Goal: Task Accomplishment & Management: Complete application form

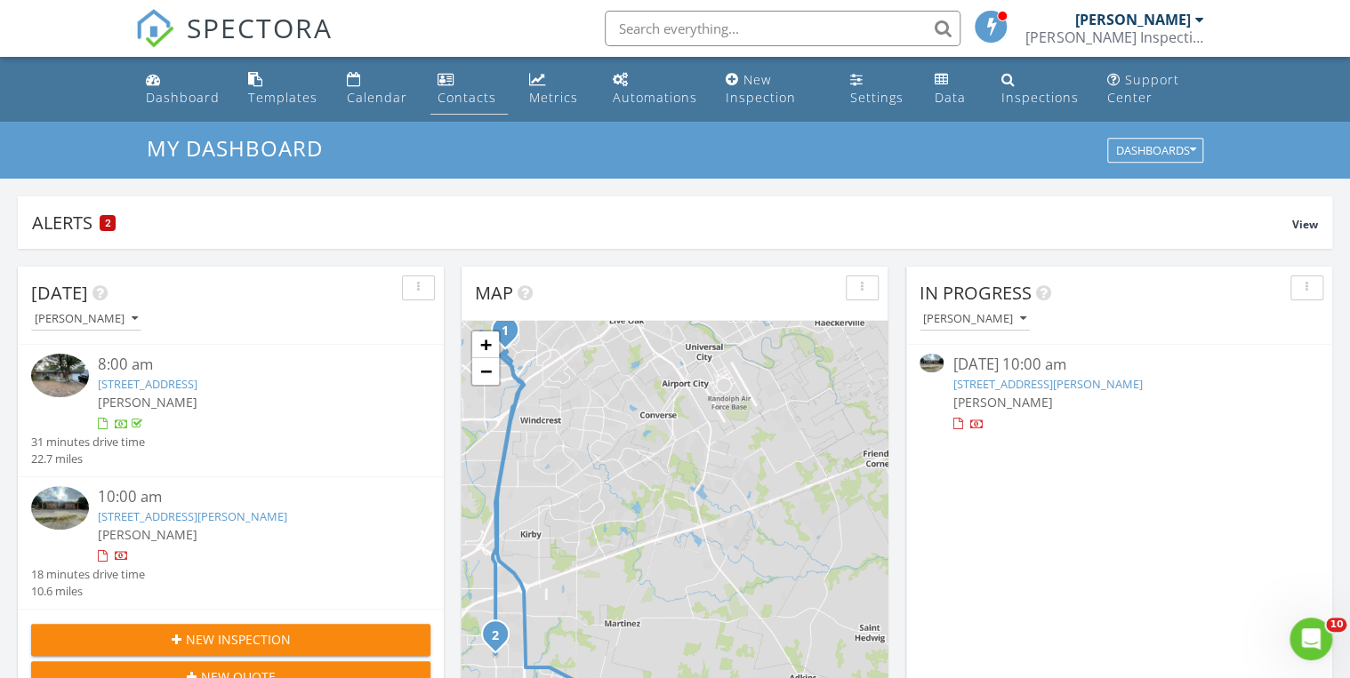
click at [453, 82] on div "Contacts" at bounding box center [446, 79] width 17 height 14
click at [240, 664] on button "New Quote" at bounding box center [230, 678] width 399 height 32
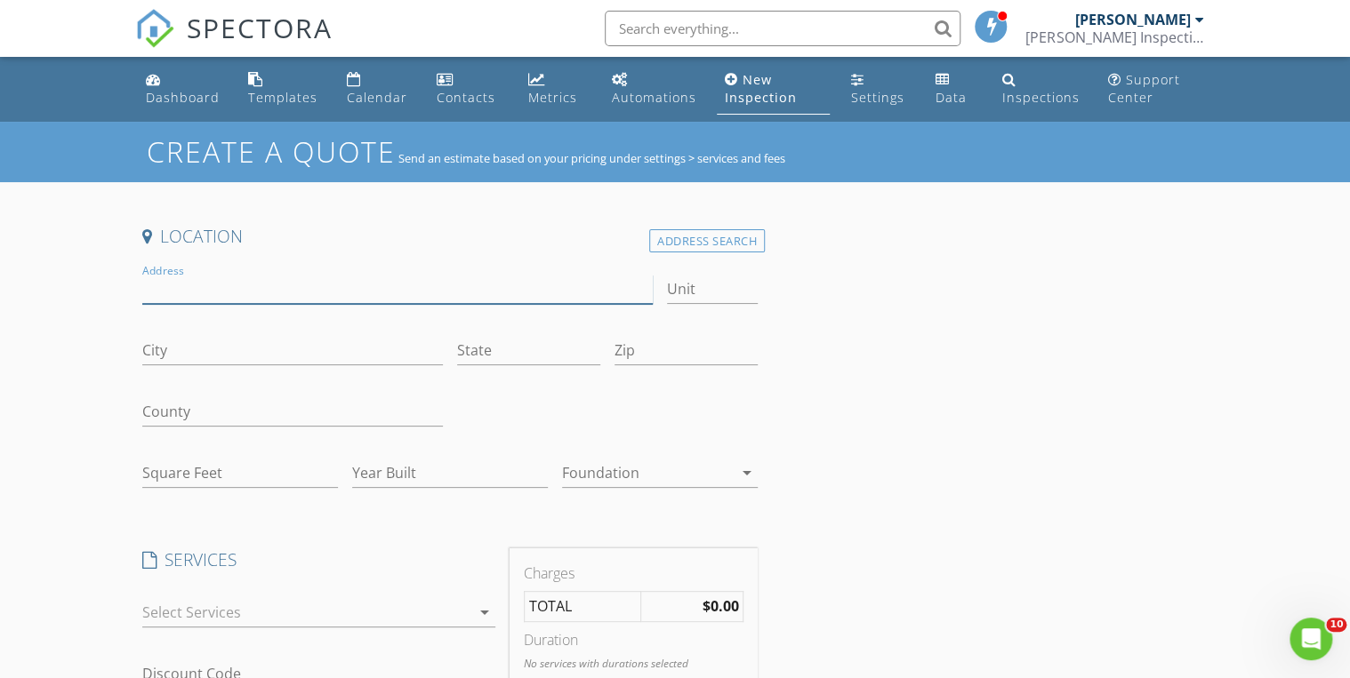
click at [174, 283] on input "Address" at bounding box center [397, 289] width 510 height 29
paste input ": 1700 S WW White Rd"
type input ": 1700 S WW White Rd"
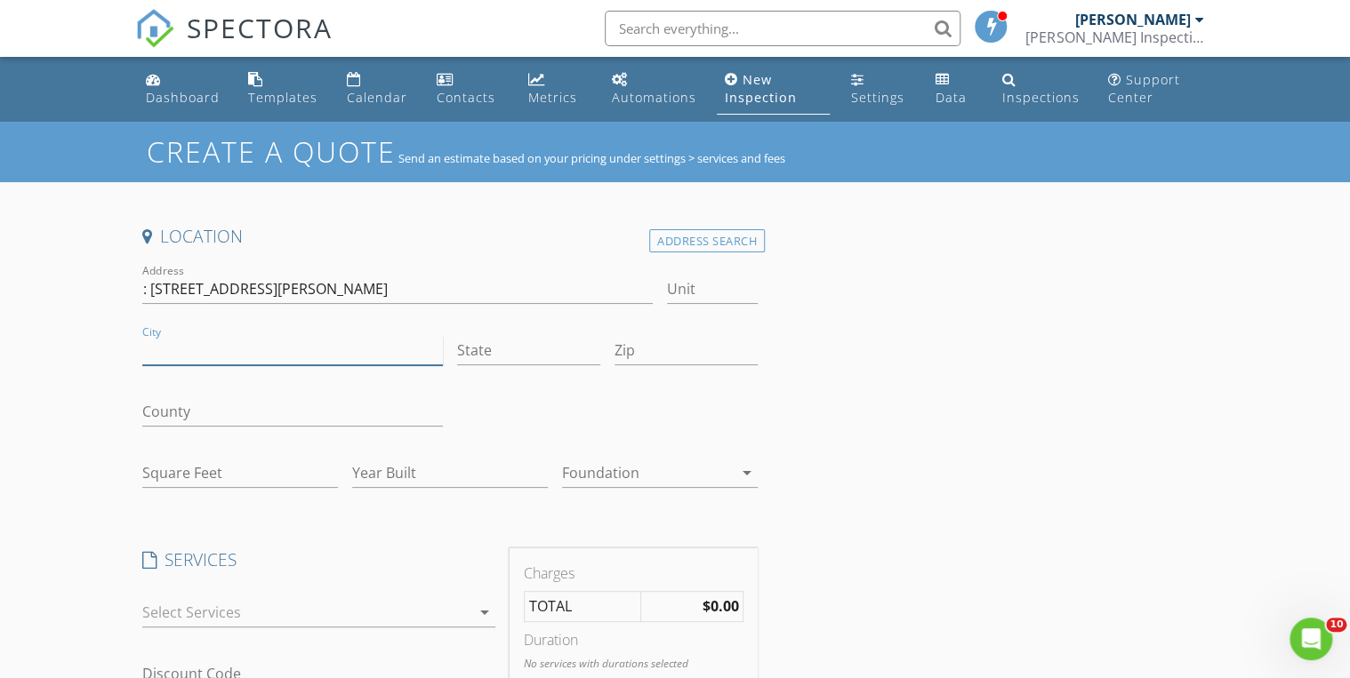
click at [252, 349] on input "City" at bounding box center [292, 350] width 301 height 29
click at [376, 349] on input "Sa" at bounding box center [292, 350] width 301 height 29
click at [573, 414] on div at bounding box center [607, 413] width 315 height 61
click at [174, 341] on input "Sa" at bounding box center [292, 350] width 301 height 29
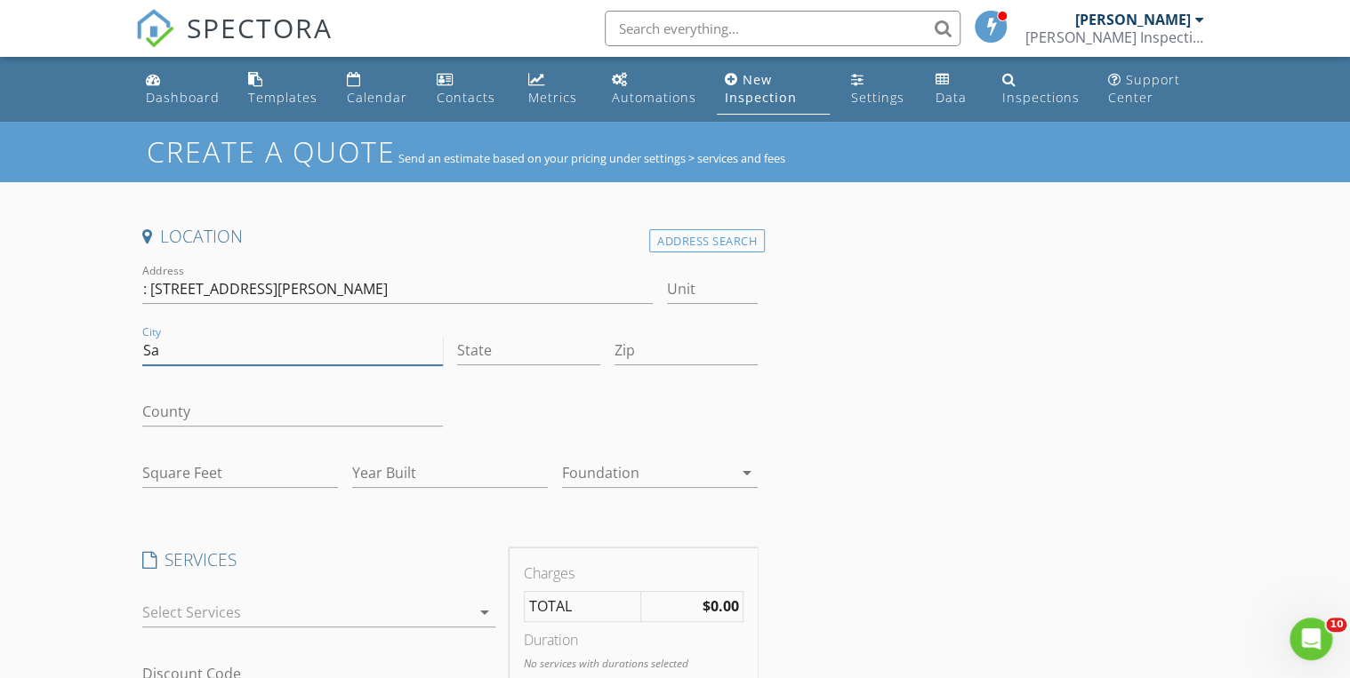
type input "San Antonio"
type input "Texas"
click at [234, 470] on input "Square Feet" at bounding box center [240, 473] width 196 height 29
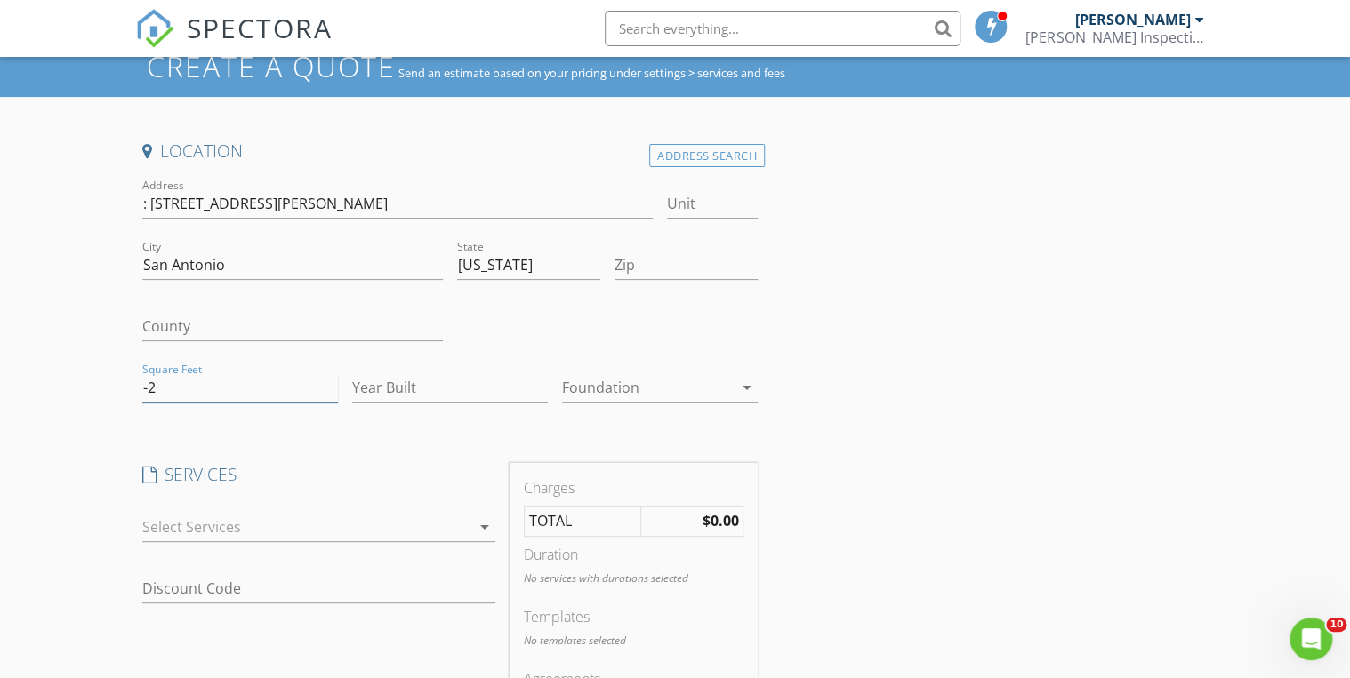
scroll to position [85, 0]
type input "-2"
drag, startPoint x: 153, startPoint y: 205, endPoint x: 89, endPoint y: 203, distance: 64.1
click at [89, 203] on div "Create a Quote Send an estimate based on your pricing under settings > services…" at bounding box center [675, 616] width 1350 height 1160
type input "[STREET_ADDRESS][PERSON_NAME]"
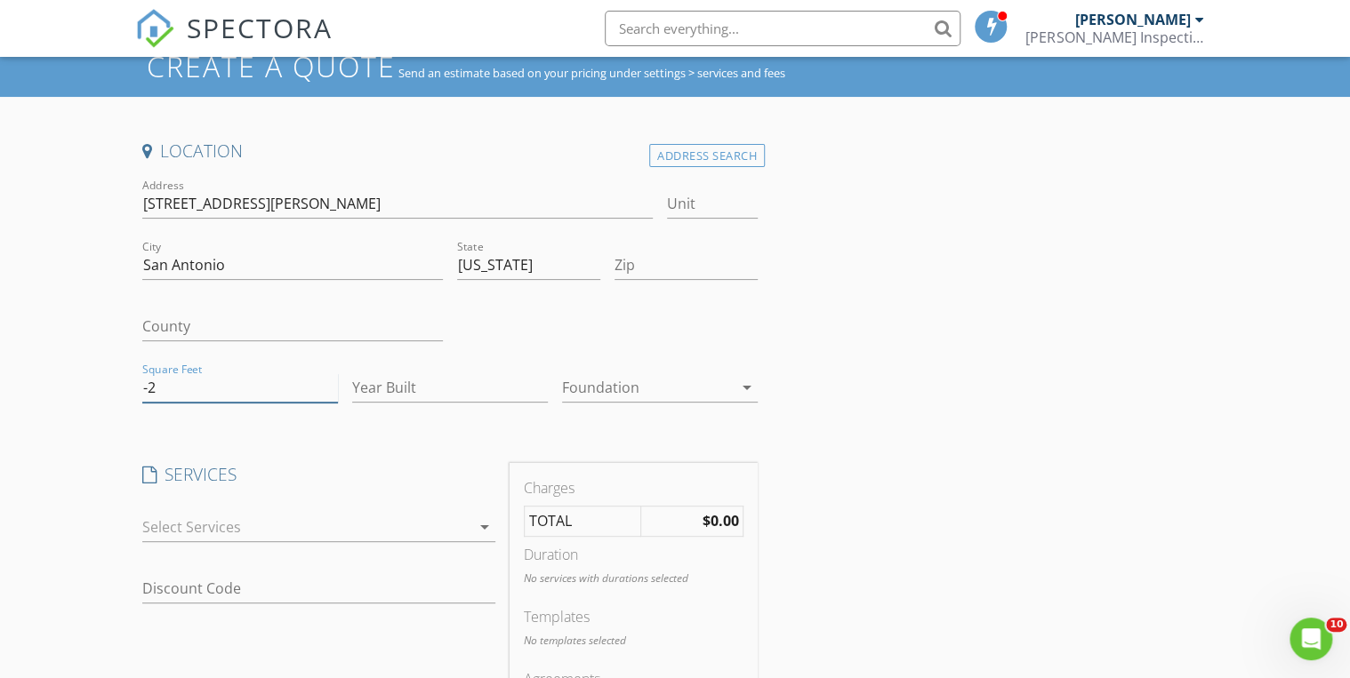
drag, startPoint x: 123, startPoint y: 387, endPoint x: 39, endPoint y: 394, distance: 83.9
click at [39, 394] on div "Create a Quote Send an estimate based on your pricing under settings > services…" at bounding box center [675, 616] width 1350 height 1160
click at [333, 207] on input "[STREET_ADDRESS][PERSON_NAME]" at bounding box center [397, 203] width 510 height 29
drag, startPoint x: 333, startPoint y: 207, endPoint x: 106, endPoint y: 198, distance: 226.9
click at [106, 198] on div "Create a Quote Send an estimate based on your pricing under settings > services…" at bounding box center [675, 616] width 1350 height 1160
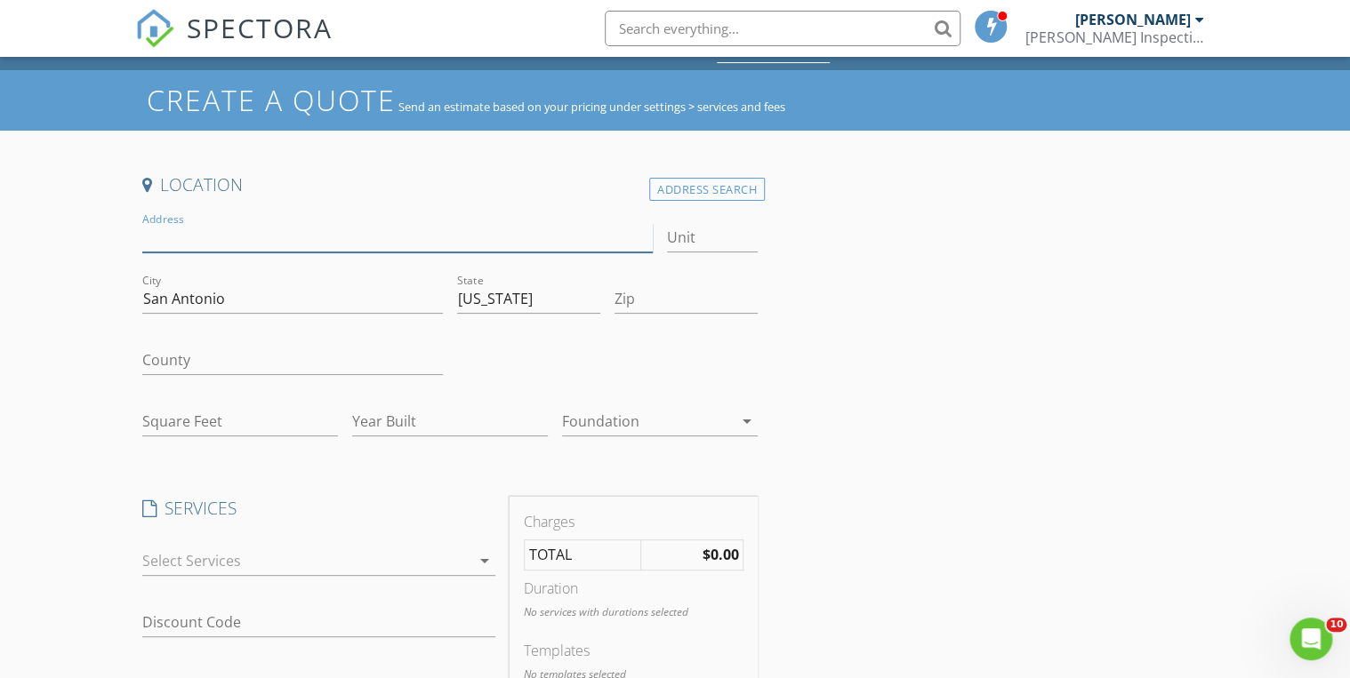
scroll to position [51, 0]
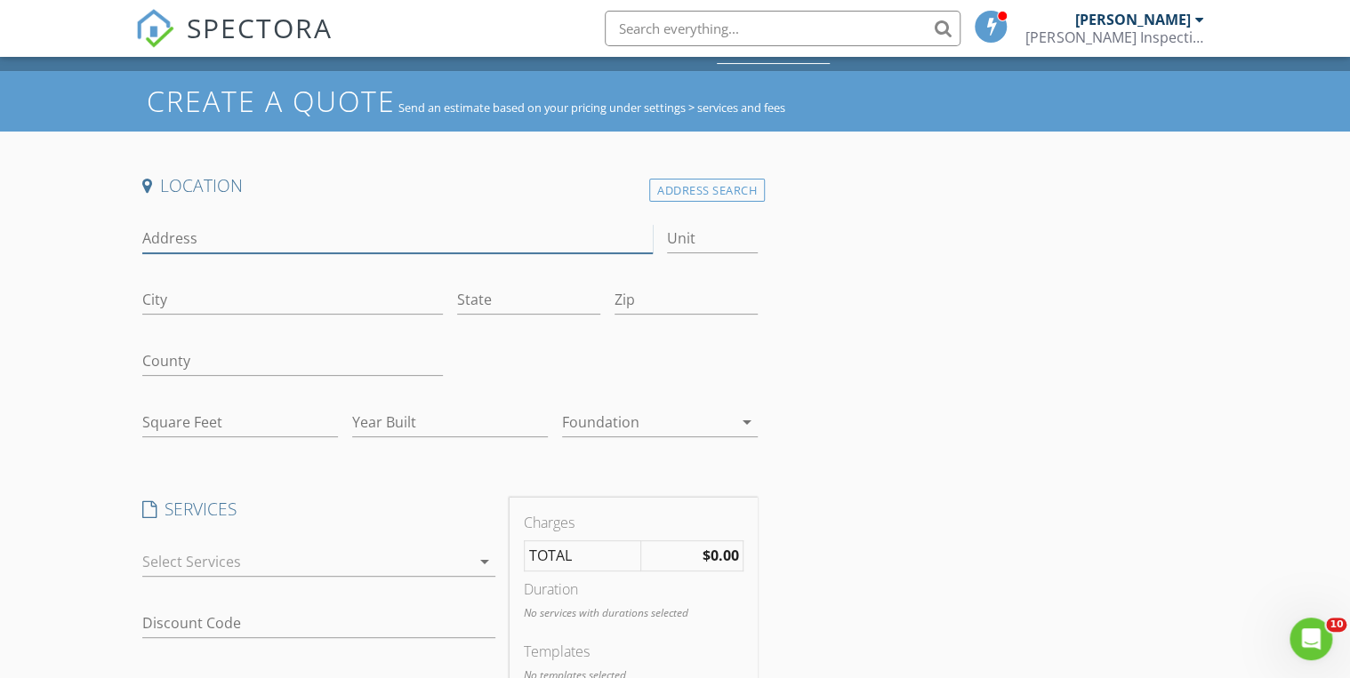
click at [288, 245] on input "Address" at bounding box center [397, 238] width 510 height 29
paste input "1700 S WW White Rd"
click at [176, 240] on input "1700 S WW White" at bounding box center [397, 238] width 510 height 29
drag, startPoint x: 276, startPoint y: 238, endPoint x: 128, endPoint y: 227, distance: 148.1
click at [128, 227] on div "Create a Quote Send an estimate based on your pricing under settings > services…" at bounding box center [675, 651] width 1350 height 1160
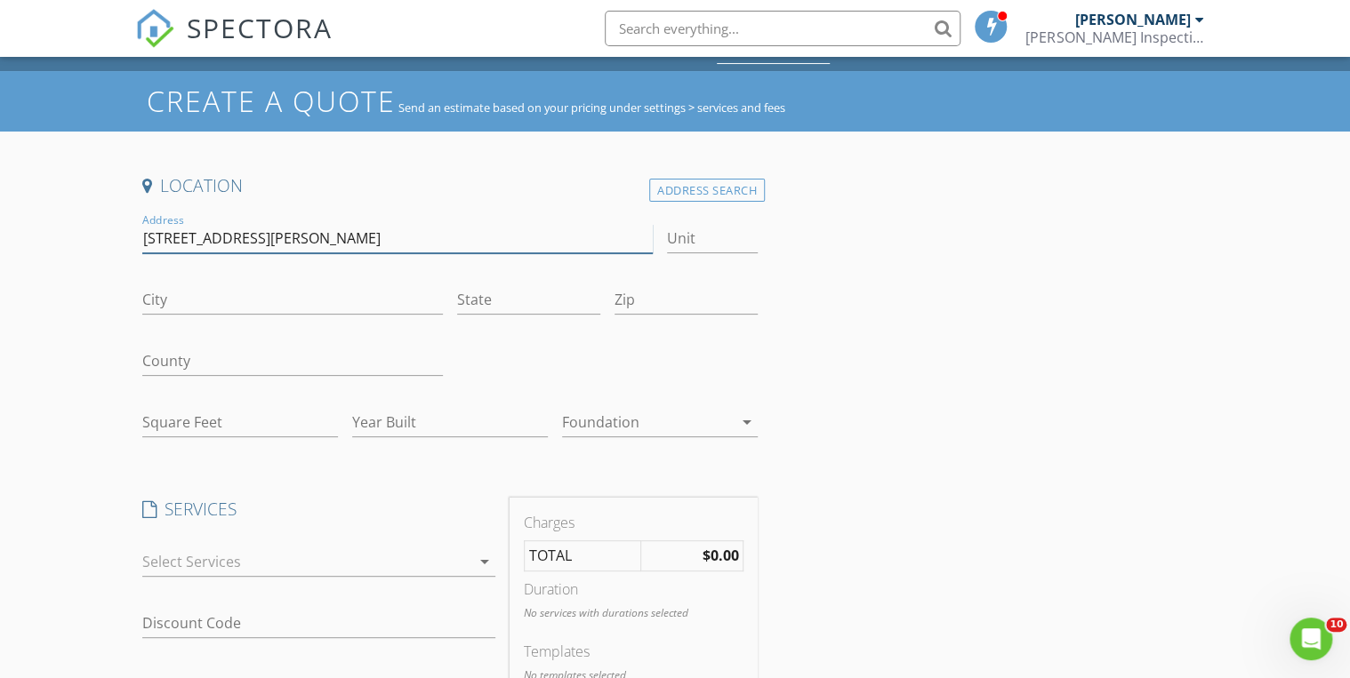
type input "1700 WW White Rd"
paste input "[STREET_ADDRESS][PERSON_NAME]"
type input "1"
click at [316, 230] on input "1700 WW White Rd" at bounding box center [397, 238] width 510 height 29
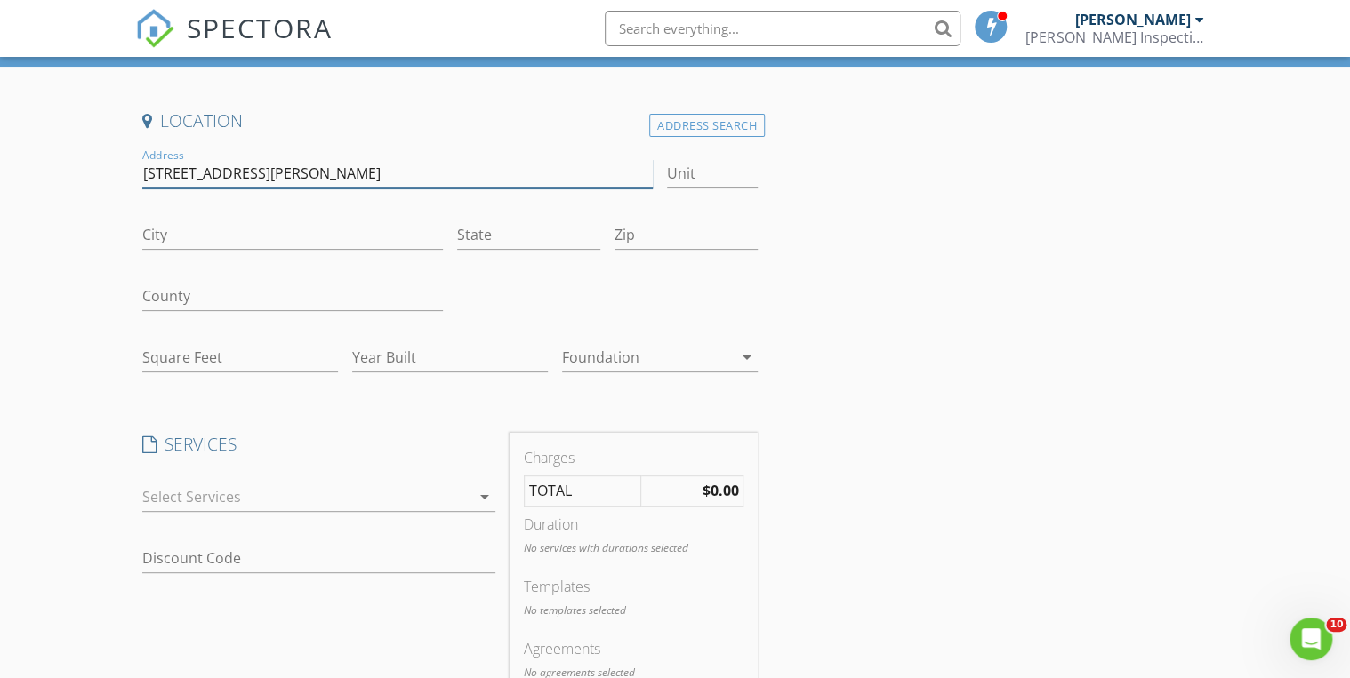
scroll to position [117, 0]
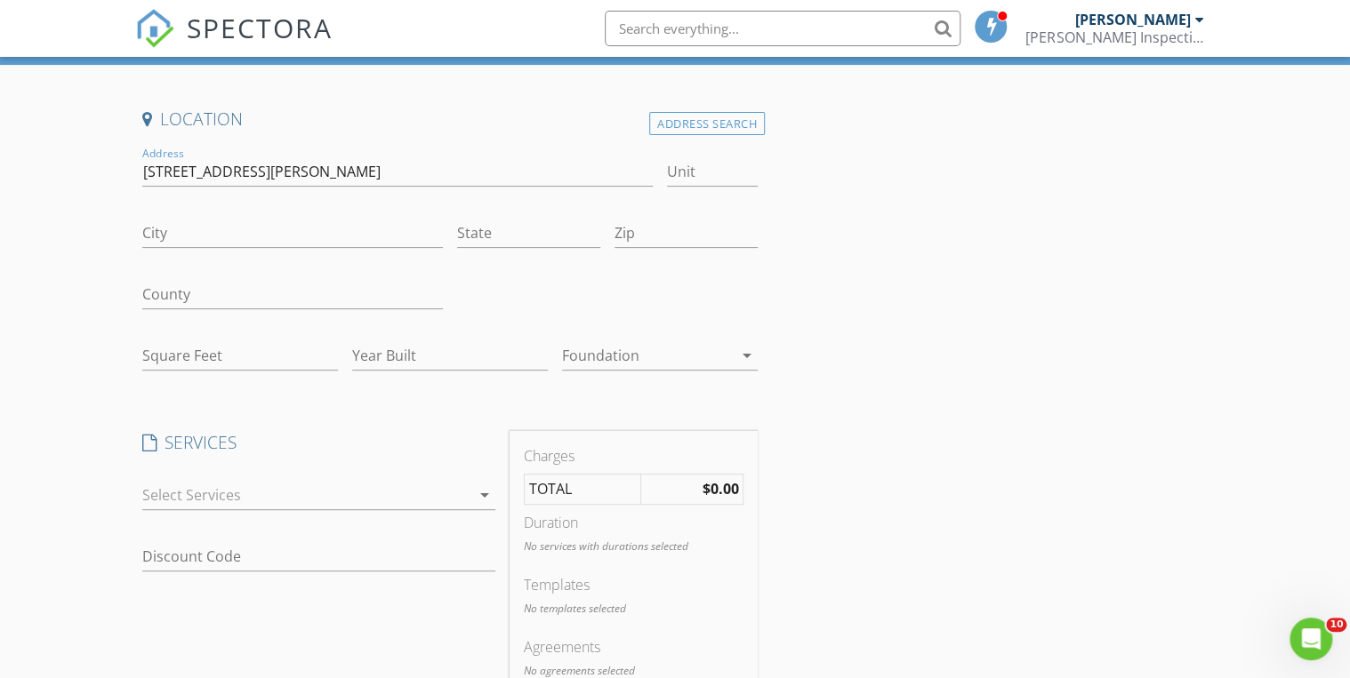
click at [591, 345] on div at bounding box center [647, 355] width 171 height 28
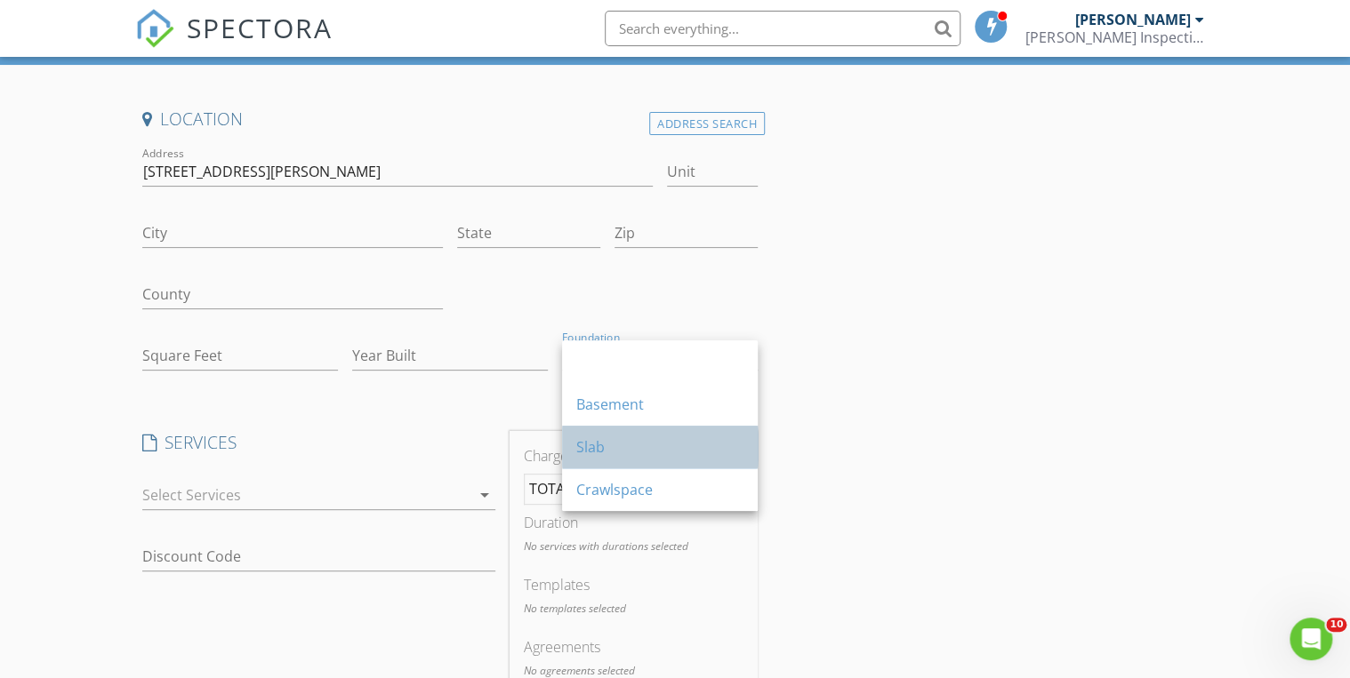
click at [593, 445] on div "Slab" at bounding box center [659, 447] width 167 height 21
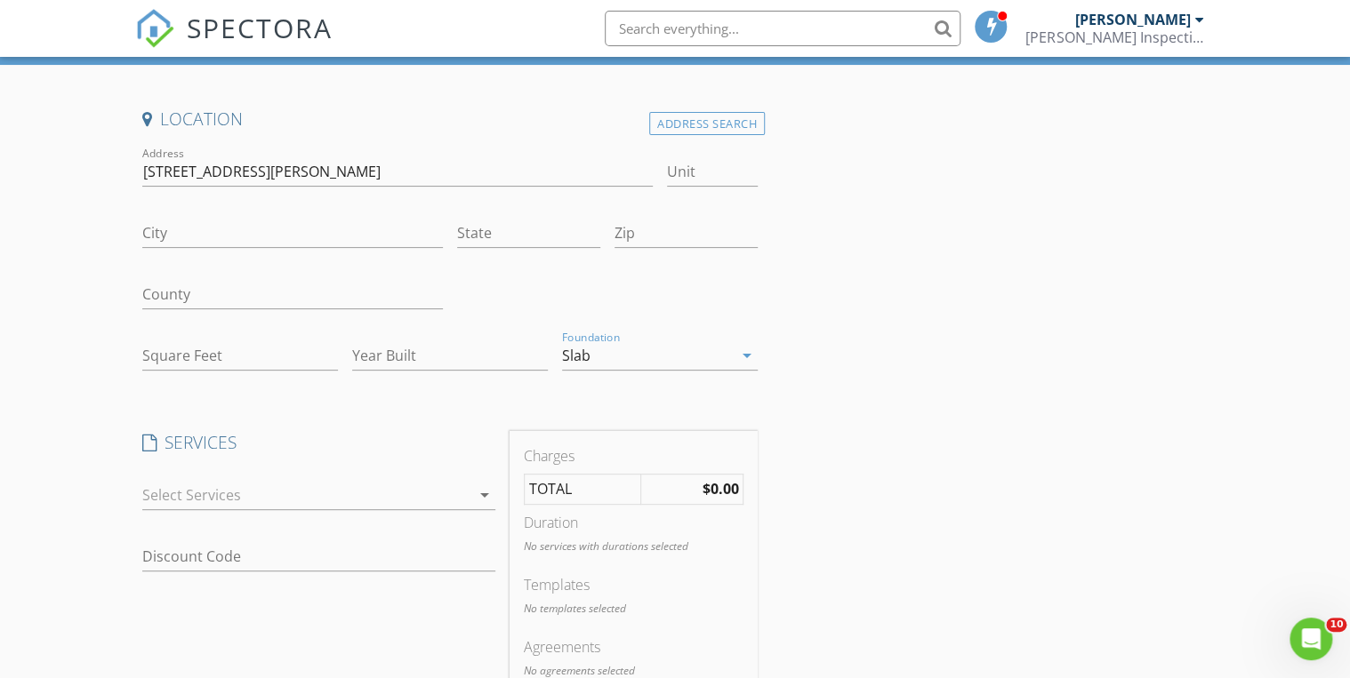
click at [352, 205] on div "City" at bounding box center [292, 235] width 315 height 61
click at [297, 167] on input "1700 WW White Rd" at bounding box center [397, 171] width 510 height 29
click at [174, 173] on input "1700 WW White Rd" at bounding box center [397, 171] width 510 height 29
click at [278, 189] on div "Address 1702 WW White Rd" at bounding box center [397, 180] width 510 height 47
drag, startPoint x: 320, startPoint y: 174, endPoint x: 129, endPoint y: 175, distance: 191.2
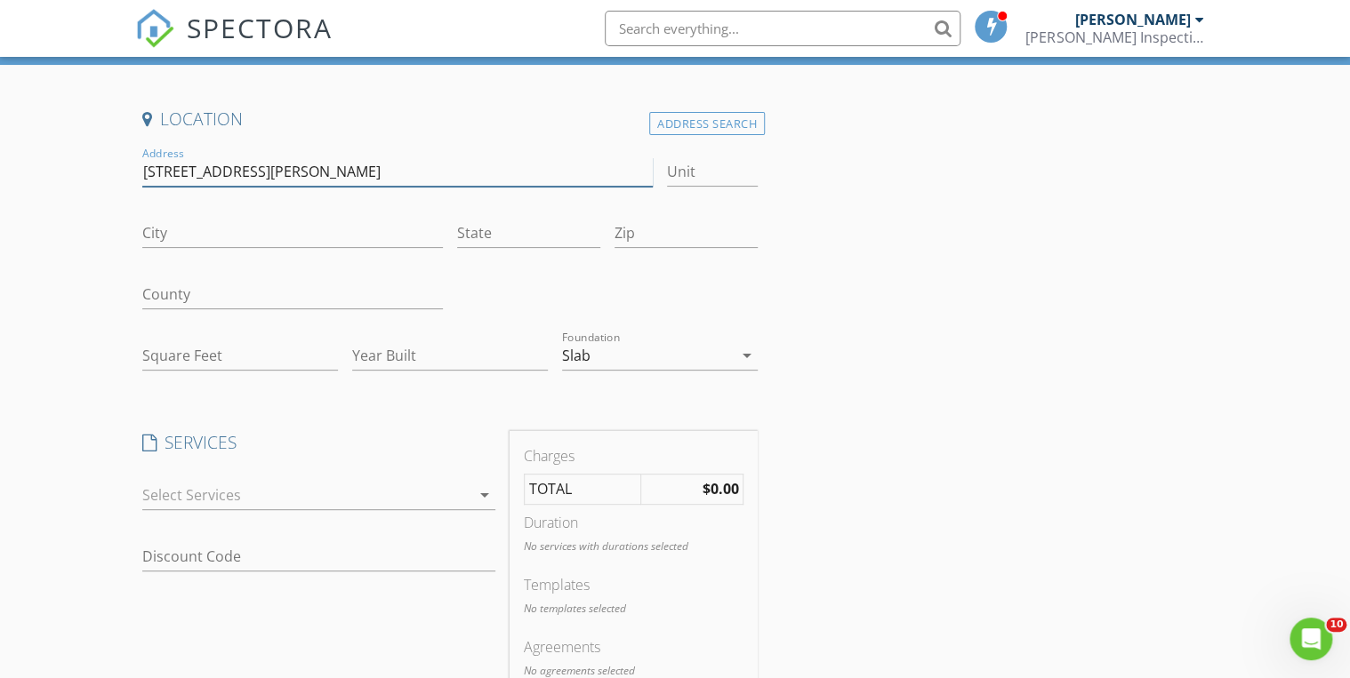
click at [129, 175] on div "Create a Quote Send an estimate based on your pricing under settings > services…" at bounding box center [675, 584] width 1350 height 1160
click at [264, 208] on div "City" at bounding box center [292, 237] width 301 height 58
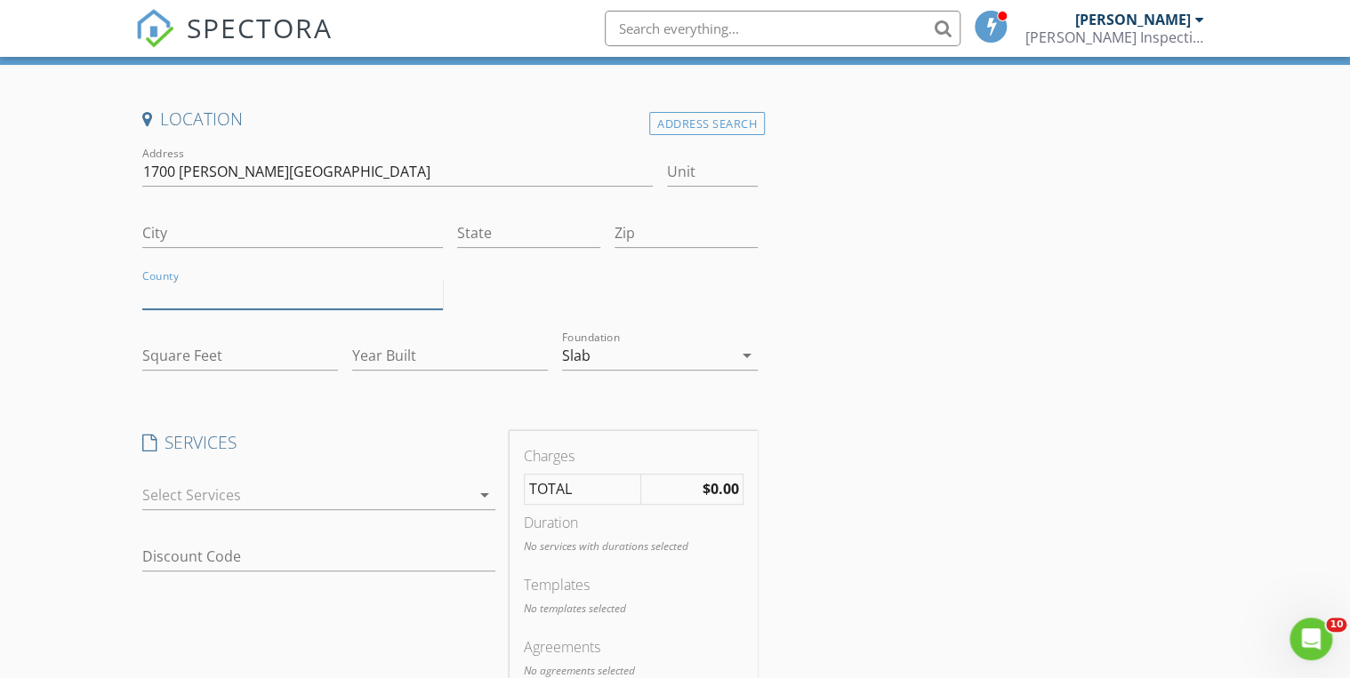
click at [213, 306] on input "County" at bounding box center [292, 294] width 301 height 29
click at [324, 215] on div "City" at bounding box center [292, 237] width 301 height 58
click at [193, 173] on input "1700 W.W. White road" at bounding box center [397, 171] width 510 height 29
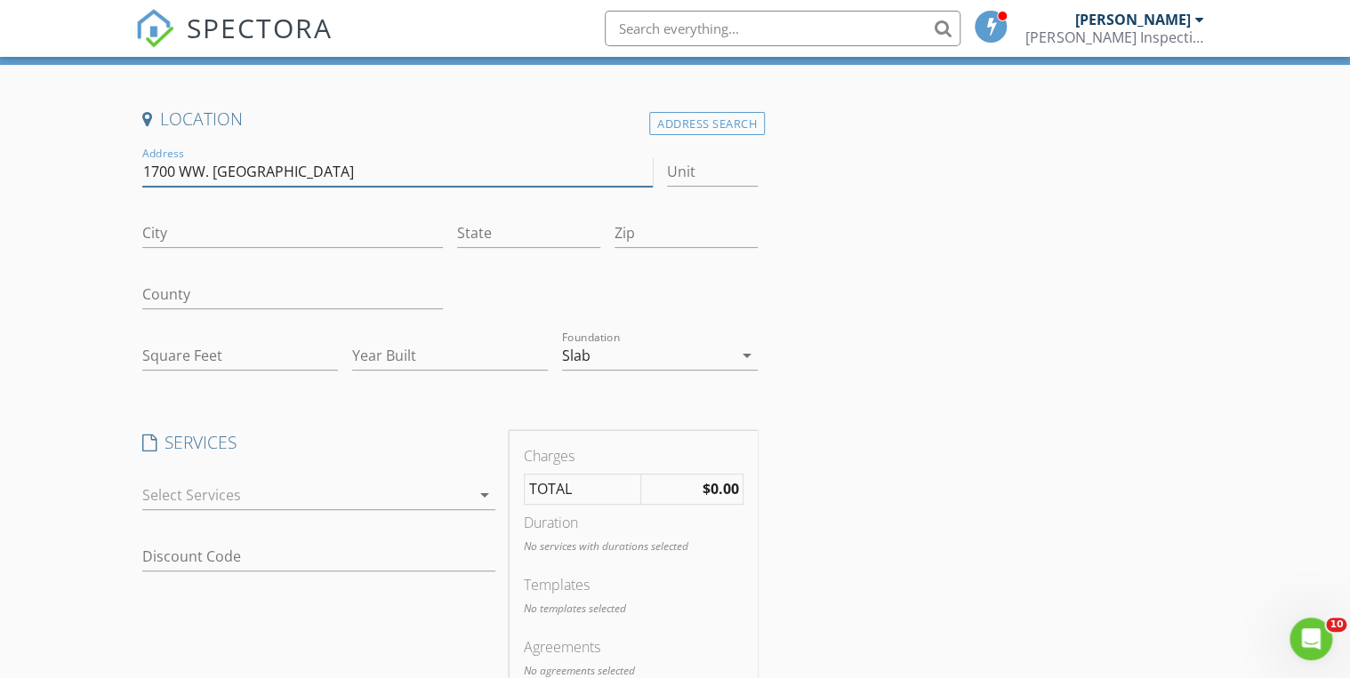
click at [212, 168] on input "1700 WW. White road" at bounding box center [397, 171] width 510 height 29
click at [316, 408] on div "Location Address Search Address 1700 WW White road Unit City State Zip County S…" at bounding box center [450, 615] width 630 height 1015
click at [309, 160] on input "1700 WW White road" at bounding box center [397, 171] width 510 height 29
drag, startPoint x: 313, startPoint y: 171, endPoint x: 253, endPoint y: 165, distance: 60.7
click at [253, 165] on input "1700 WW White road" at bounding box center [397, 171] width 510 height 29
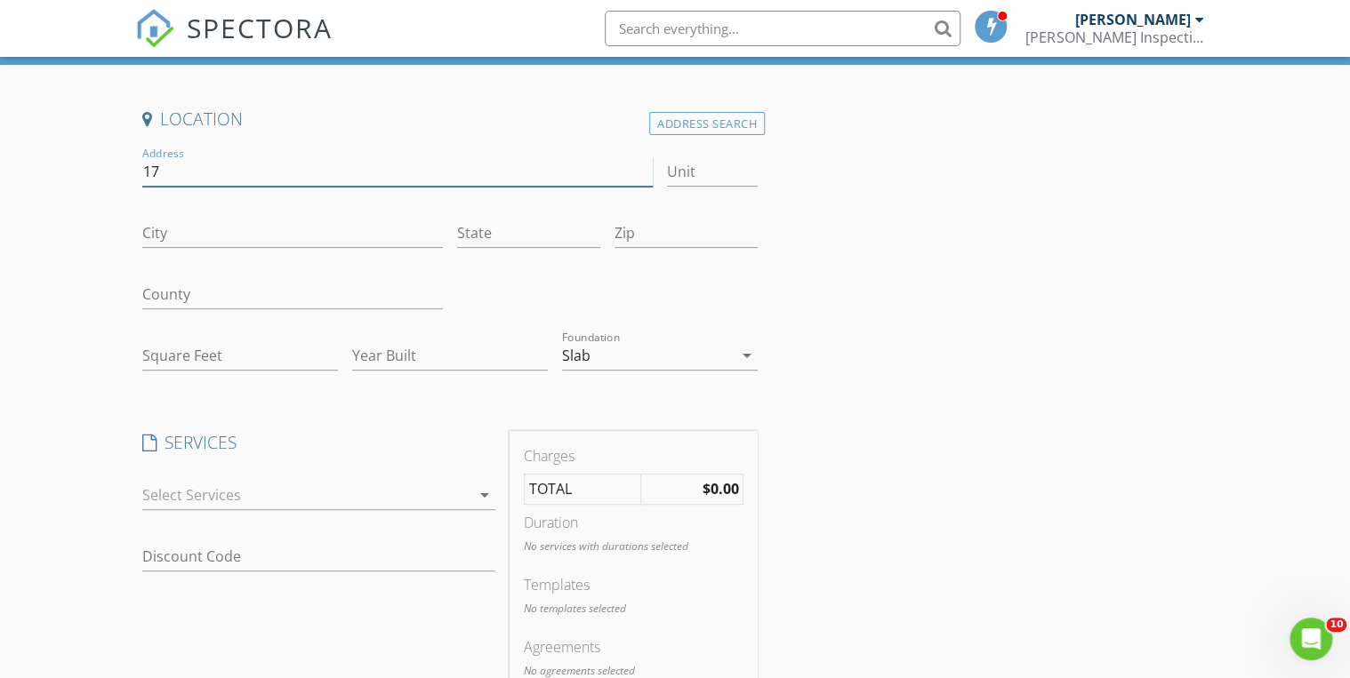
type input "1"
click at [373, 212] on div "City" at bounding box center [292, 237] width 301 height 58
drag, startPoint x: 270, startPoint y: 167, endPoint x: 121, endPoint y: 175, distance: 149.6
click at [121, 175] on div "Create a Quote Send an estimate based on your pricing under settings > services…" at bounding box center [675, 584] width 1350 height 1160
click at [180, 172] on input "1700 WW White" at bounding box center [397, 171] width 510 height 29
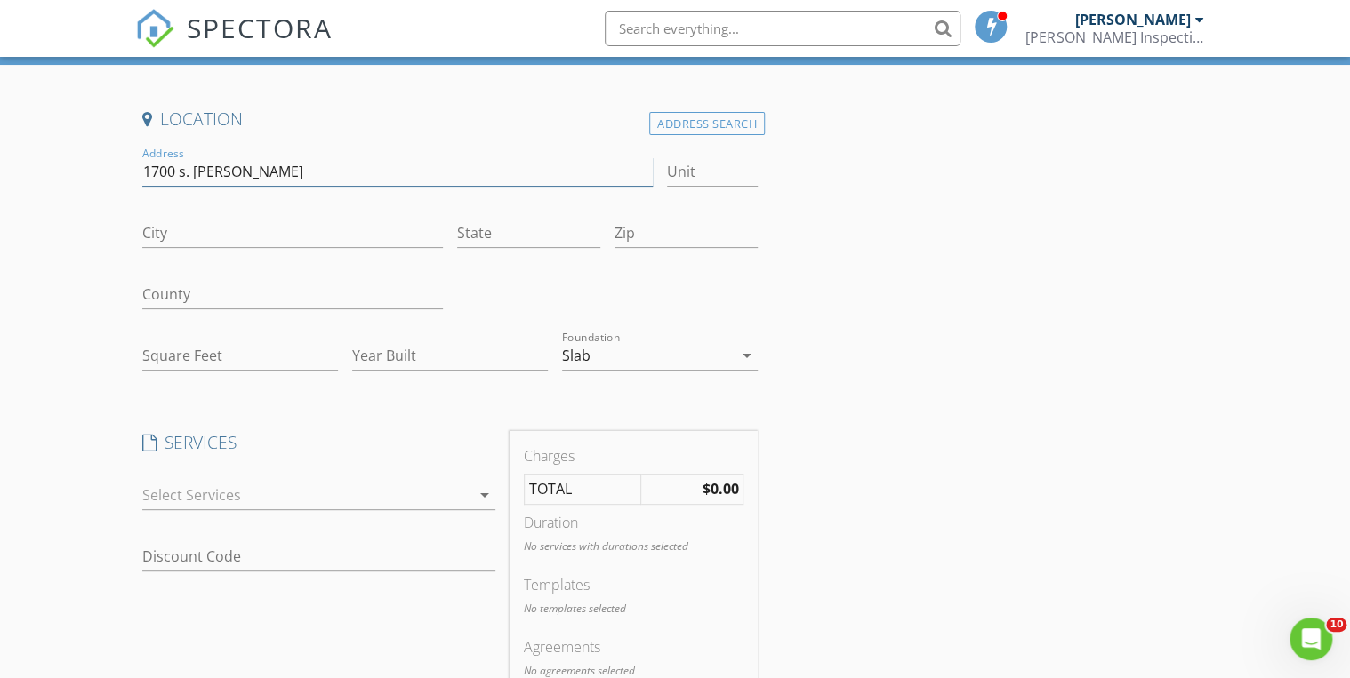
drag, startPoint x: 303, startPoint y: 177, endPoint x: 181, endPoint y: 178, distance: 122.7
click at [181, 178] on input "1700 s. WW White" at bounding box center [397, 171] width 510 height 29
type input "1700 S, WW white"
click at [221, 362] on input "Square Feet" at bounding box center [240, 355] width 196 height 29
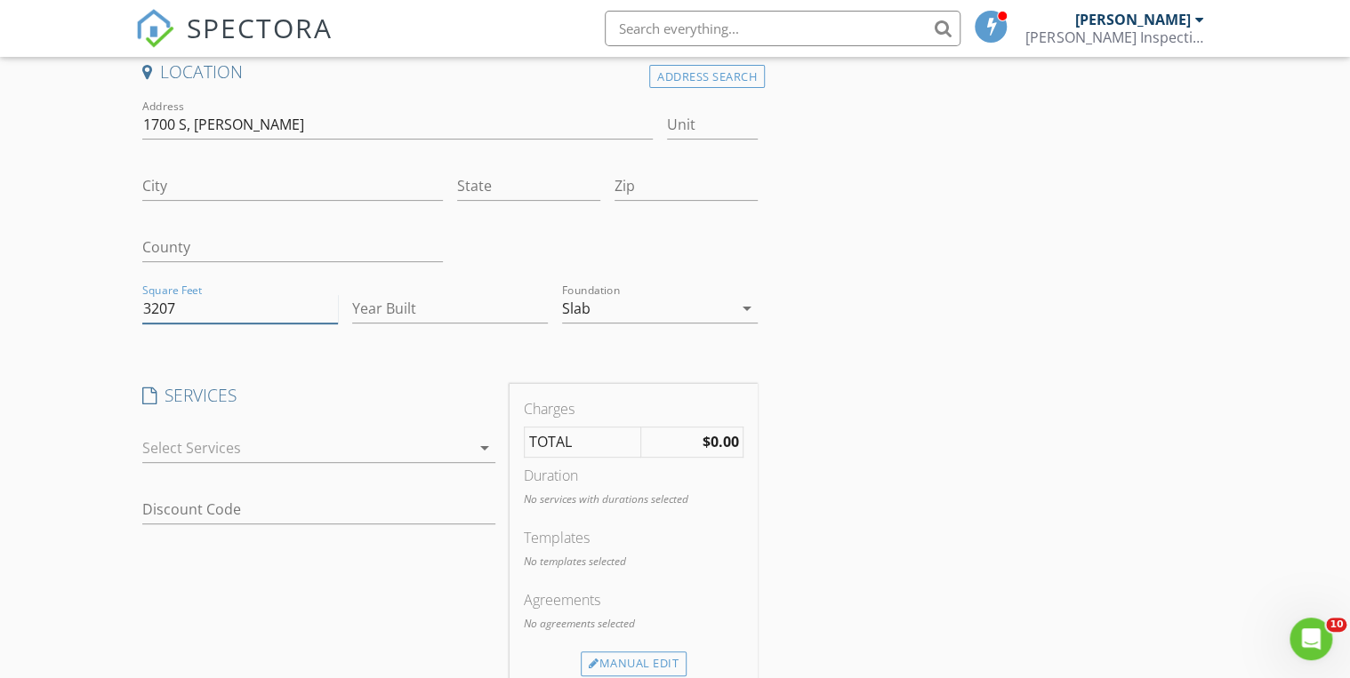
scroll to position [165, 0]
type input "3207"
click at [389, 303] on input "Year Built" at bounding box center [450, 307] width 196 height 29
type input "1985"
click at [356, 362] on div "Location Address Search Address 1700 S, WW white Unit City State Zip County Squ…" at bounding box center [450, 567] width 630 height 1015
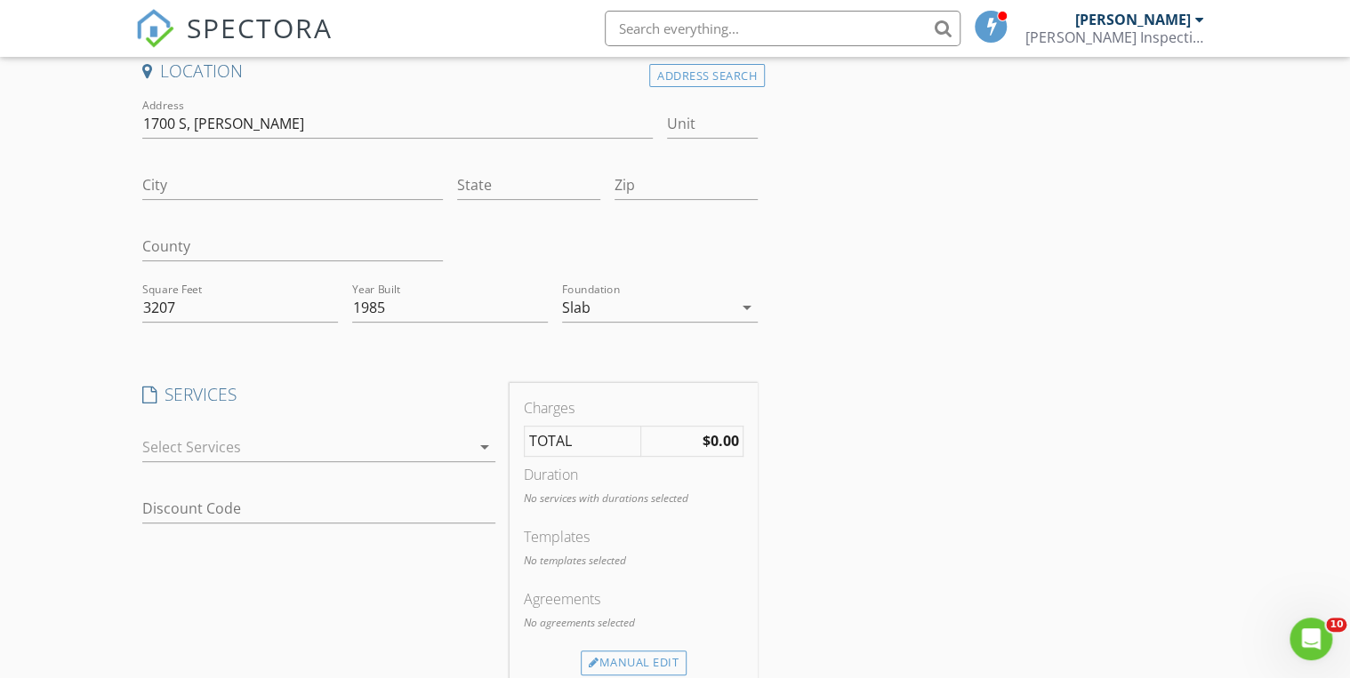
click at [201, 451] on div at bounding box center [306, 447] width 328 height 28
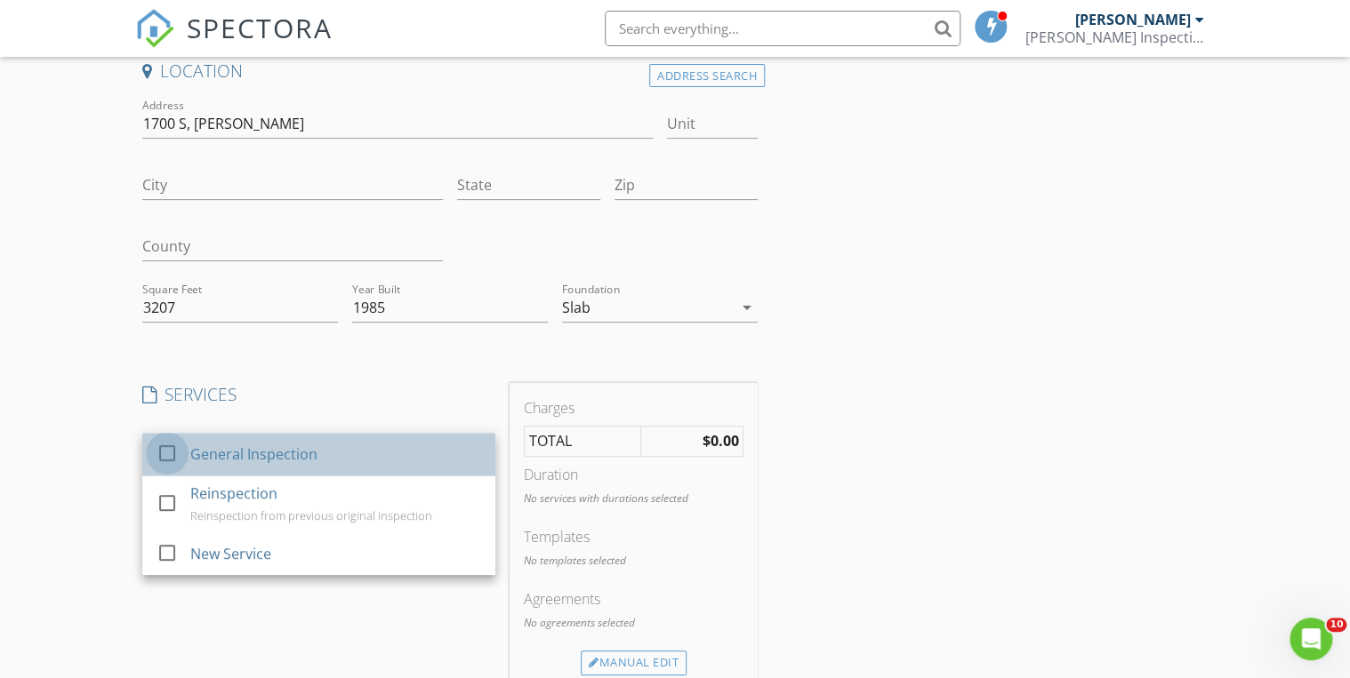
click at [178, 449] on div at bounding box center [167, 453] width 30 height 30
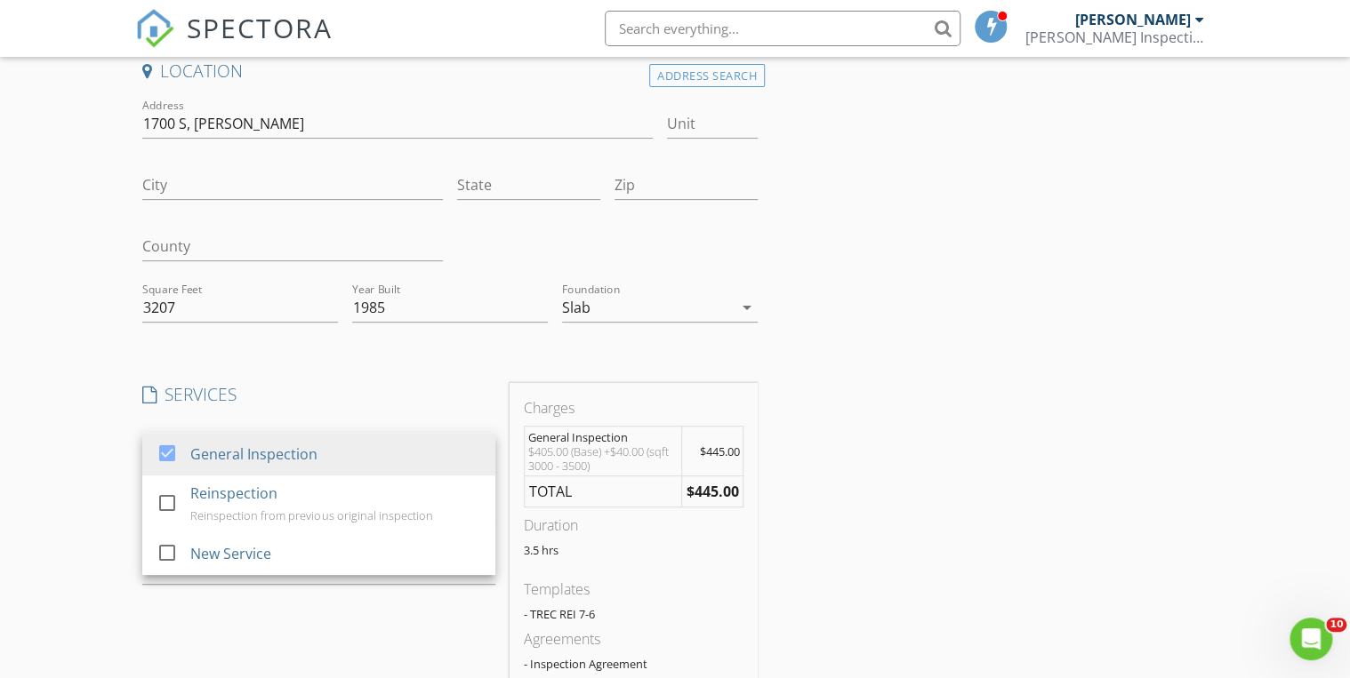
click at [875, 395] on div "Location Address Search Address 1700 S, WW white Unit City State Zip County Squ…" at bounding box center [675, 581] width 1080 height 1042
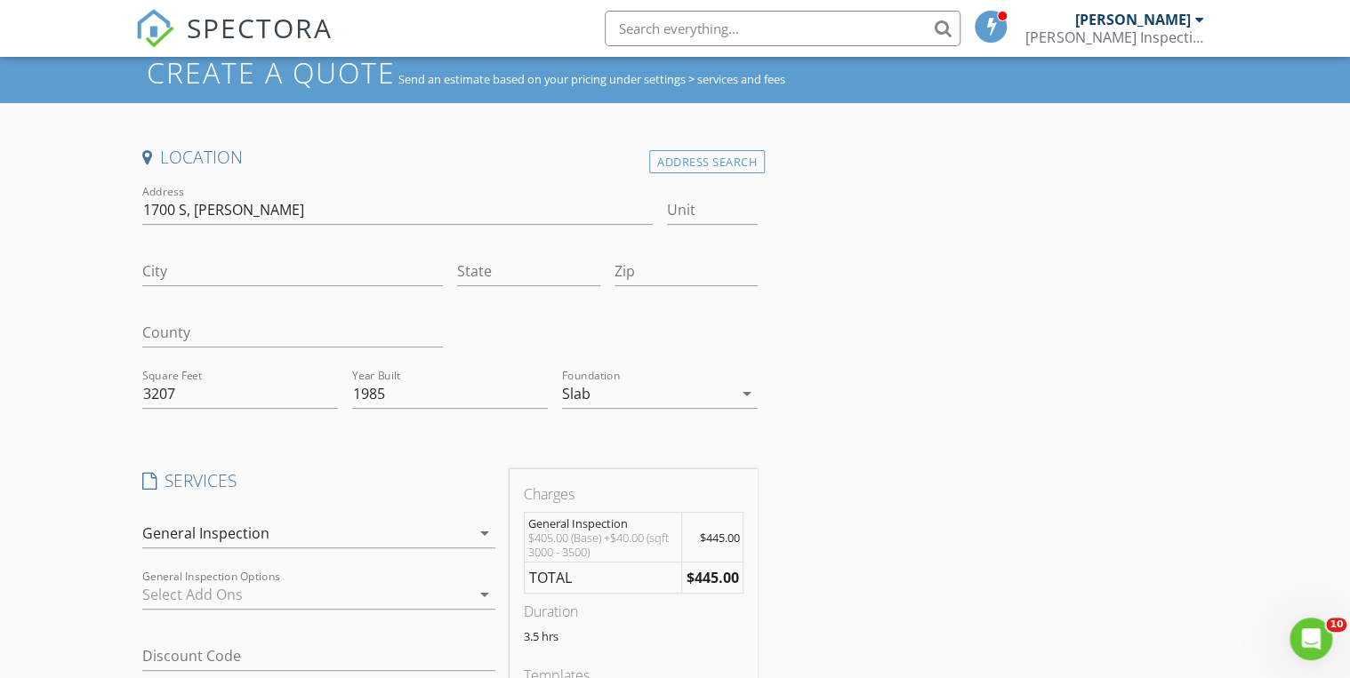
scroll to position [68, 0]
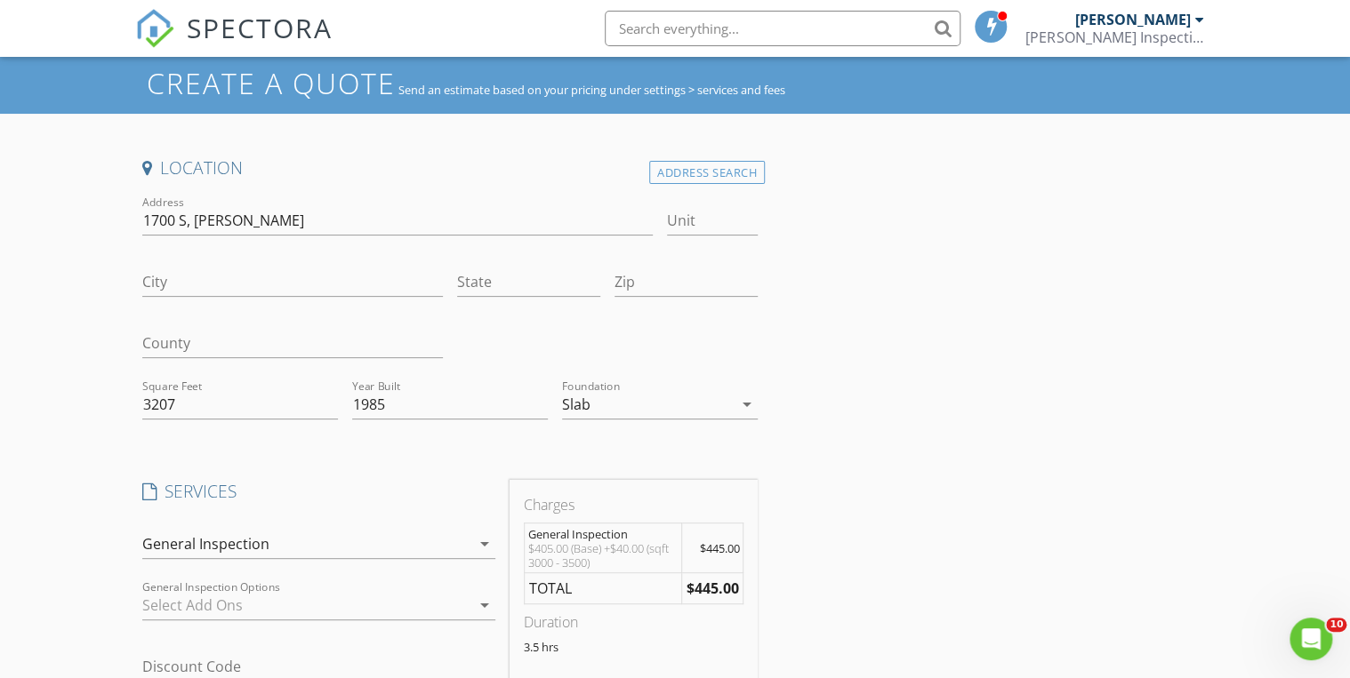
click at [226, 24] on span "SPECTORA" at bounding box center [260, 27] width 146 height 37
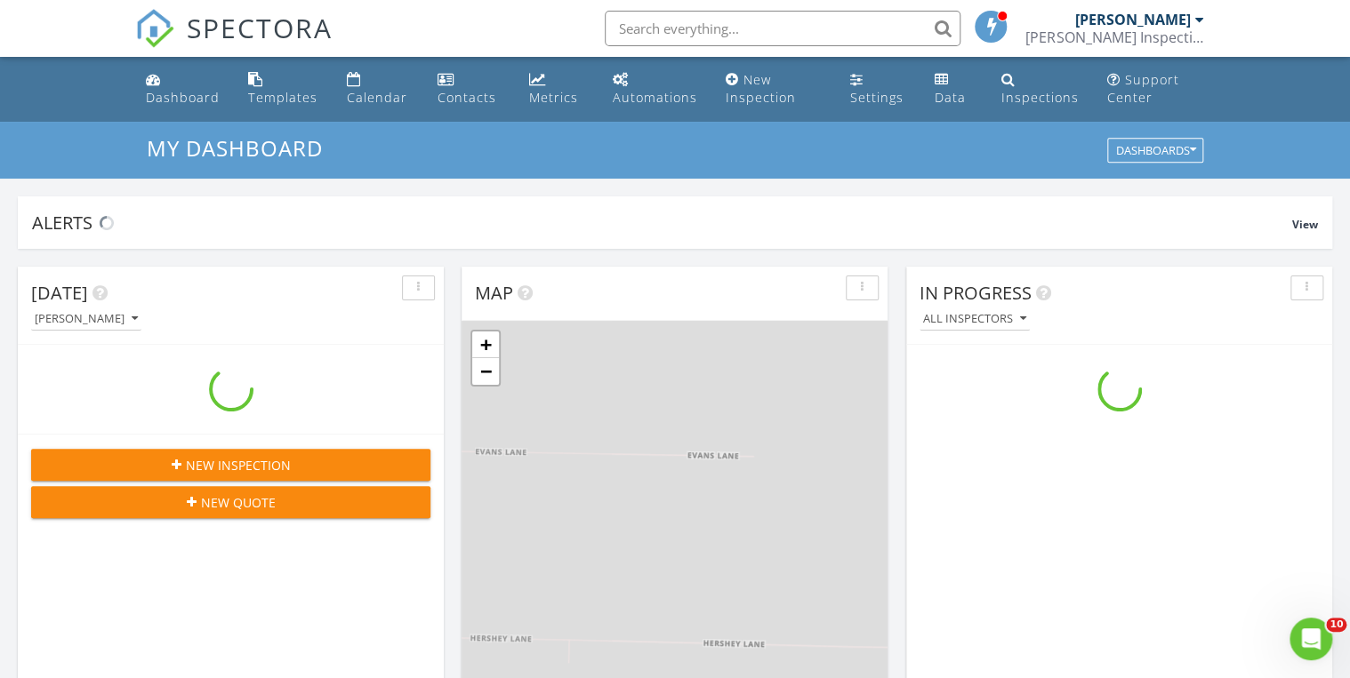
scroll to position [1641, 1372]
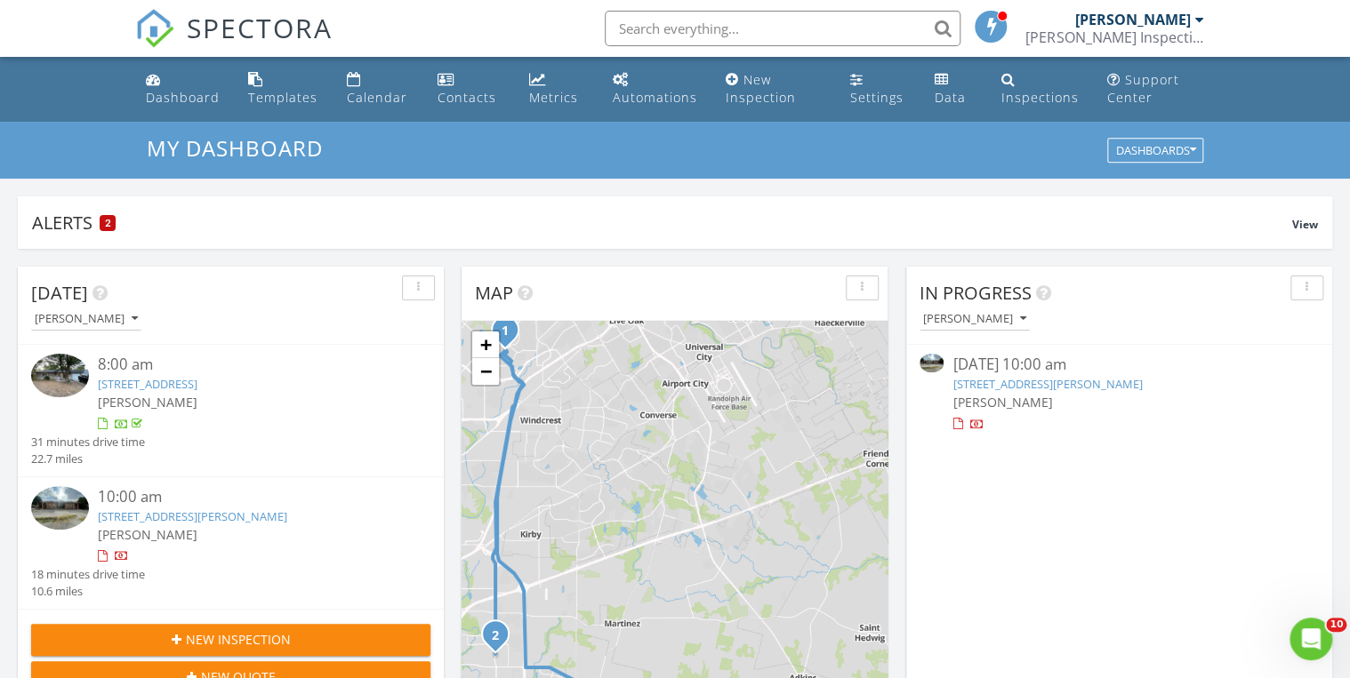
click at [49, 505] on img at bounding box center [60, 508] width 58 height 44
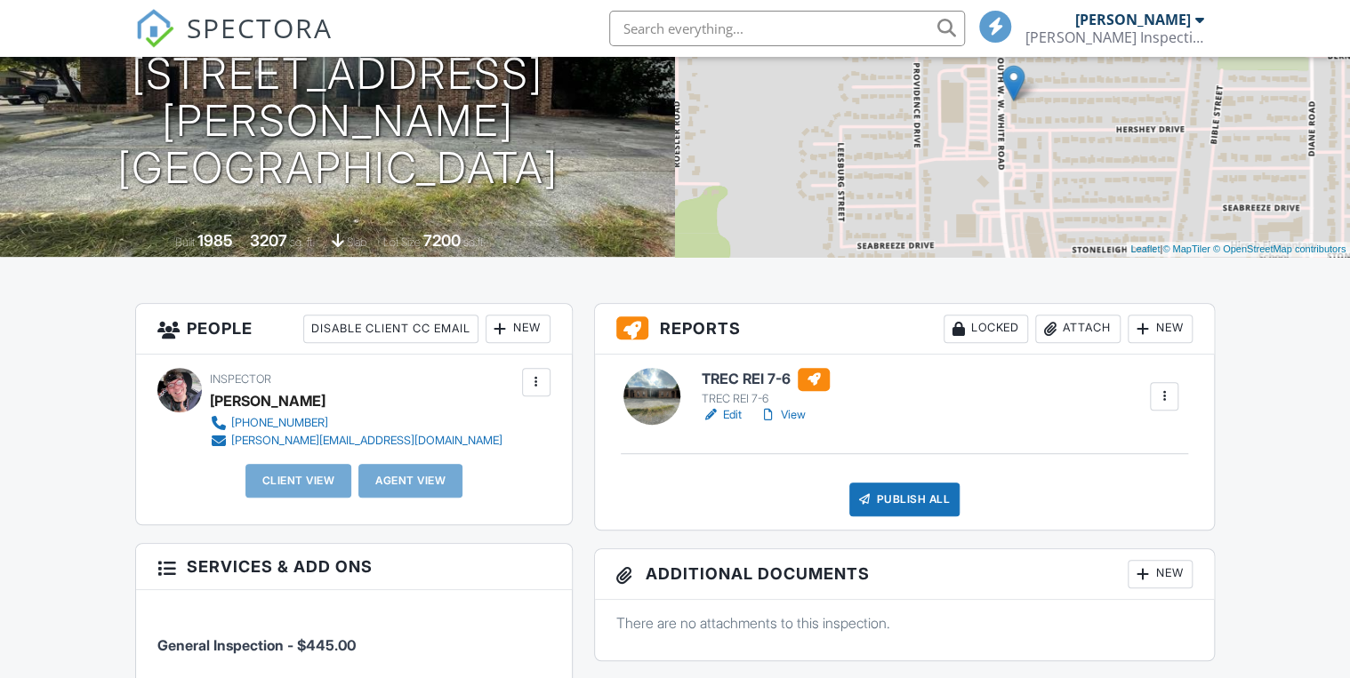
scroll to position [238, 0]
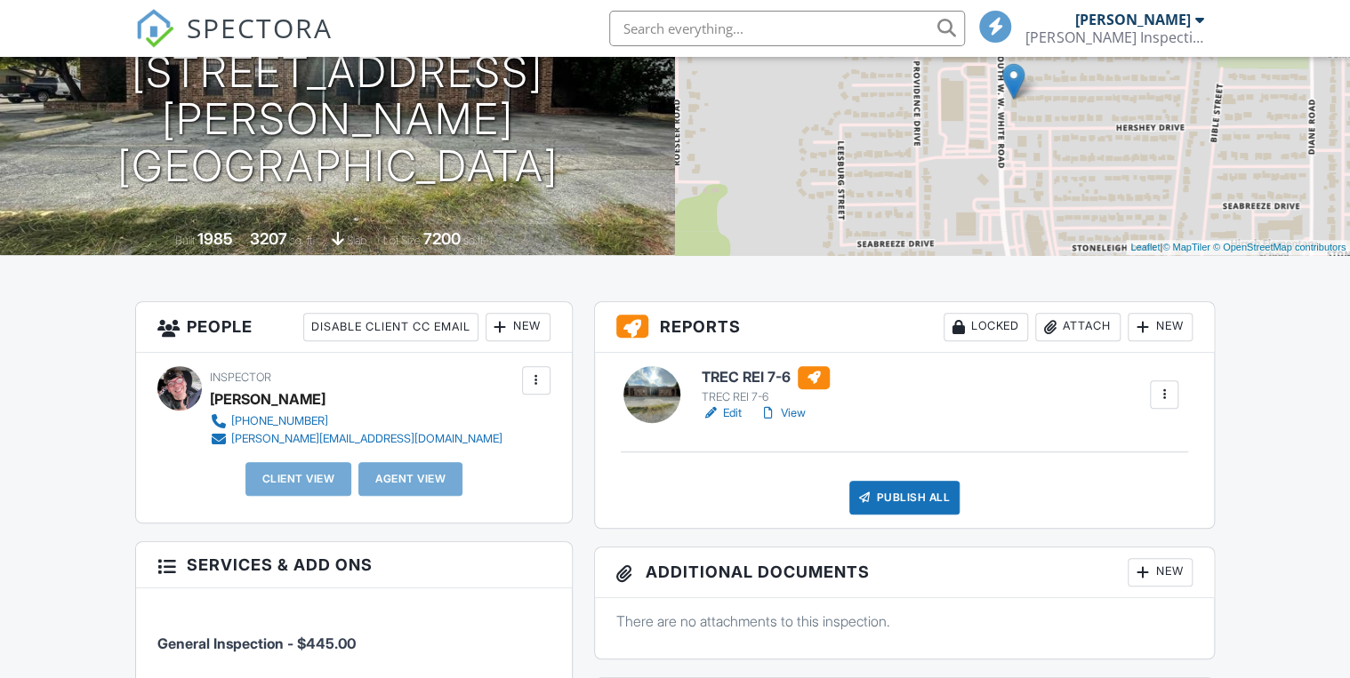
click at [799, 415] on link "View" at bounding box center [782, 414] width 46 height 18
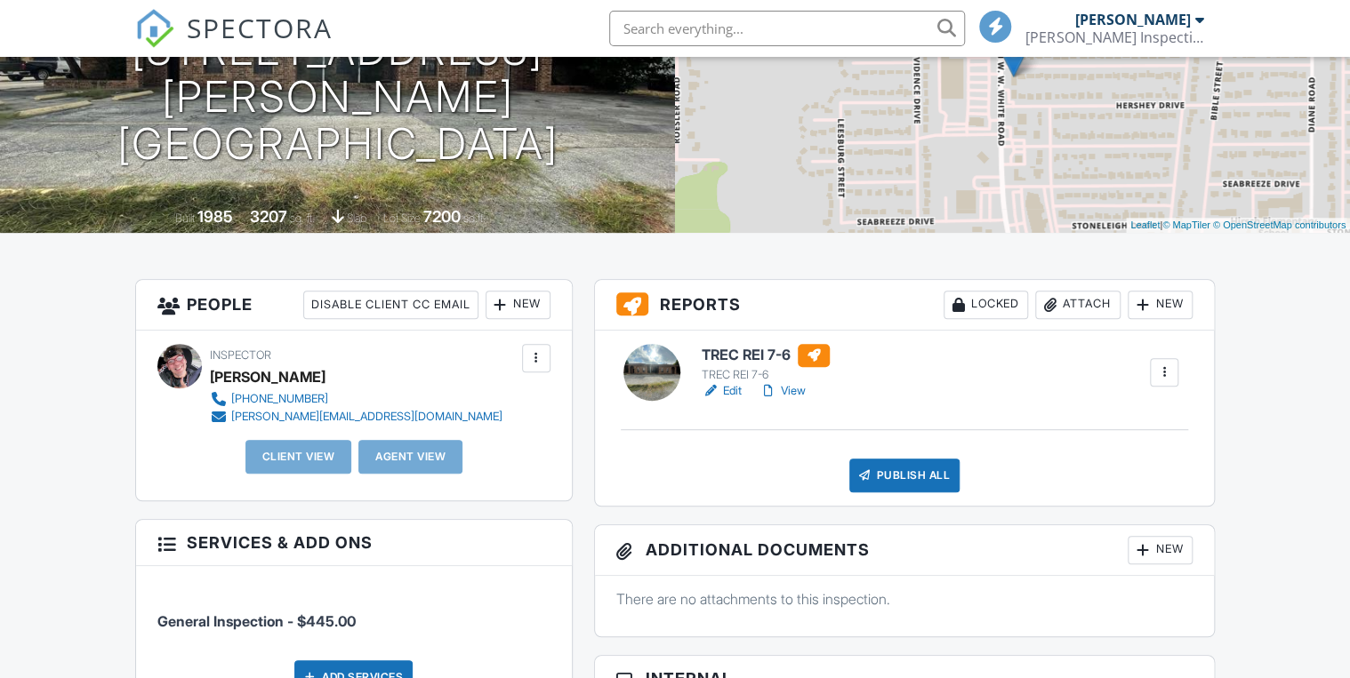
click at [522, 303] on div "New" at bounding box center [518, 305] width 65 height 28
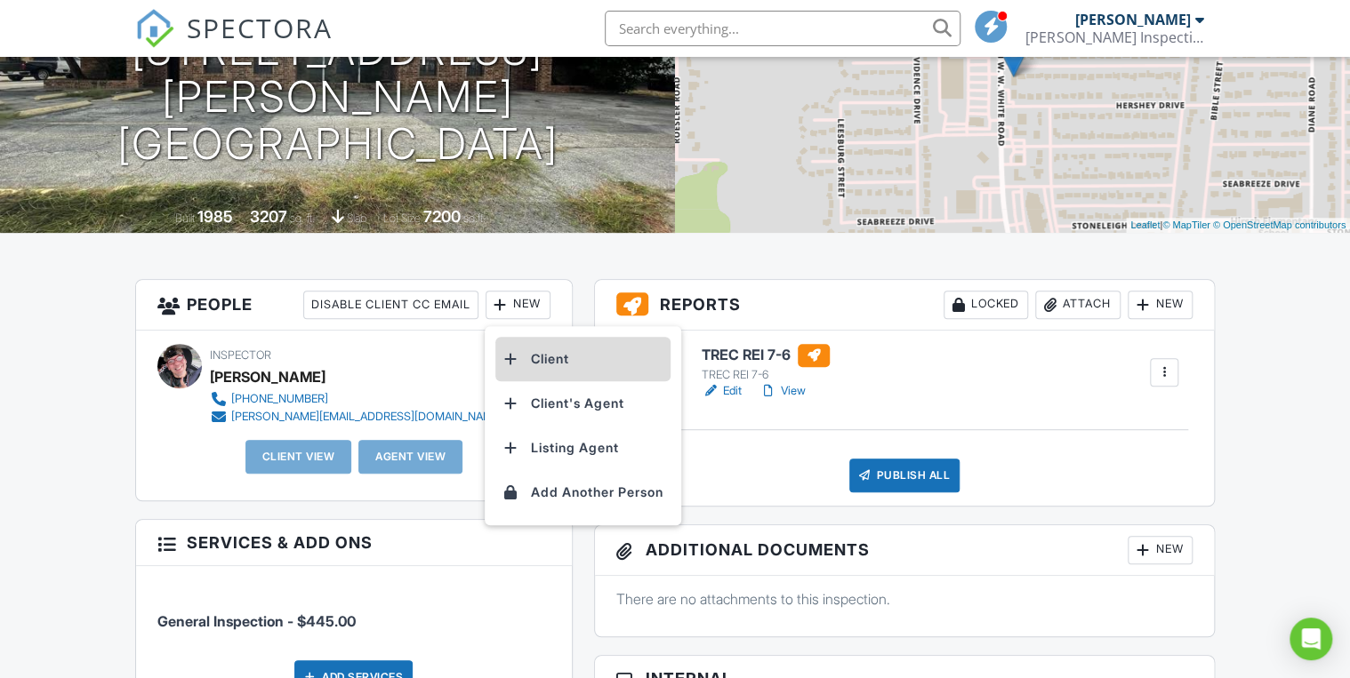
click at [550, 354] on li "Client" at bounding box center [582, 359] width 175 height 44
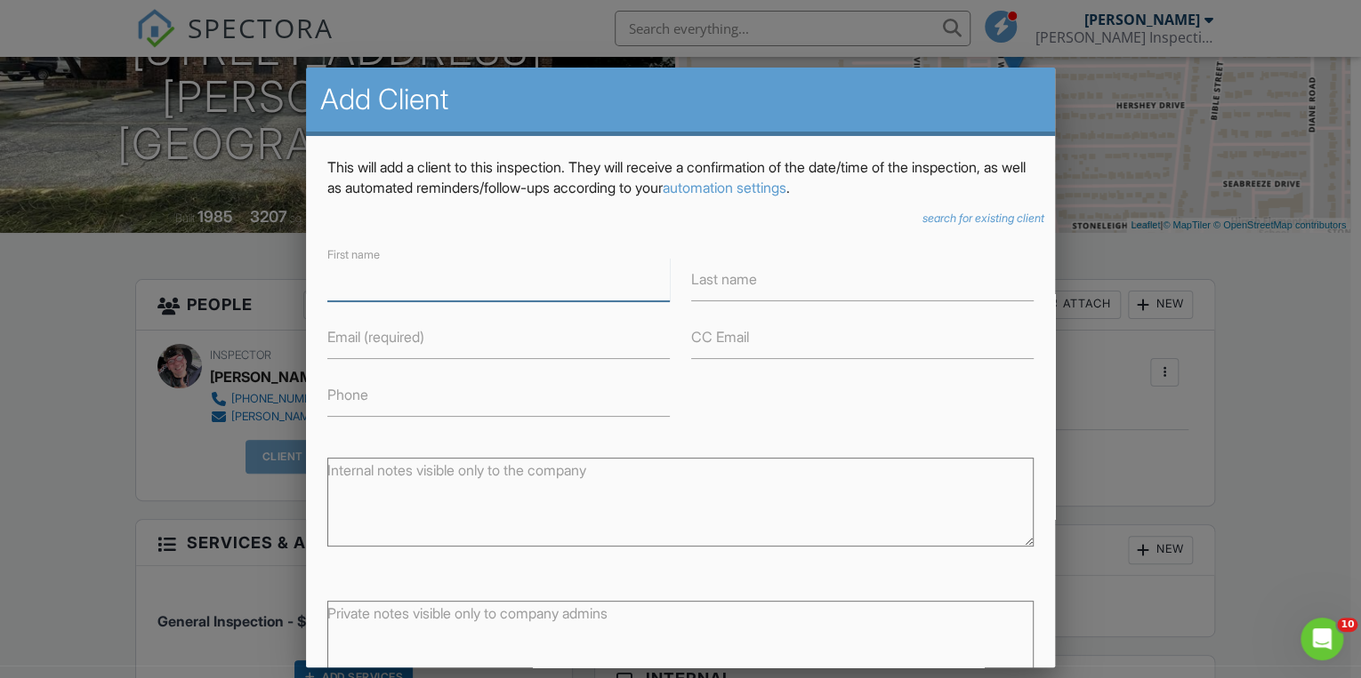
paste input "patriciachavez@kw.com"
type input "patriciachavez@kw.com"
click at [367, 365] on div "Phone" at bounding box center [499, 388] width 364 height 58
click at [358, 345] on label "Email (required)" at bounding box center [375, 337] width 97 height 20
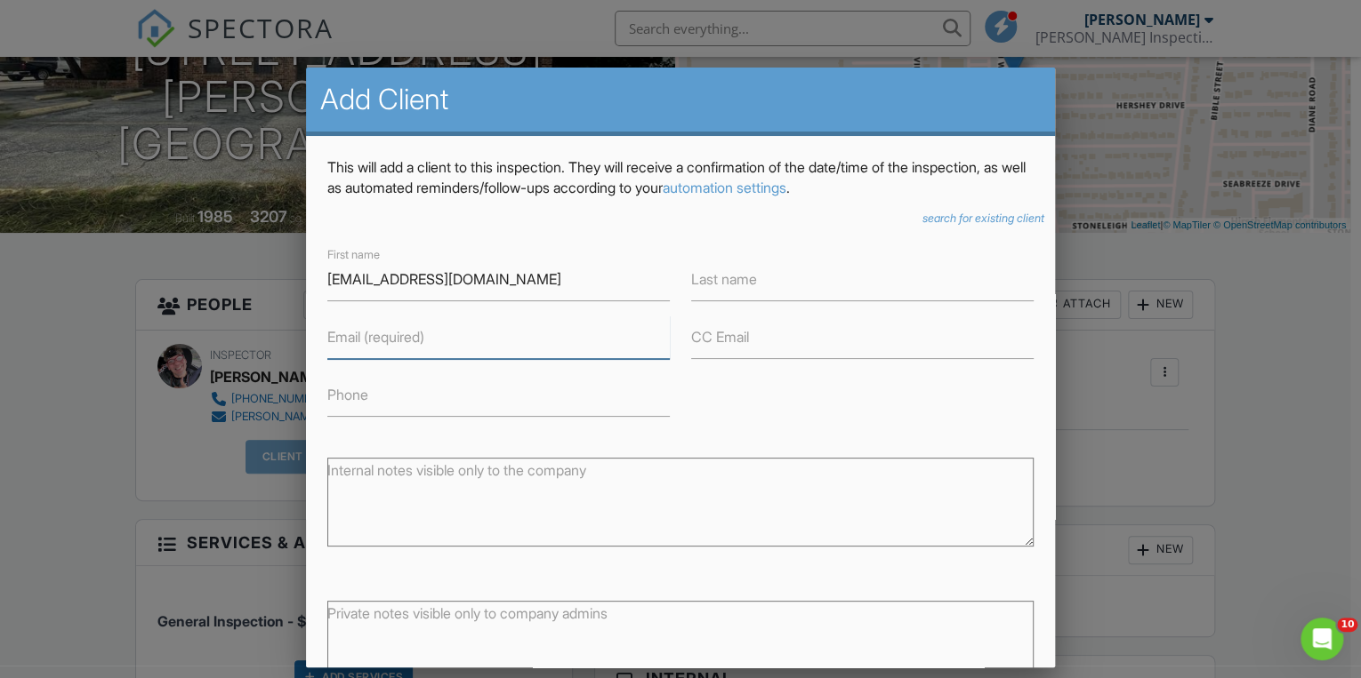
click at [358, 345] on input "Email (required)" at bounding box center [498, 338] width 342 height 44
paste input "patriciachavez@kw.com"
type input "patriciachavez@kw.com"
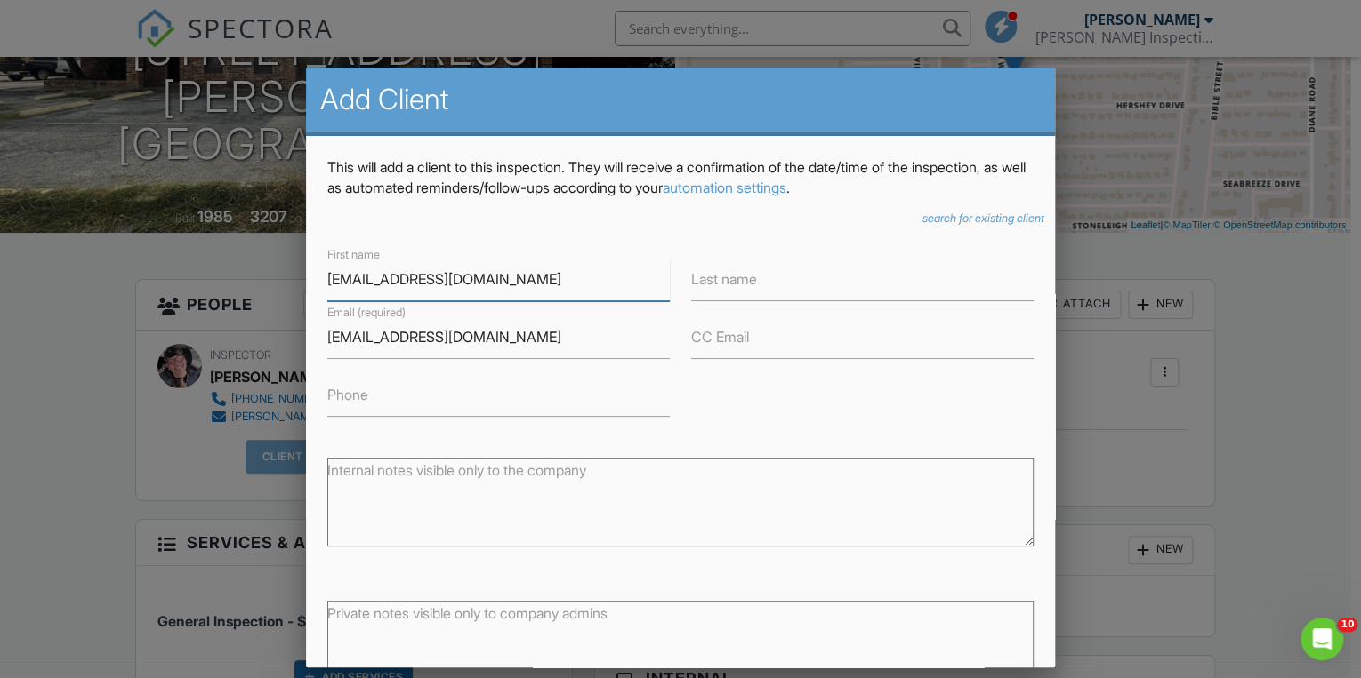
drag, startPoint x: 521, startPoint y: 289, endPoint x: 279, endPoint y: 286, distance: 241.9
type input "[PERSON_NAME]"
click at [719, 286] on label "Last name" at bounding box center [724, 279] width 66 height 20
click at [719, 286] on input "Last name" at bounding box center [862, 280] width 342 height 44
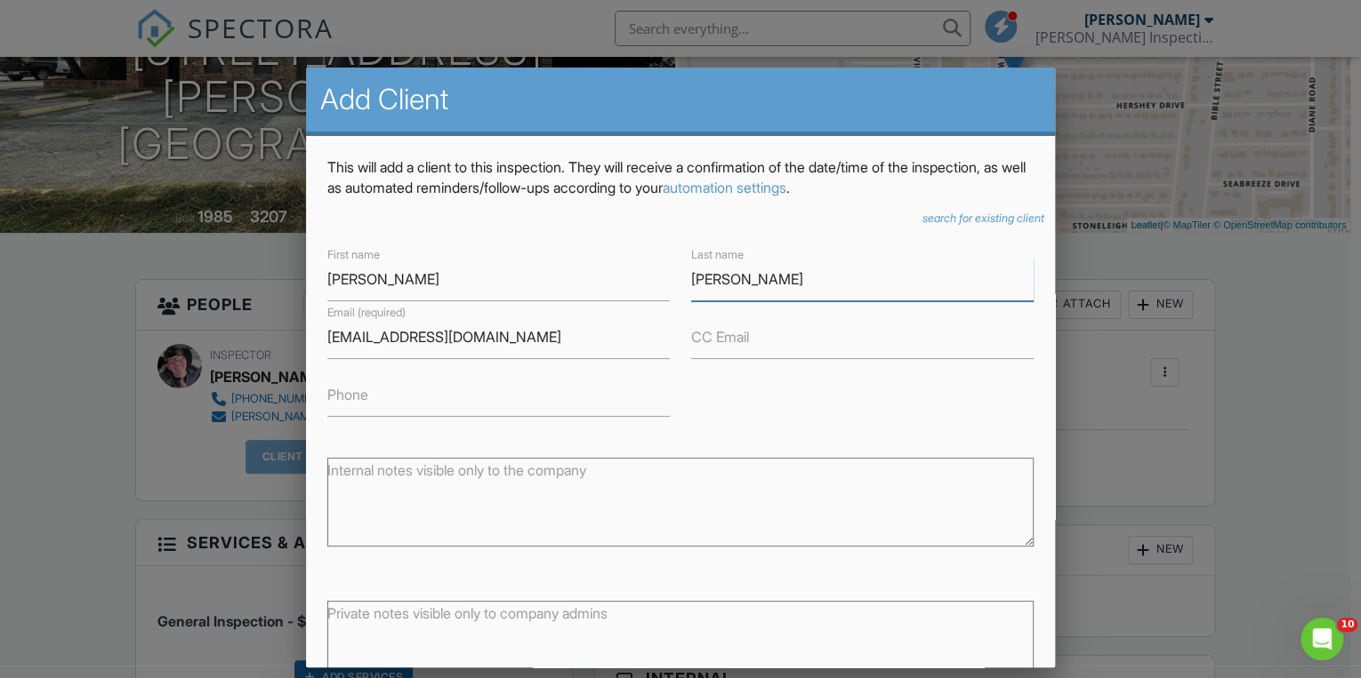
type input "[PERSON_NAME]"
click at [430, 390] on input "Phone" at bounding box center [498, 395] width 342 height 44
paste input "[PHONE_NUMBER]"
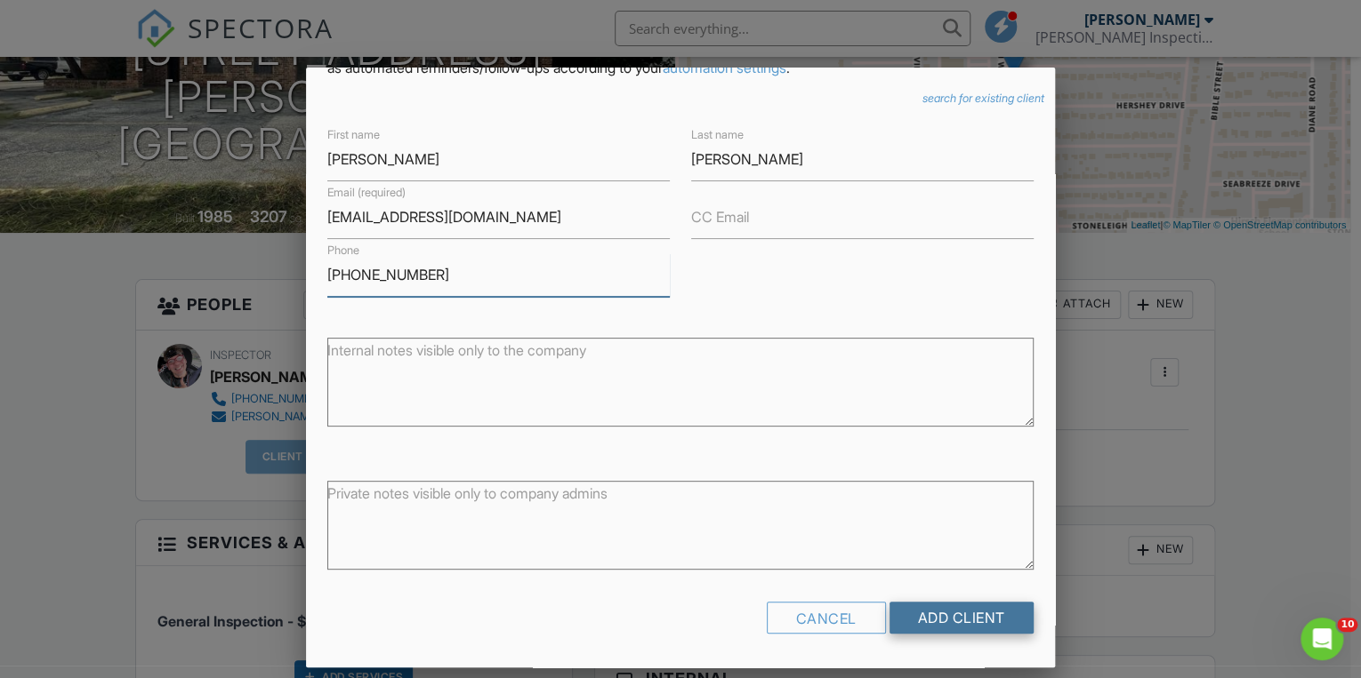
type input "[PHONE_NUMBER]"
click at [950, 619] on input "Add Client" at bounding box center [961, 618] width 144 height 32
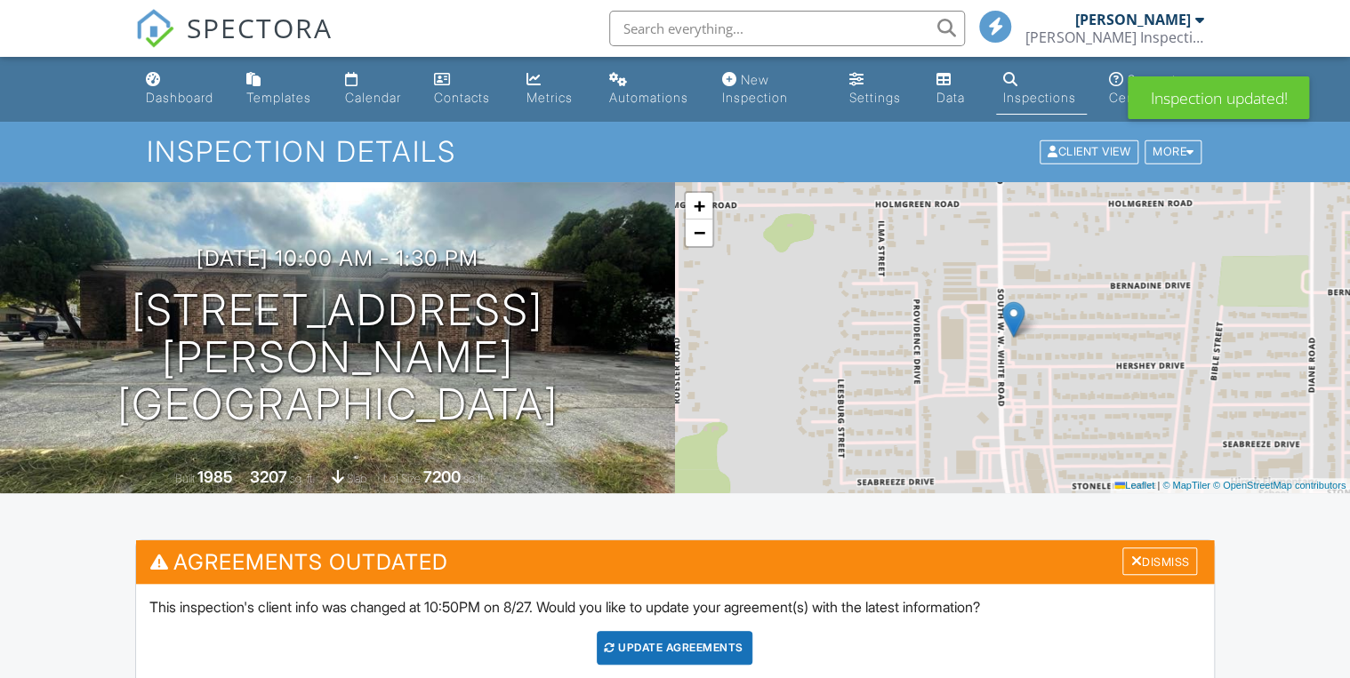
click at [692, 654] on div "Update Agreements" at bounding box center [675, 648] width 156 height 34
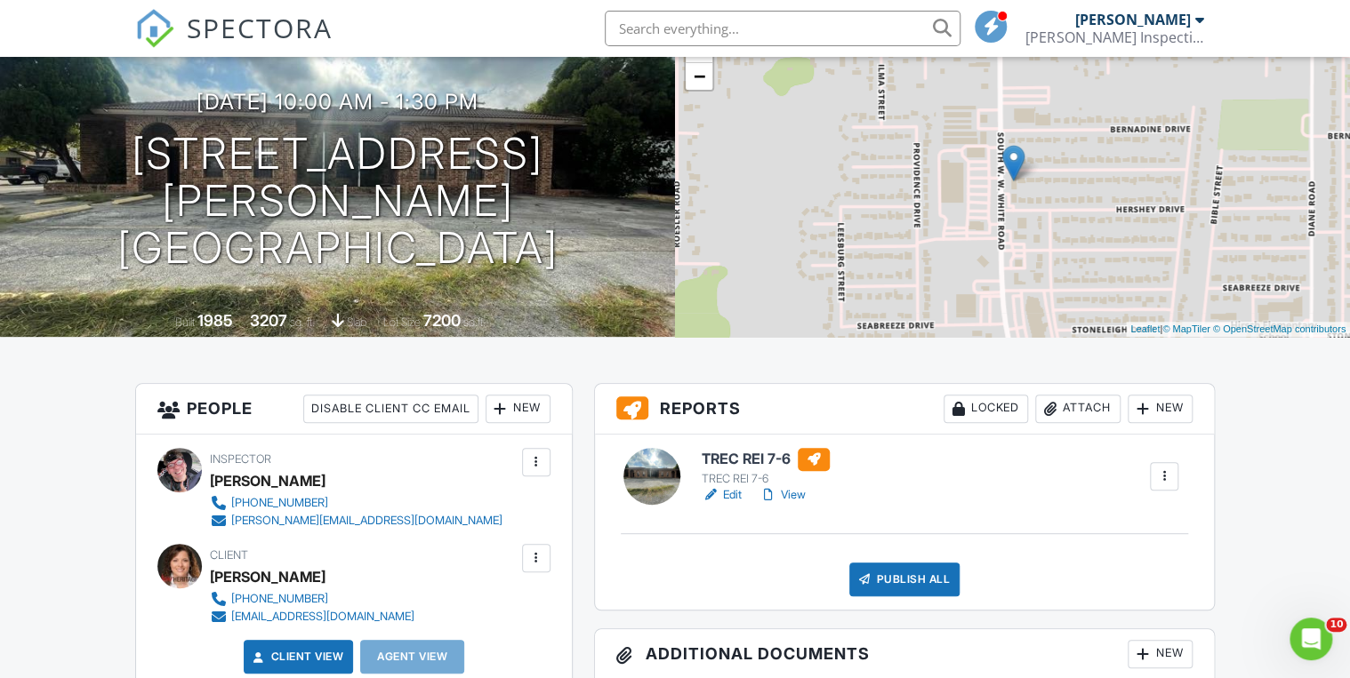
scroll to position [160, 0]
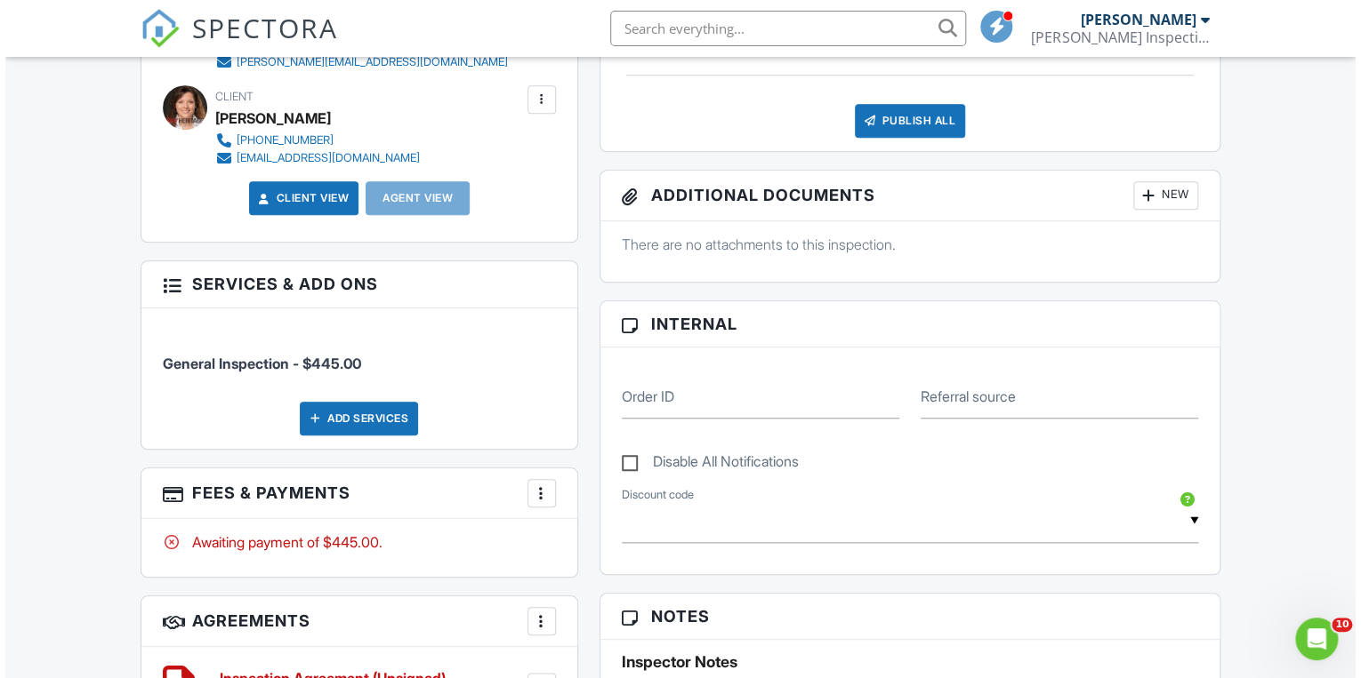
scroll to position [615, 0]
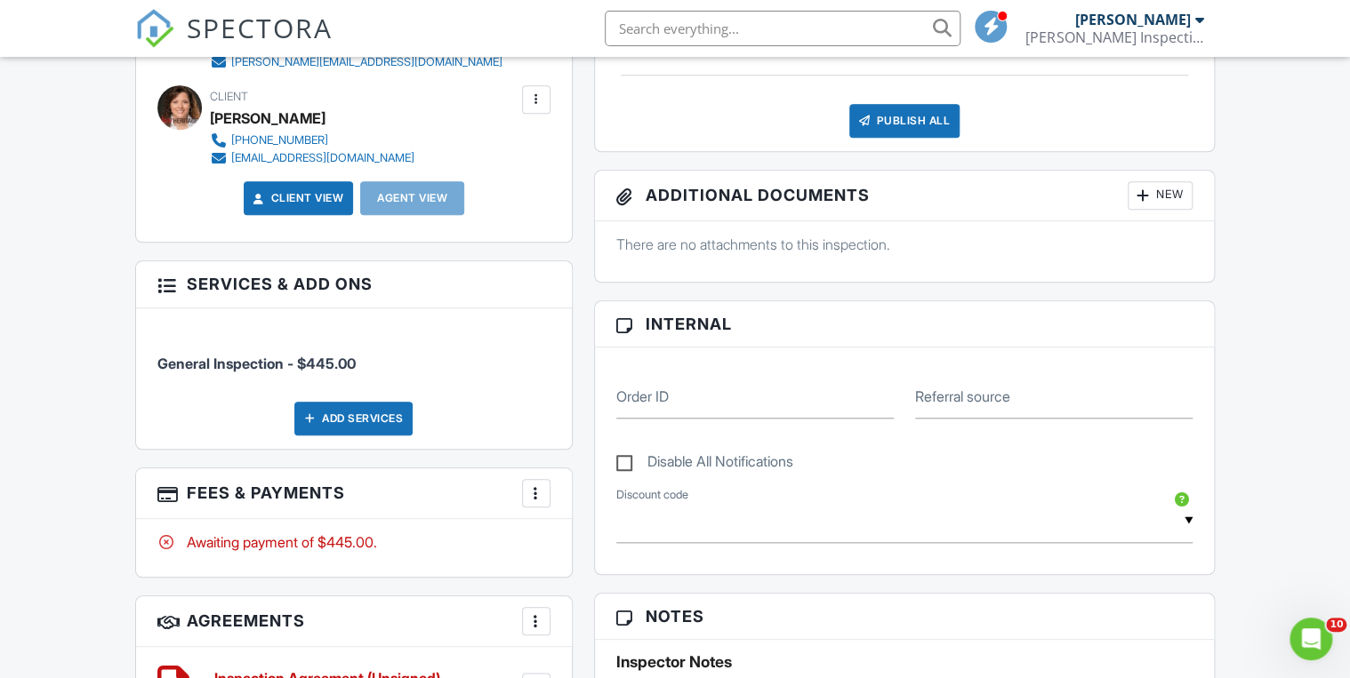
click at [534, 491] on div at bounding box center [536, 494] width 18 height 18
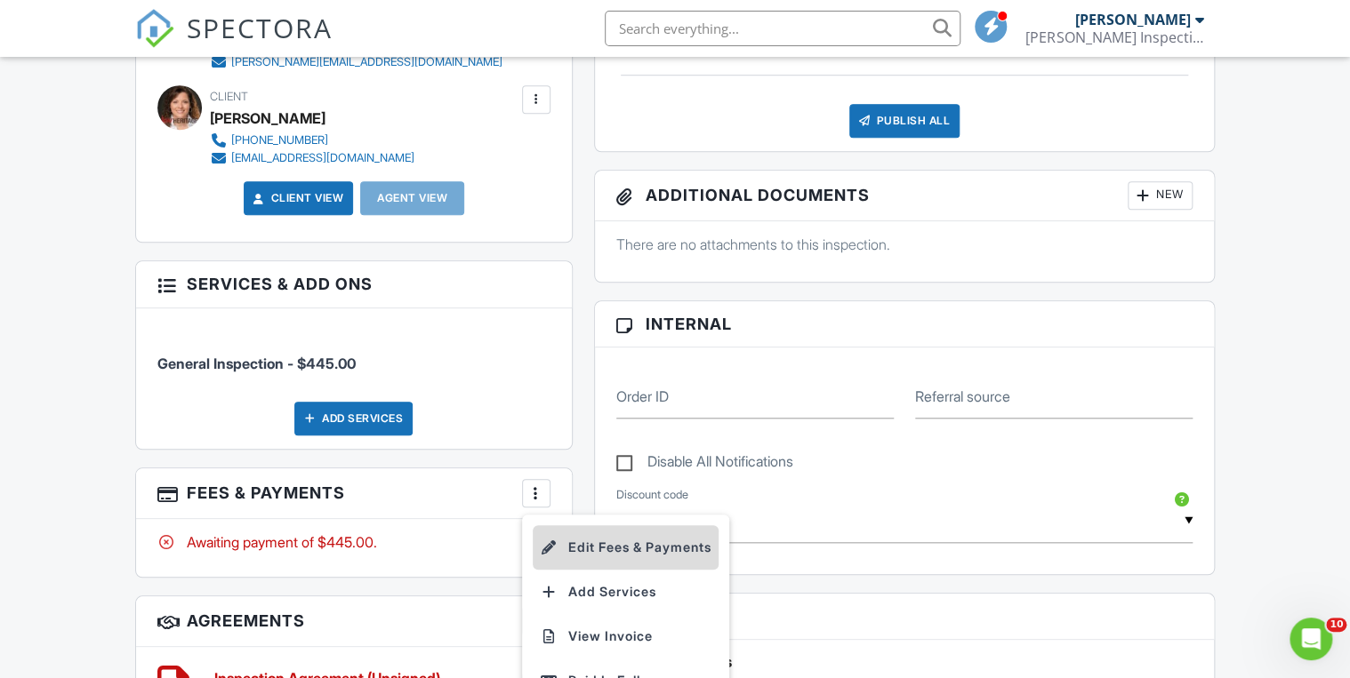
click at [590, 550] on li "Edit Fees & Payments" at bounding box center [626, 548] width 186 height 44
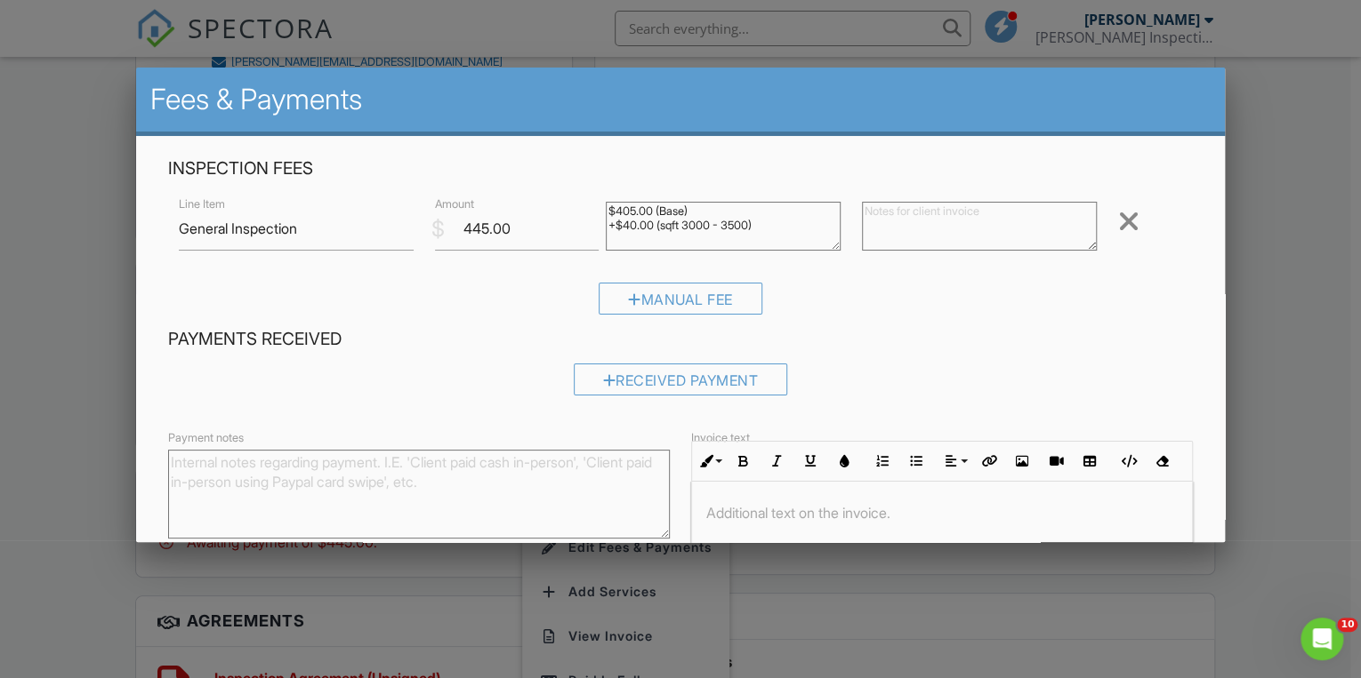
click at [930, 225] on textarea at bounding box center [979, 226] width 235 height 49
click at [890, 218] on textarea "$445 main structure $125 Duplex" at bounding box center [979, 226] width 235 height 49
click at [896, 204] on textarea "$445 main structure $125 Duplex" at bounding box center [979, 226] width 235 height 49
click at [911, 205] on textarea "$445 mMain structure $125 Duplex" at bounding box center [979, 226] width 235 height 49
click at [925, 213] on textarea "$445 Main structure $125 Duplex" at bounding box center [979, 226] width 235 height 49
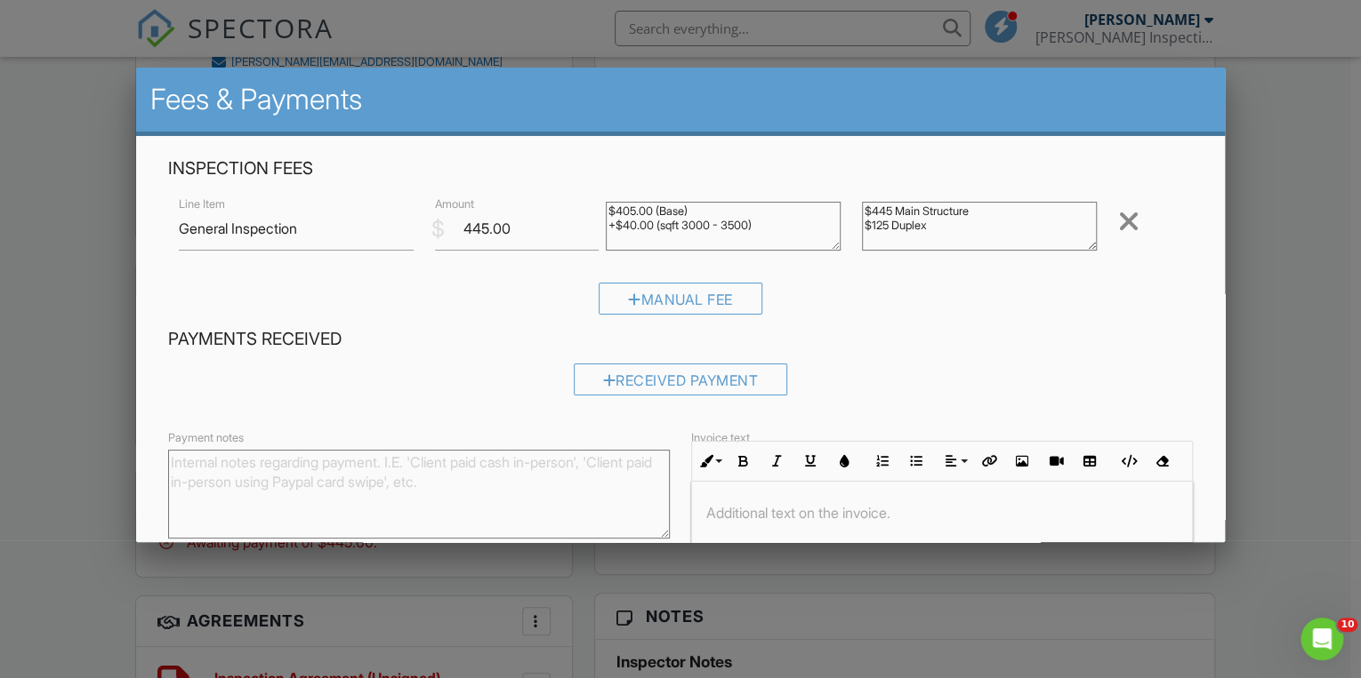
click at [942, 225] on textarea "$445 Main Structure $125 Duplex" at bounding box center [979, 226] width 235 height 49
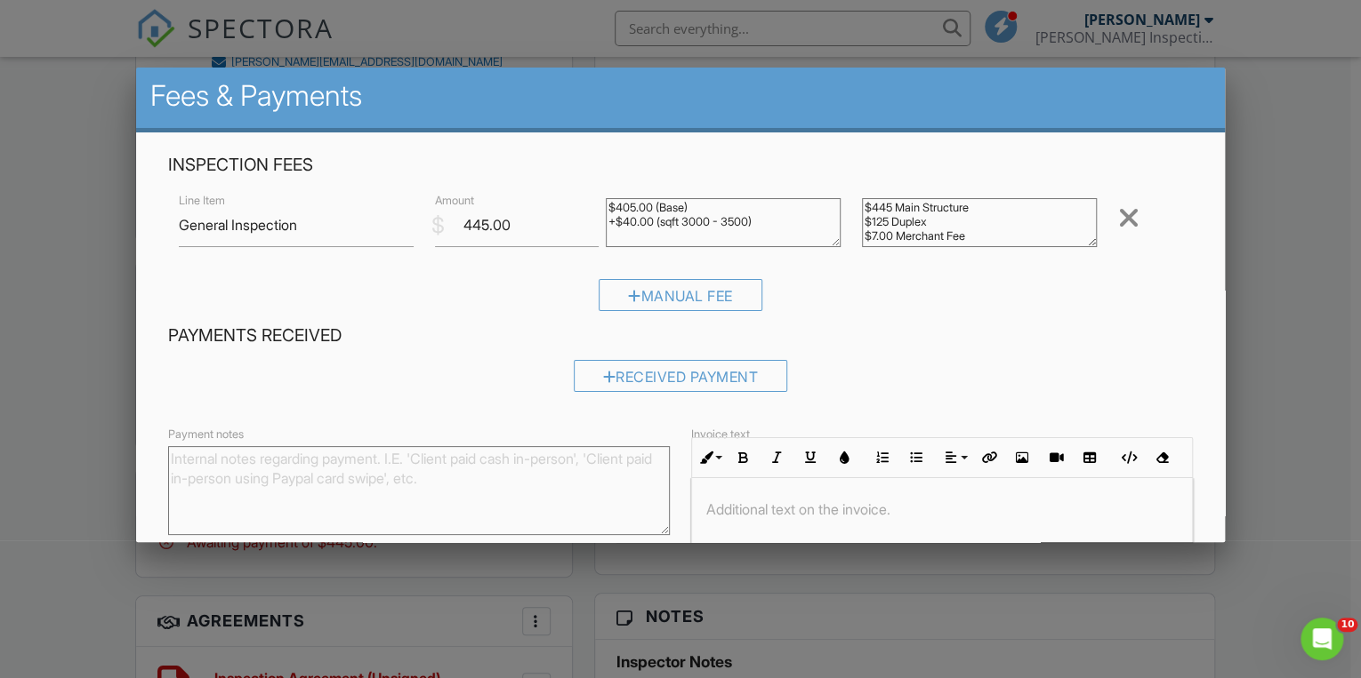
scroll to position [6, 0]
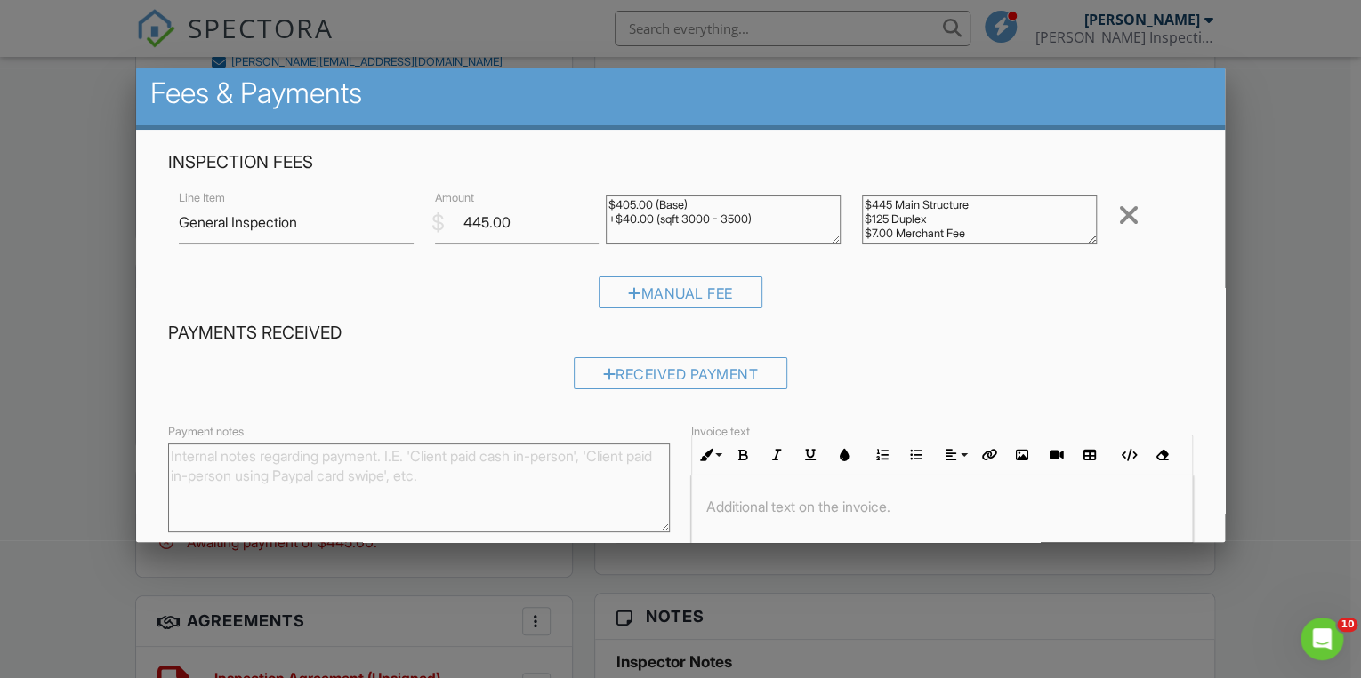
type textarea "$445 Main Structure $125 Duplex $7.00 Merchant Fee"
drag, startPoint x: 491, startPoint y: 220, endPoint x: 463, endPoint y: 213, distance: 28.3
click at [463, 213] on input "445.00" at bounding box center [517, 223] width 164 height 44
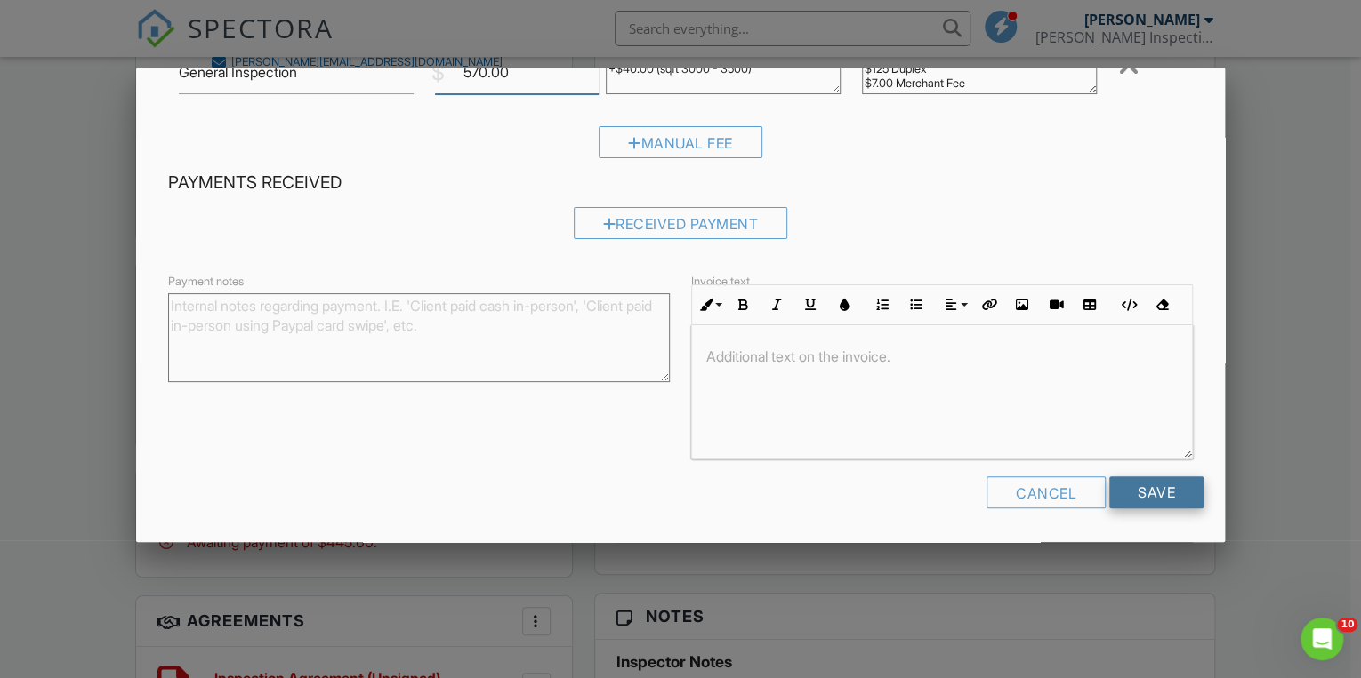
type input "570.00"
click at [1131, 490] on input "Save" at bounding box center [1156, 493] width 94 height 32
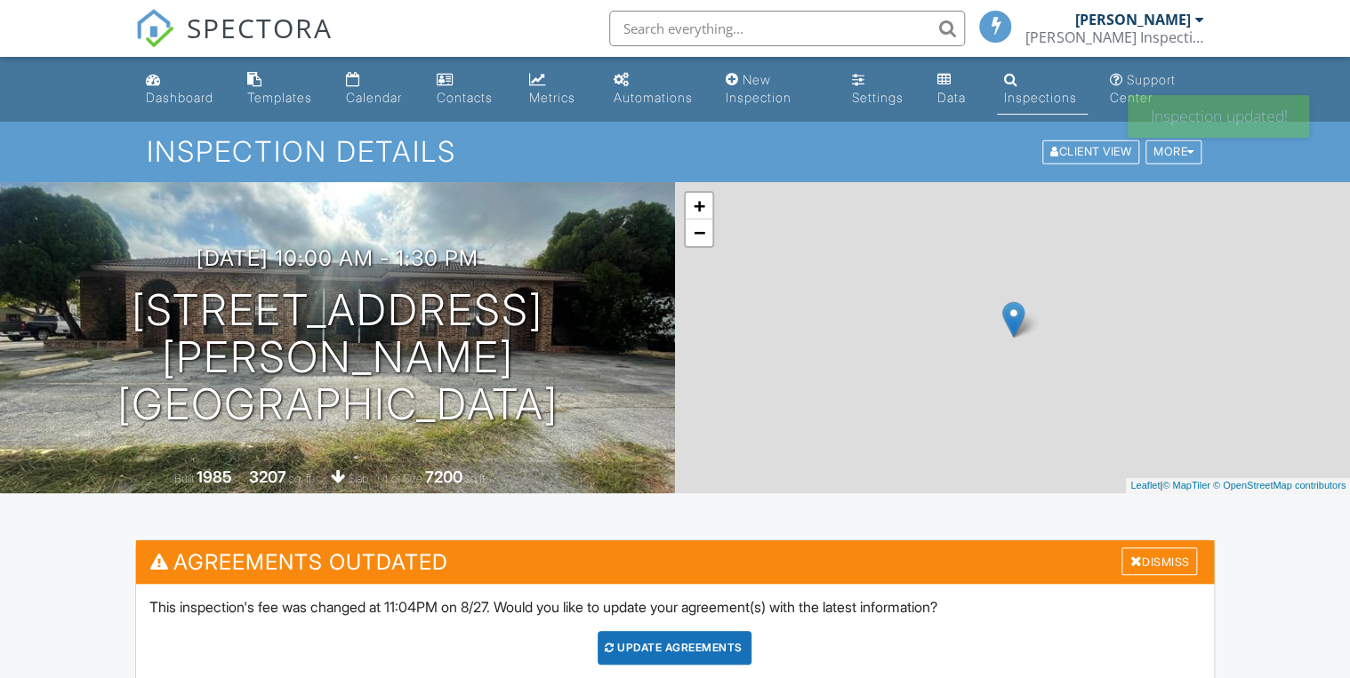
click at [687, 641] on div "Update Agreements" at bounding box center [675, 648] width 154 height 34
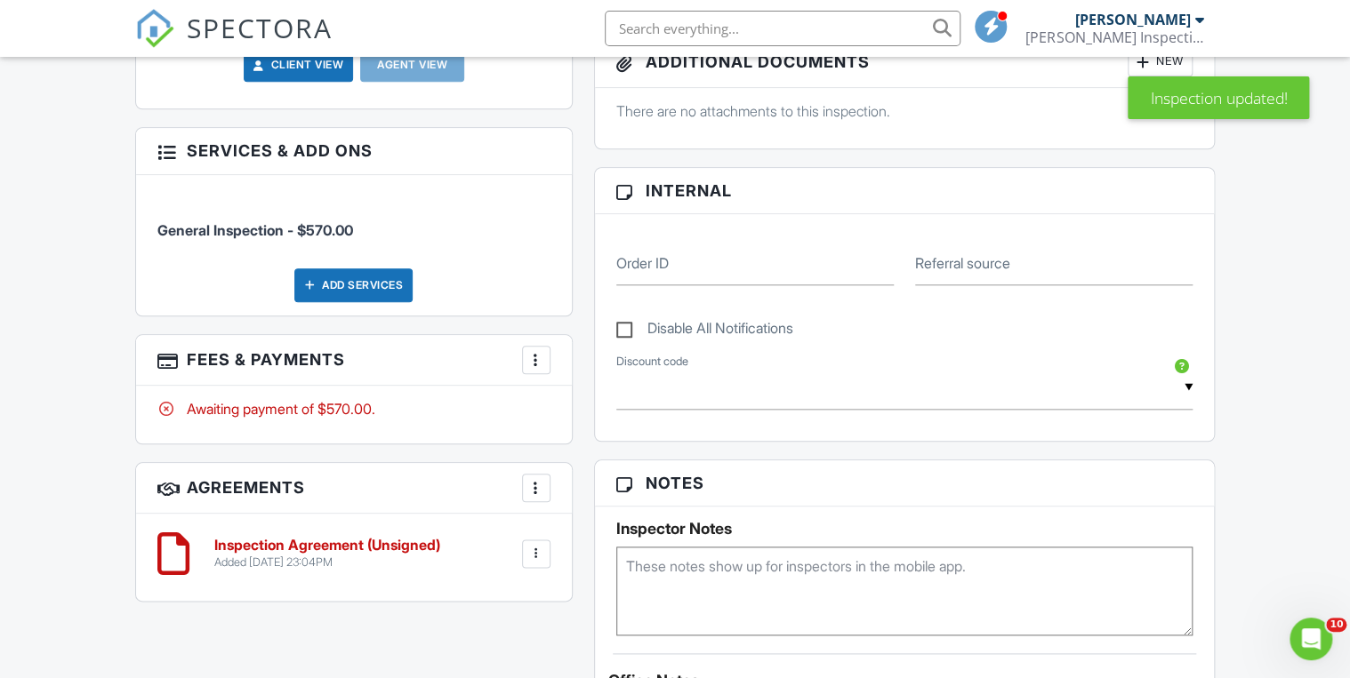
scroll to position [750, 0]
click at [535, 358] on div at bounding box center [536, 359] width 18 height 18
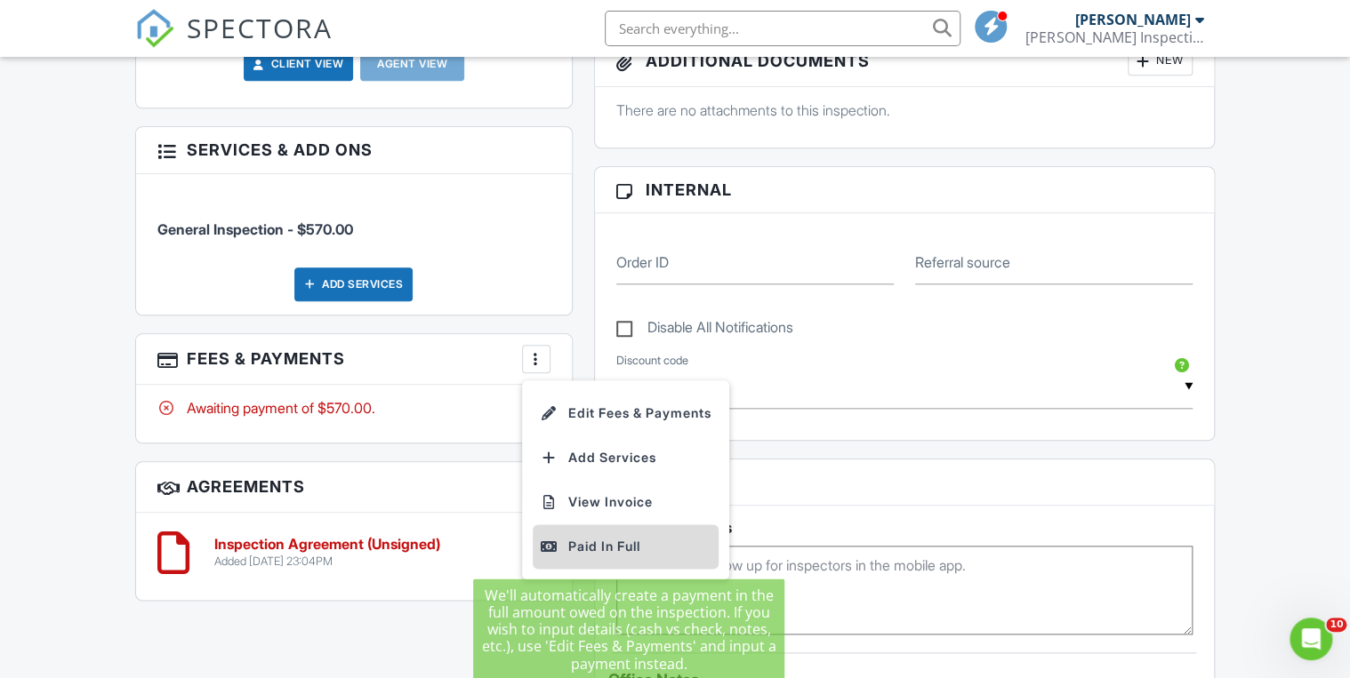
click at [592, 542] on div "Paid In Full" at bounding box center [626, 546] width 172 height 21
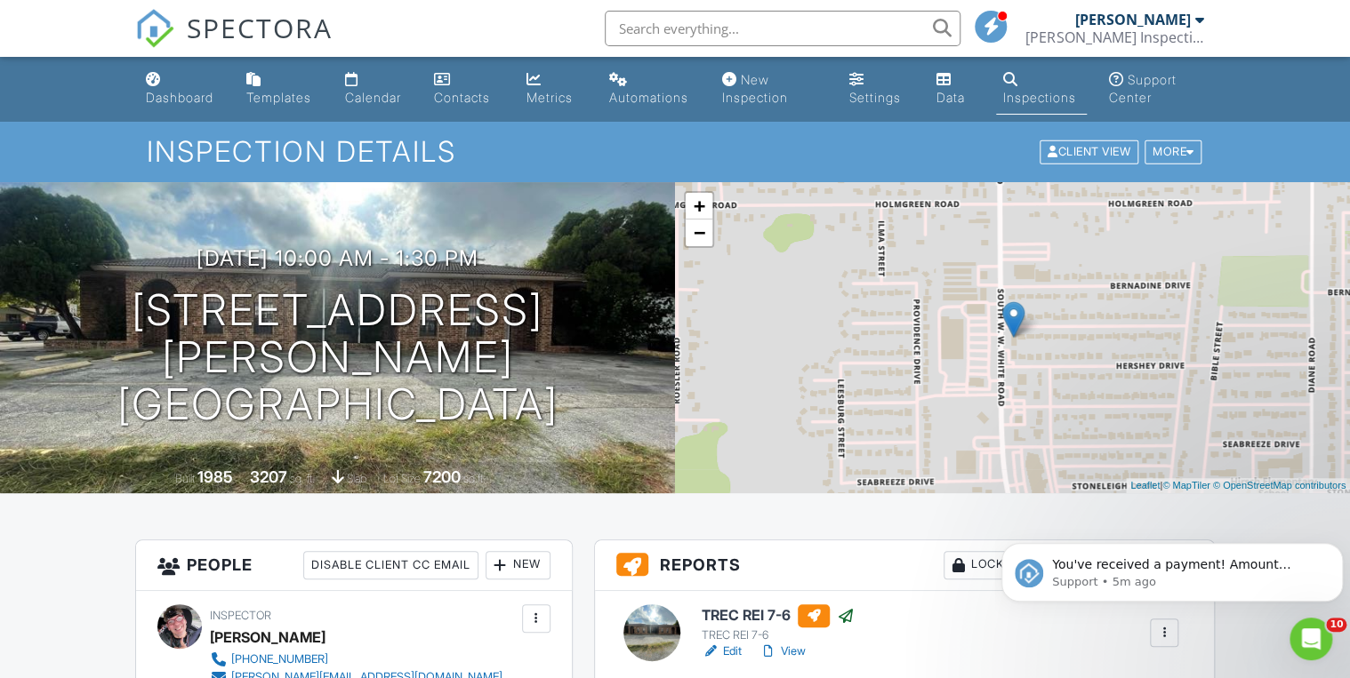
click at [219, 31] on span "SPECTORA" at bounding box center [260, 27] width 146 height 37
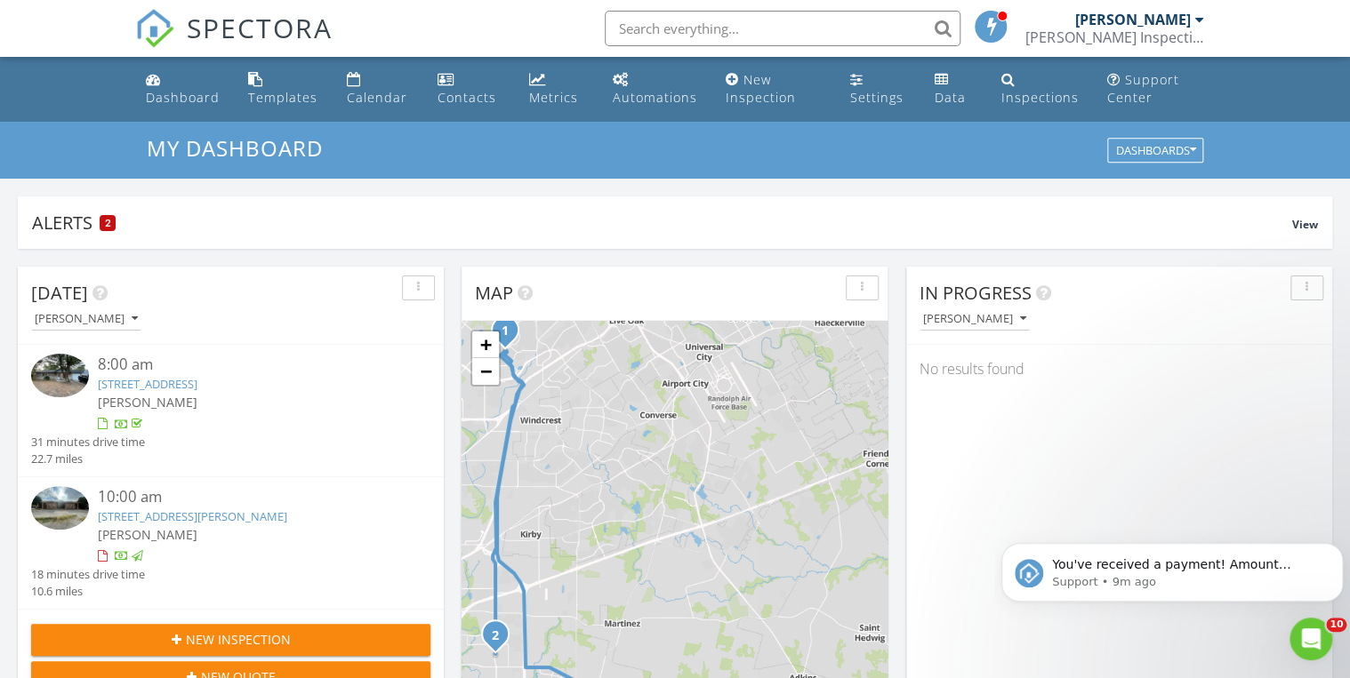
click at [177, 42] on link "SPECTORA" at bounding box center [233, 42] width 197 height 37
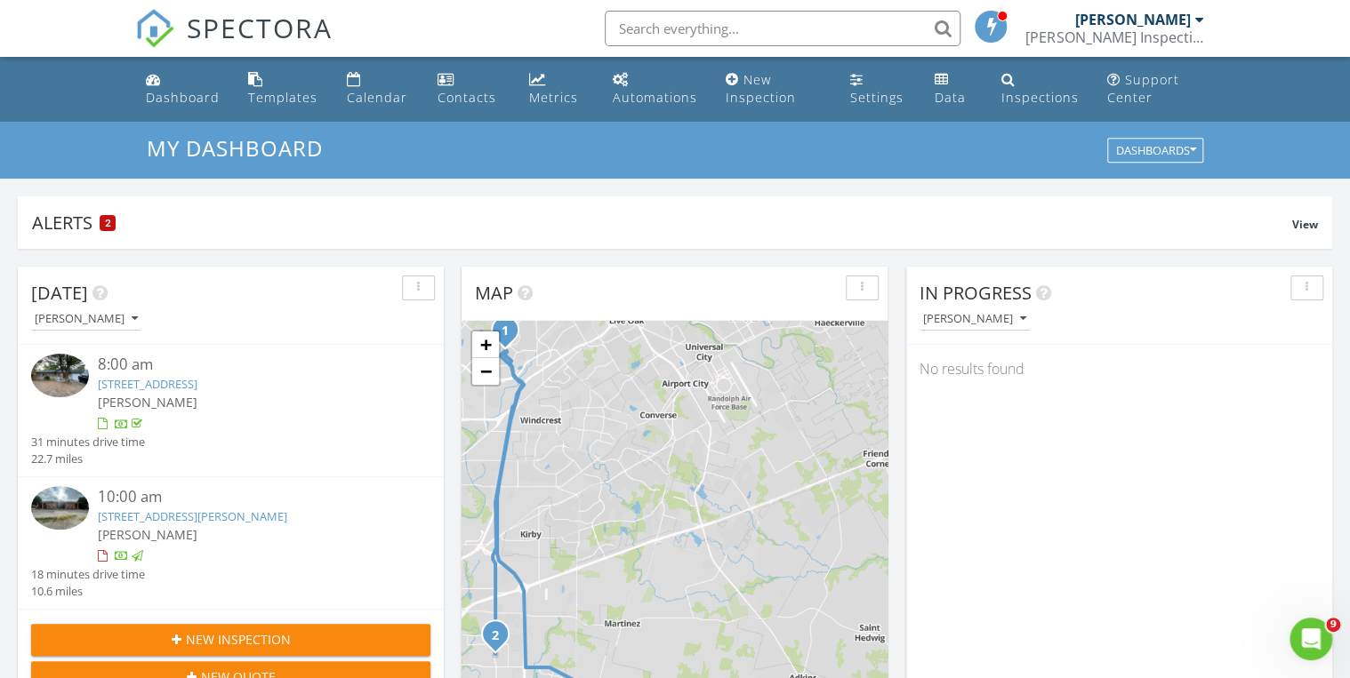
click at [246, 634] on span "New Inspection" at bounding box center [238, 639] width 105 height 19
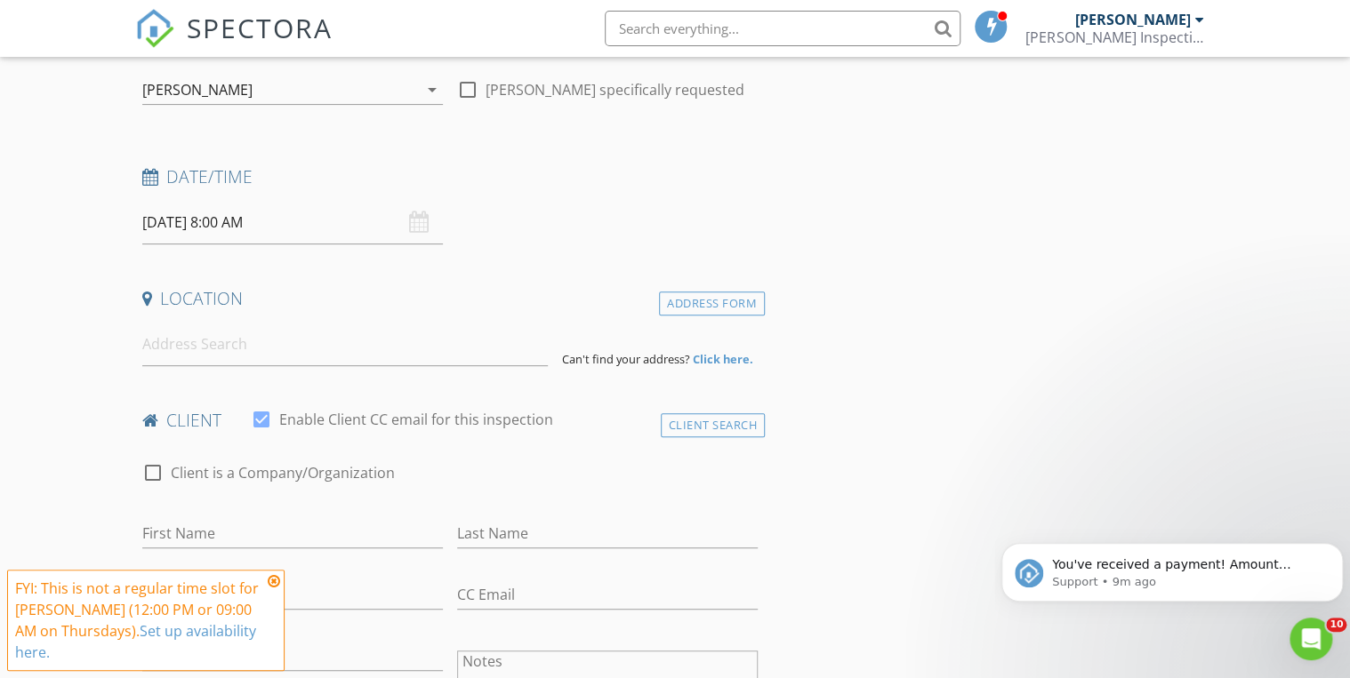
scroll to position [200, 0]
click at [178, 343] on input at bounding box center [344, 344] width 405 height 44
paste input "722 Kiser ln"
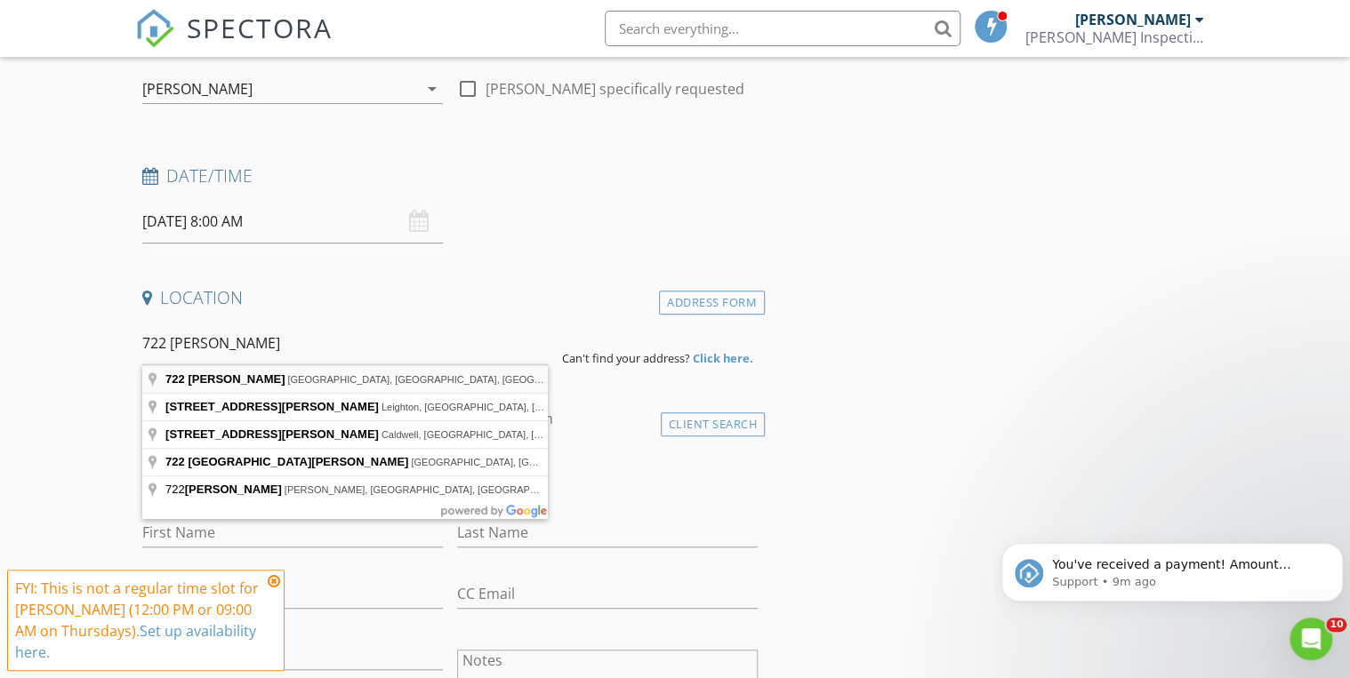
type input "722 Kiser Ln, Marion, TX, USA"
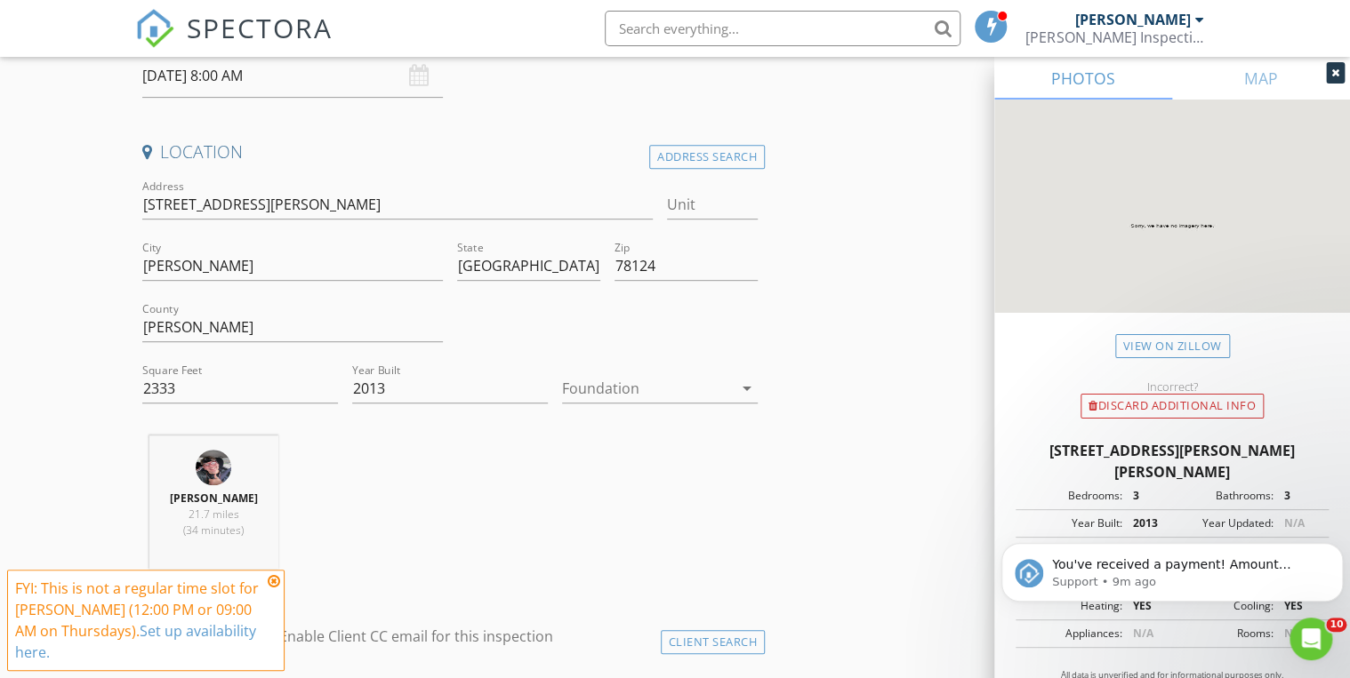
scroll to position [347, 0]
click at [608, 395] on div at bounding box center [647, 387] width 171 height 28
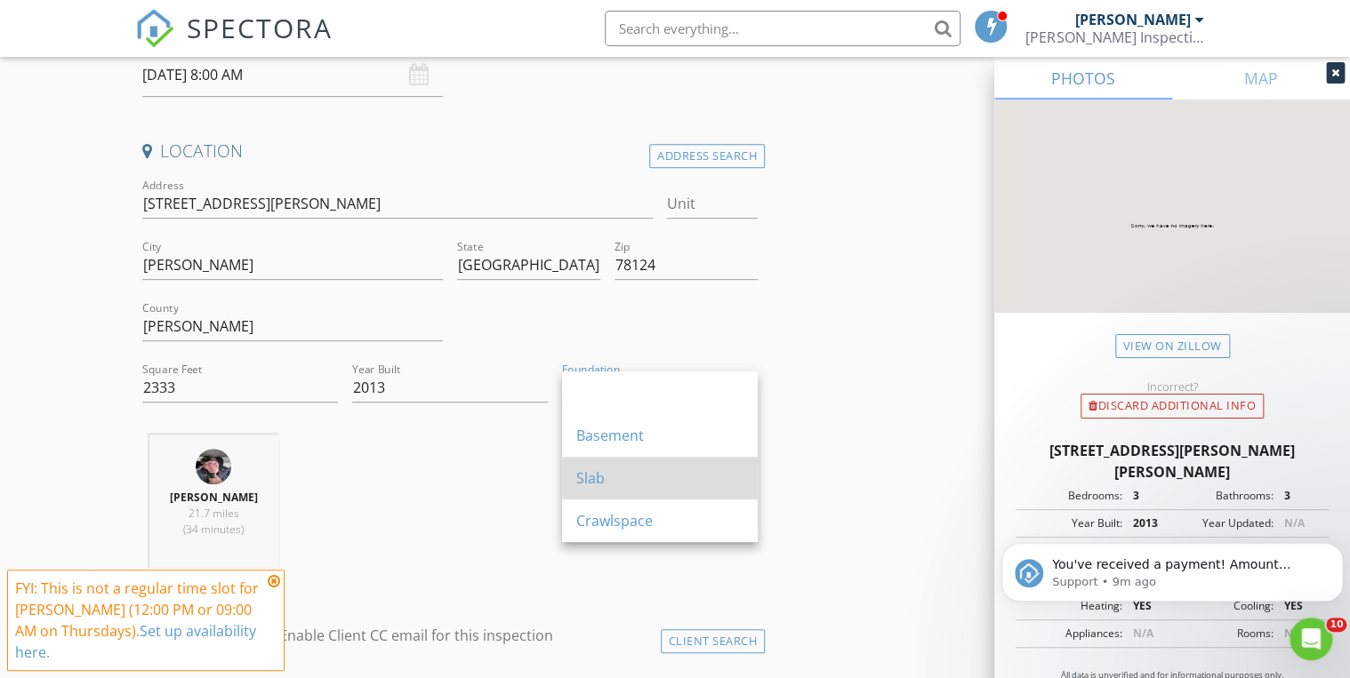
click at [611, 473] on div "Slab" at bounding box center [659, 478] width 167 height 21
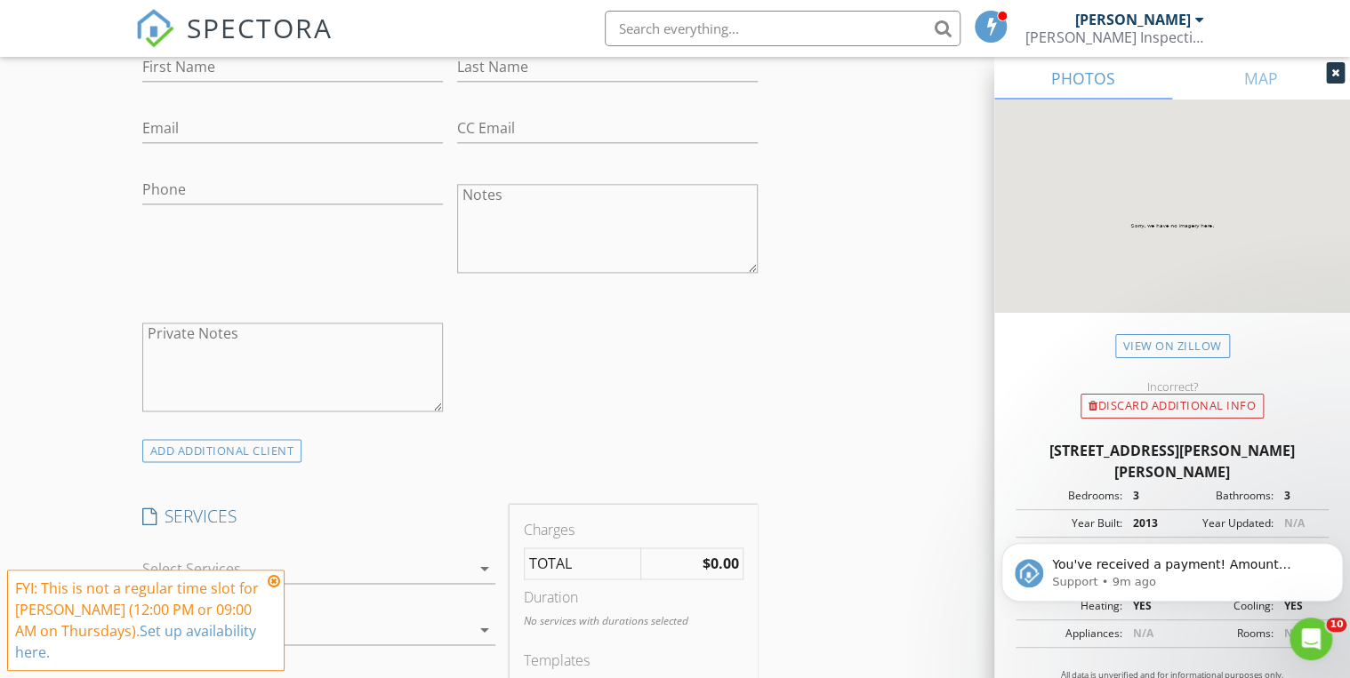
scroll to position [1031, 0]
click at [199, 341] on textarea "Private Notes" at bounding box center [292, 366] width 301 height 89
paste textarea "Johana Medellin Katherine Medellin Jmedellin09@gmail.com-Johana’s email Kpmedel…"
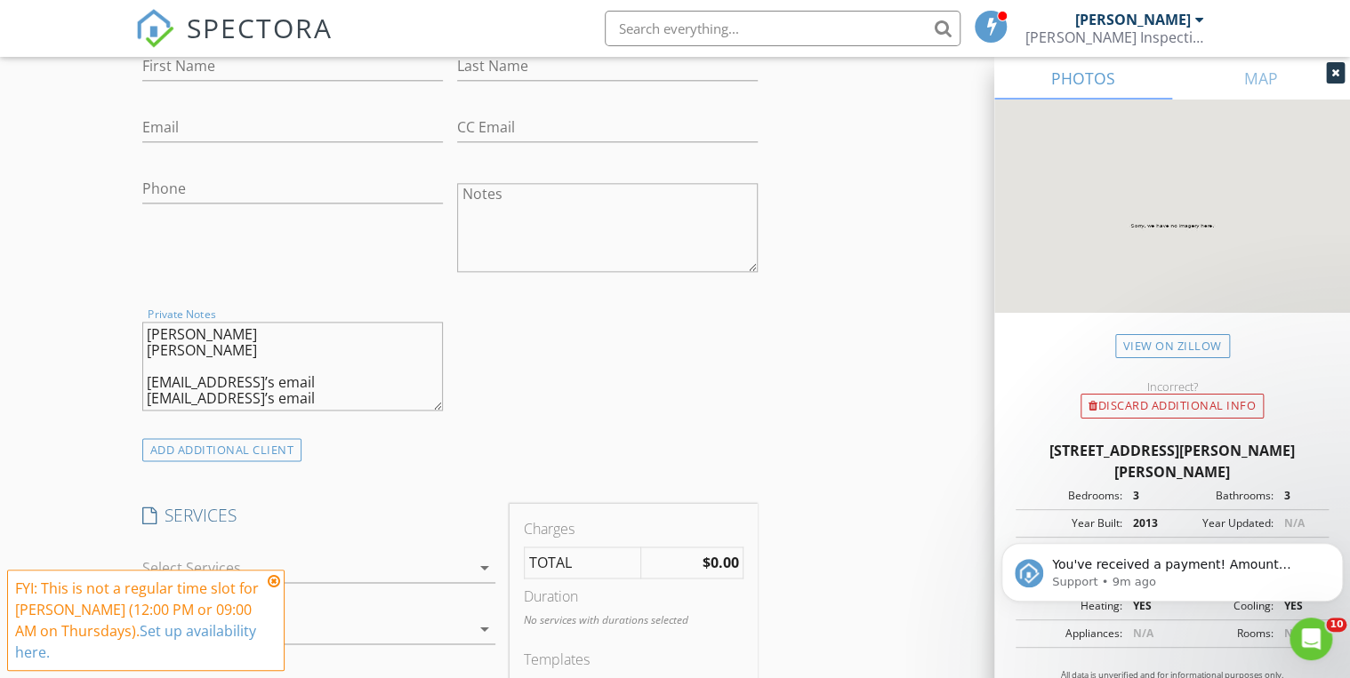
scroll to position [1025, 0]
drag, startPoint x: 262, startPoint y: 339, endPoint x: 128, endPoint y: 334, distance: 134.4
click at [128, 334] on div "New Inspection Click here to use the New Order Form INSPECTOR(S) check_box Davi…" at bounding box center [675, 627] width 1350 height 3061
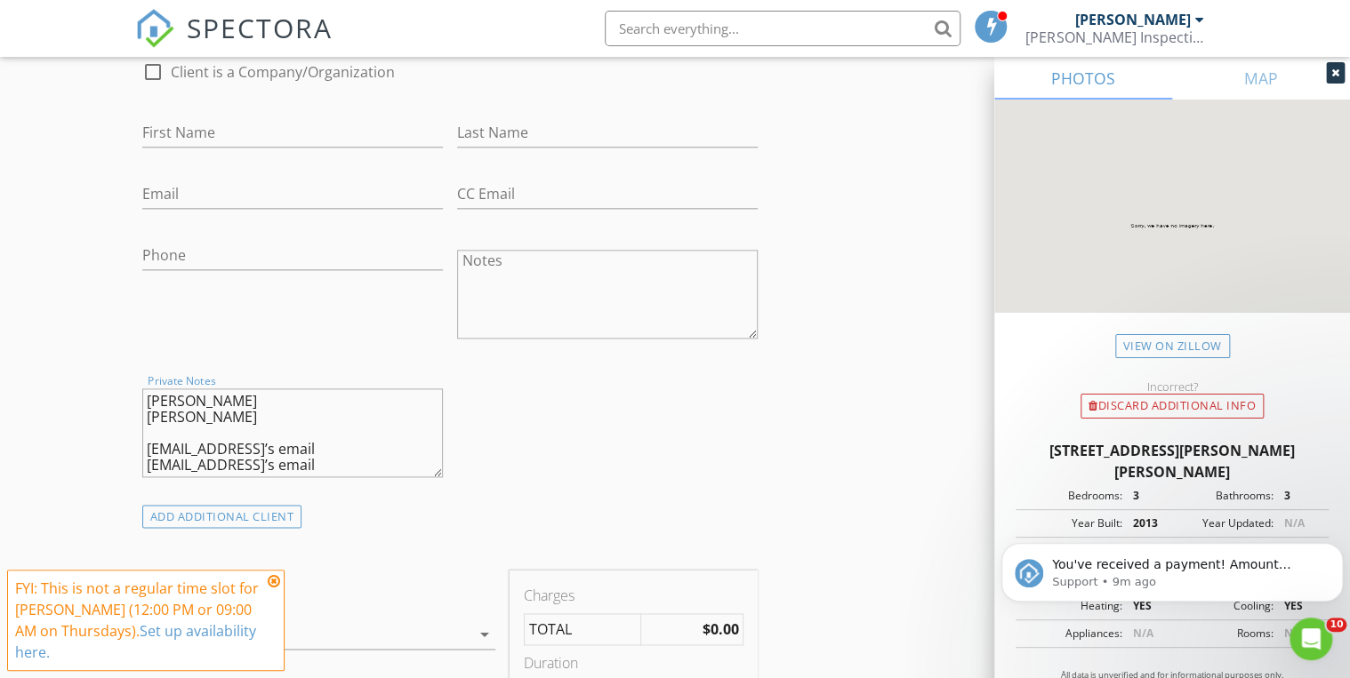
type textarea "Johana Medellin Katherine Medellin Jmedellin09@gmail.com-Johana’s email Kpmedel…"
click at [197, 109] on div "First Name" at bounding box center [292, 137] width 301 height 58
click at [185, 130] on input "First Name" at bounding box center [292, 132] width 301 height 29
paste input "Johana Medellin"
drag, startPoint x: 282, startPoint y: 132, endPoint x: 193, endPoint y: 117, distance: 90.1
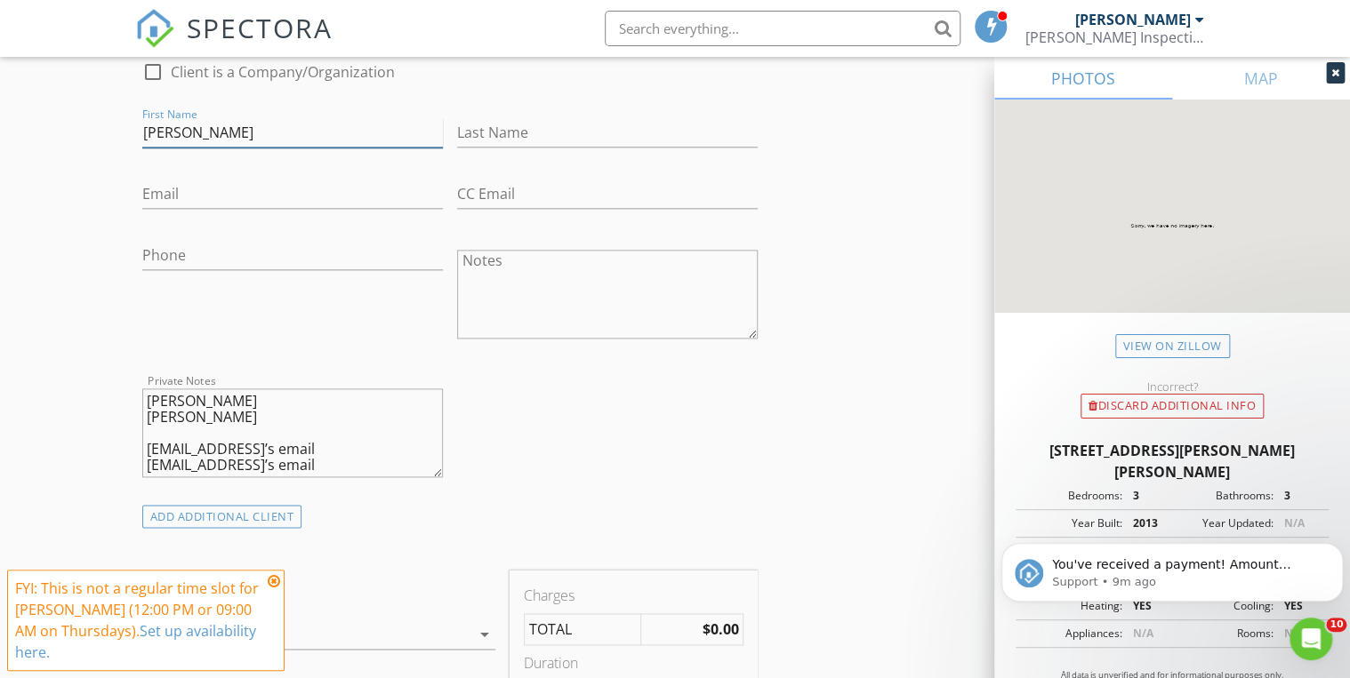
click at [193, 118] on input "Johana Medellin" at bounding box center [292, 132] width 301 height 29
type input "Johan"
click at [509, 136] on input "Last Name" at bounding box center [607, 132] width 301 height 29
paste input "Johana Medellin"
drag, startPoint x: 505, startPoint y: 135, endPoint x: 420, endPoint y: 132, distance: 85.4
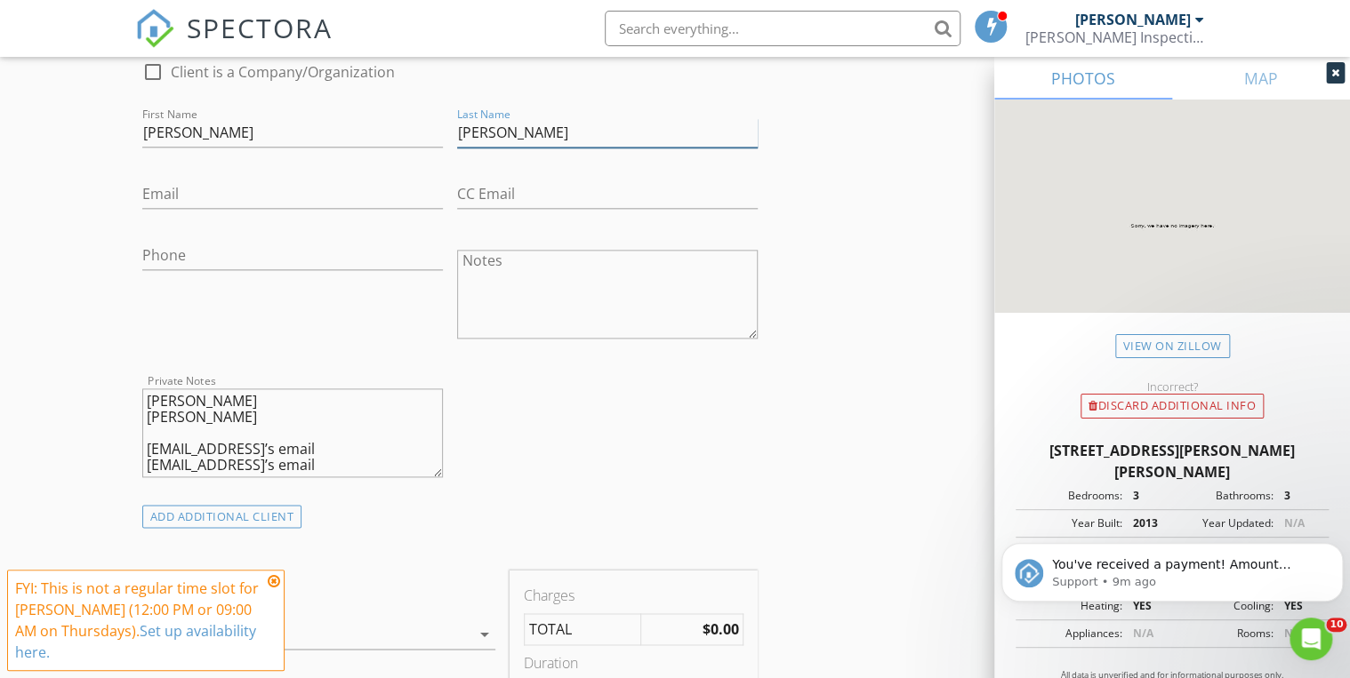
click at [420, 132] on div "check_box_outline_blank Client is a Company/Organization First Name Johan Last …" at bounding box center [450, 274] width 630 height 461
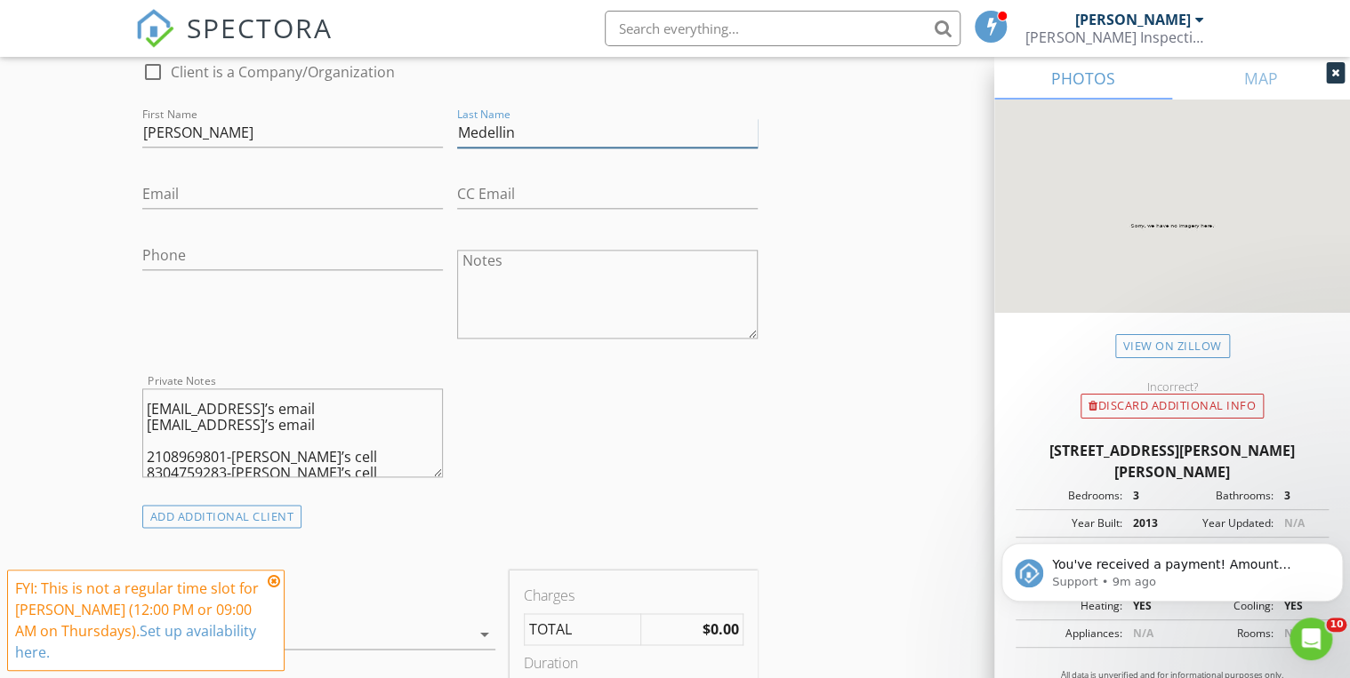
scroll to position [43, 0]
type input "Medellin"
drag, startPoint x: 303, startPoint y: 402, endPoint x: 146, endPoint y: 411, distance: 157.6
click at [146, 411] on textarea "Johana Medellin Katherine Medellin Jmedellin09@gmail.com-Johana’s email Kpmedel…" at bounding box center [292, 433] width 301 height 89
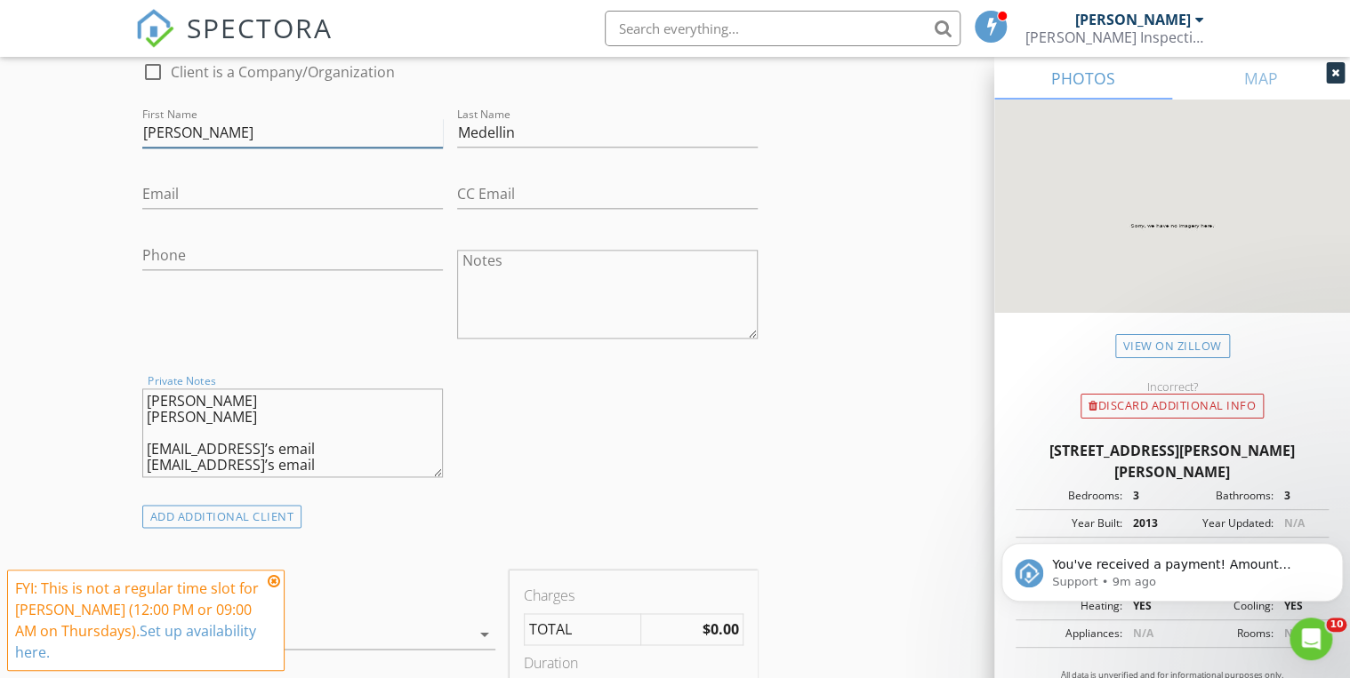
click at [189, 132] on input "Johan" at bounding box center [292, 132] width 301 height 29
type input "Johana"
click at [142, 191] on input "Email" at bounding box center [292, 194] width 301 height 29
paste input "[EMAIL_ADDRESS][DOMAIN_NAME]"
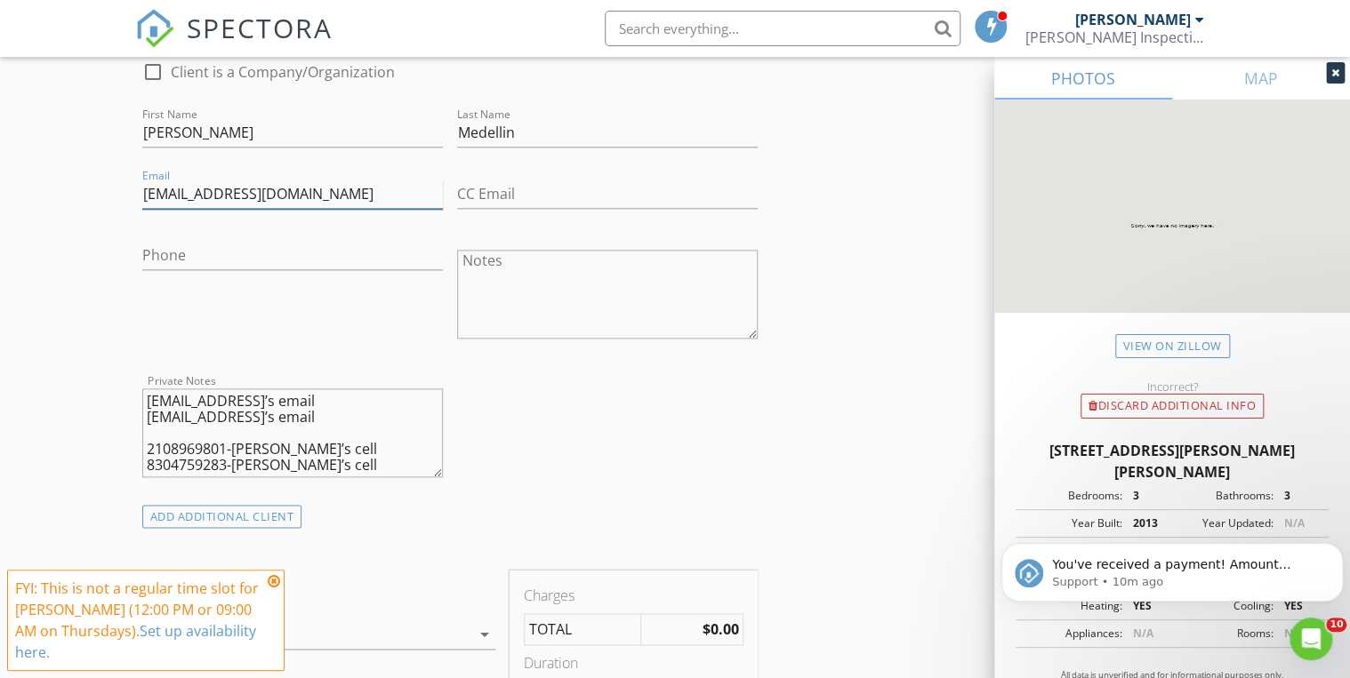
type input "[EMAIL_ADDRESS][DOMAIN_NAME]"
drag, startPoint x: 228, startPoint y: 446, endPoint x: 107, endPoint y: 440, distance: 121.1
click at [107, 440] on div "New Inspection Click here to use the New Order Form INSPECTOR(S) check_box Davi…" at bounding box center [675, 688] width 1350 height 3061
click at [166, 259] on input "Phone" at bounding box center [292, 255] width 301 height 29
paste input "[PHONE_NUMBER]"
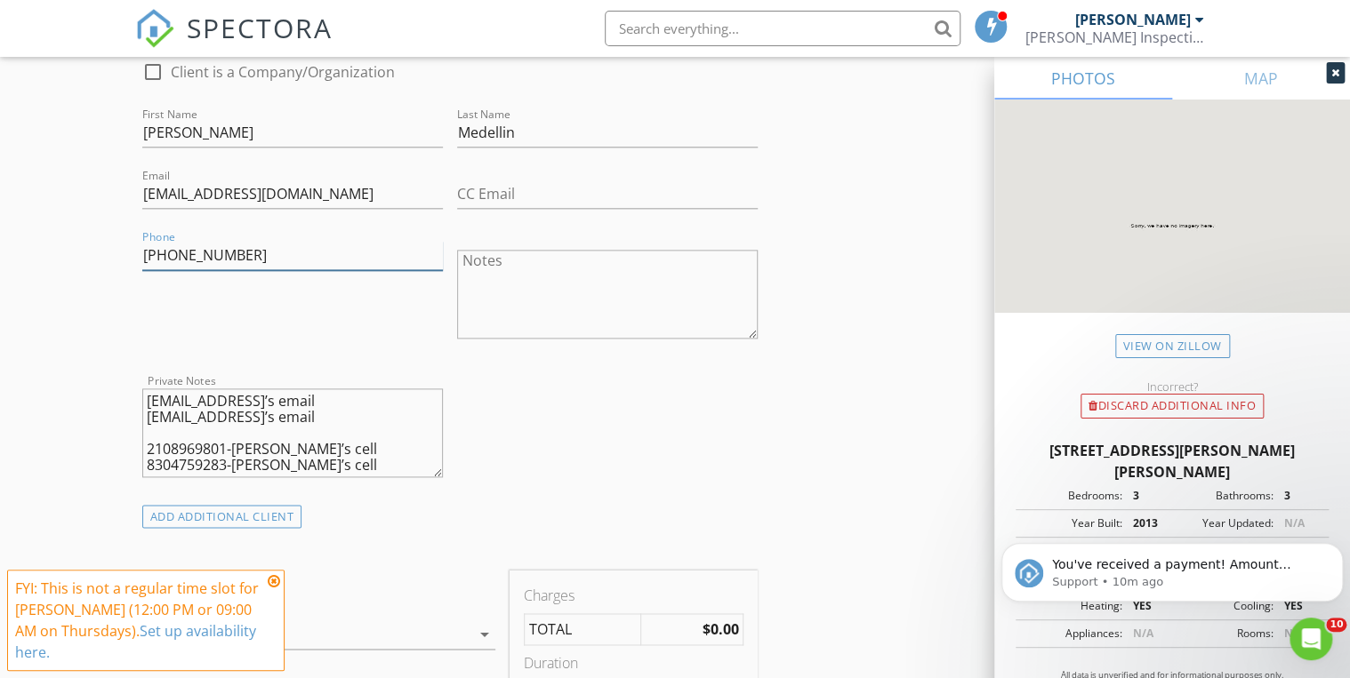
type input "[PHONE_NUMBER]"
click at [345, 438] on textarea "Johana Medellin Katherine Medellin Jmedellin09@gmail.com-Johana’s email Kpmedel…" at bounding box center [292, 433] width 301 height 89
click at [217, 524] on div "ADD ADDITIONAL client" at bounding box center [222, 517] width 160 height 24
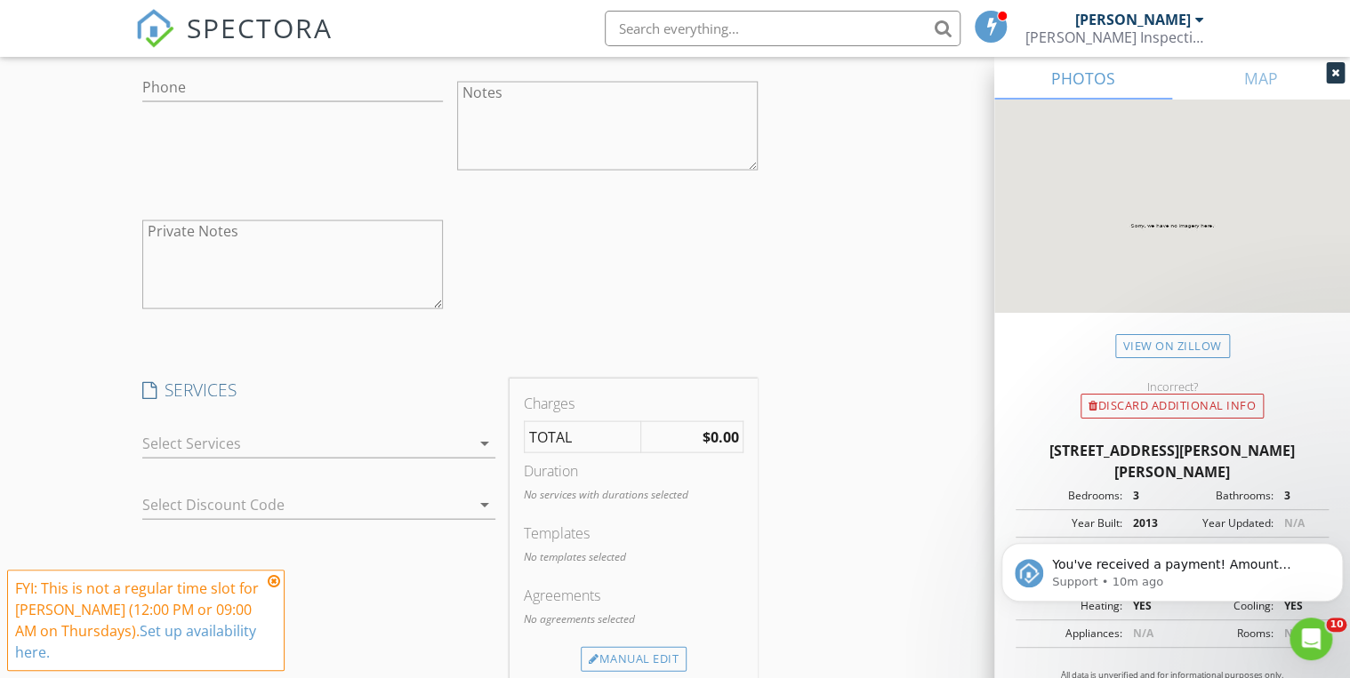
scroll to position [1673, 0]
click at [189, 247] on textarea "Private Notes" at bounding box center [292, 263] width 301 height 89
paste textarea "Johana Medellin Katherine Medellin Jmedellin09@gmail.com-Johana’s email Kpmedel…"
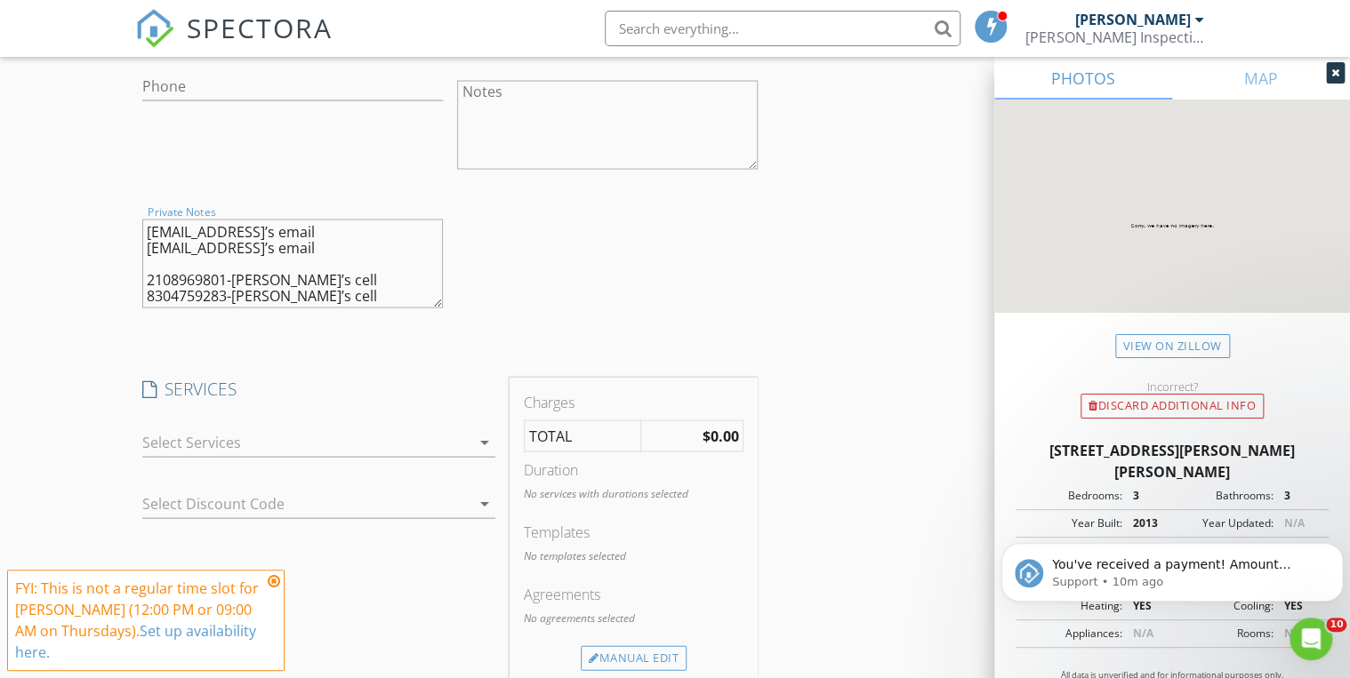
scroll to position [64, 0]
drag, startPoint x: 228, startPoint y: 293, endPoint x: 134, endPoint y: 304, distance: 94.1
click at [135, 304] on div "Private Notes Johana Medellin Katherine Medellin Jmedellin09@gmail.com-Johana’s…" at bounding box center [292, 265] width 315 height 139
type textarea "Johana Medellin Katherine Medellin Jmedellin09@gmail.com-Johana’s email Kpmedel…"
click at [164, 82] on input "Phone" at bounding box center [292, 85] width 301 height 29
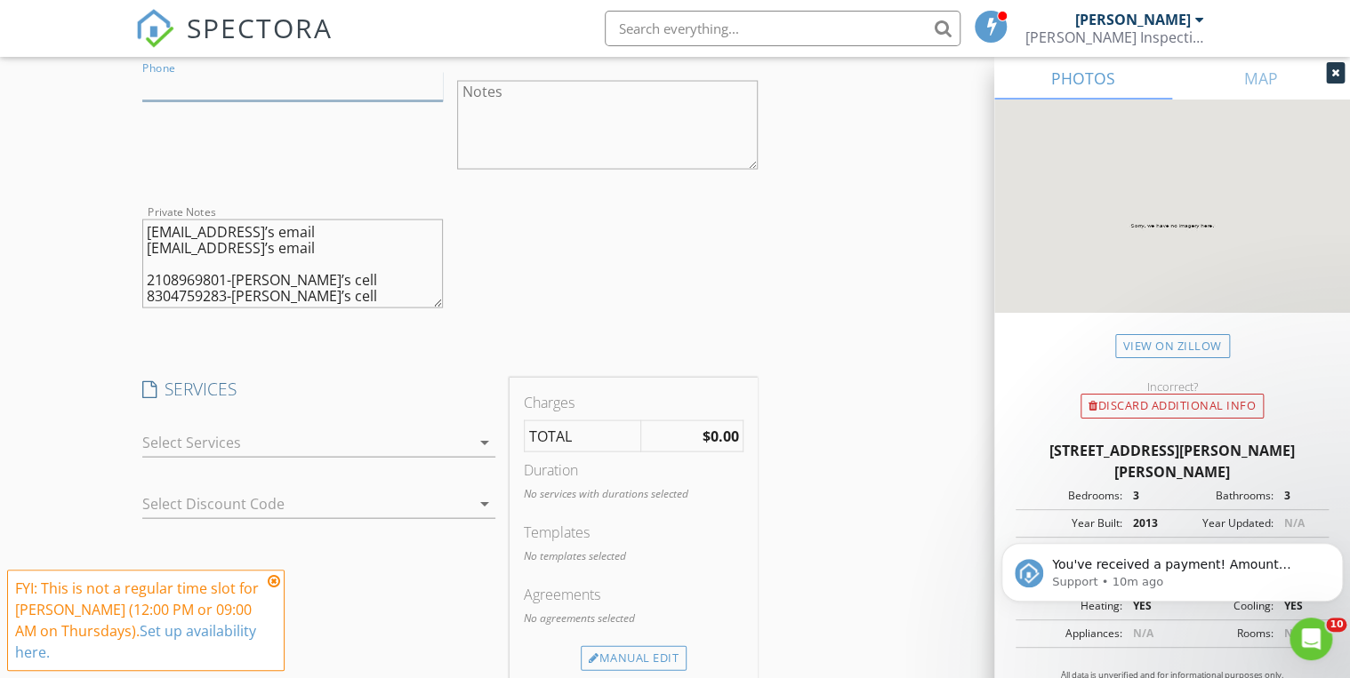
paste input "830-475-9283"
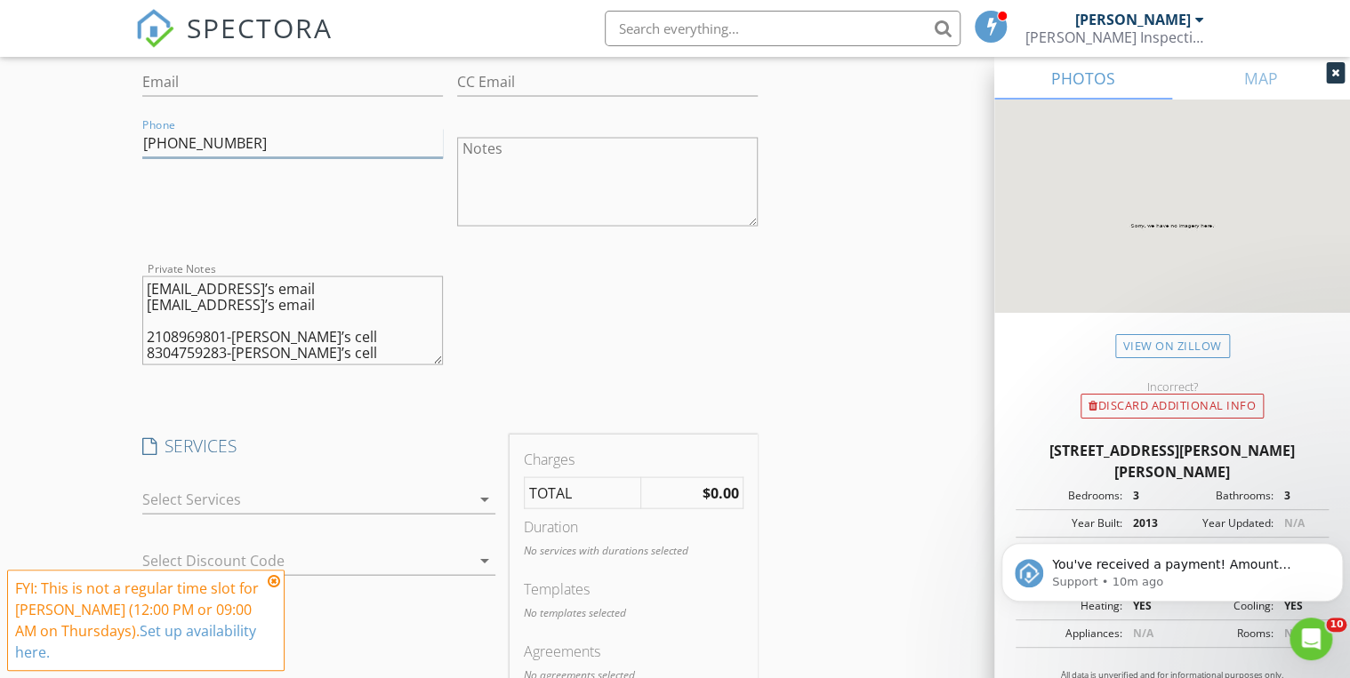
type input "830-475-9283"
drag, startPoint x: 317, startPoint y: 285, endPoint x: 132, endPoint y: 291, distance: 184.2
click at [132, 291] on div "New Inspection Click here to use the New Order Form INSPECTOR(S) check_box Davi…" at bounding box center [675, 294] width 1350 height 3576
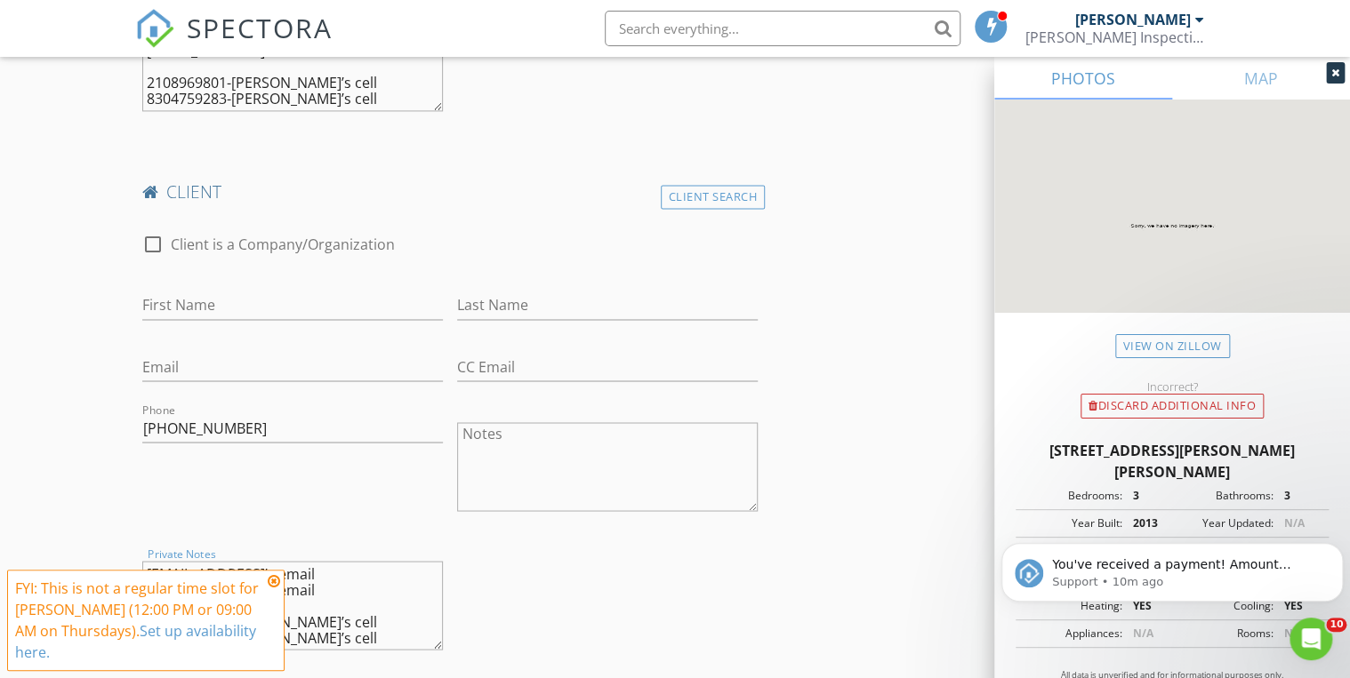
scroll to position [1333, 0]
click at [153, 367] on input "Email" at bounding box center [292, 363] width 301 height 29
paste input "Kpmedellin05@gmail.com"
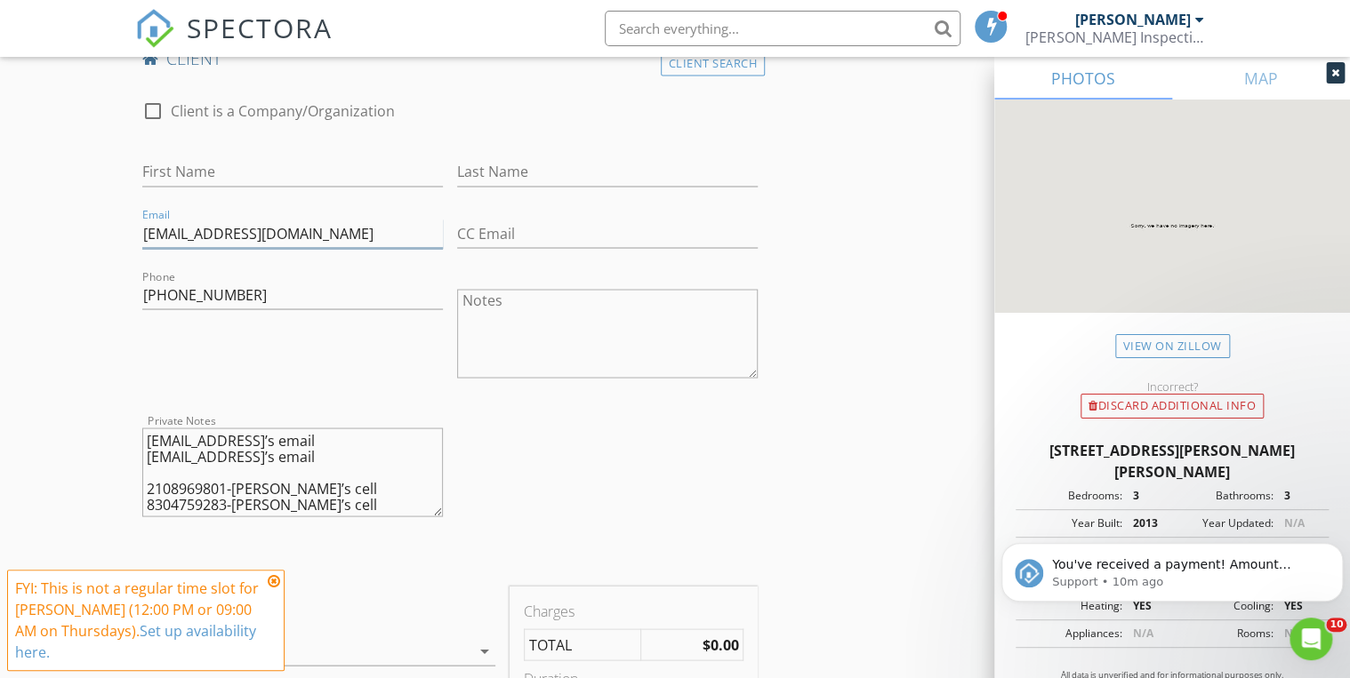
scroll to position [0, 0]
type input "Kpmedellin05@gmail.com"
drag, startPoint x: 277, startPoint y: 459, endPoint x: 136, endPoint y: 459, distance: 141.4
click at [136, 459] on div "Private Notes Johana Medellin Katherine Medellin Jmedellin09@gmail.com-Johana’s…" at bounding box center [292, 474] width 315 height 139
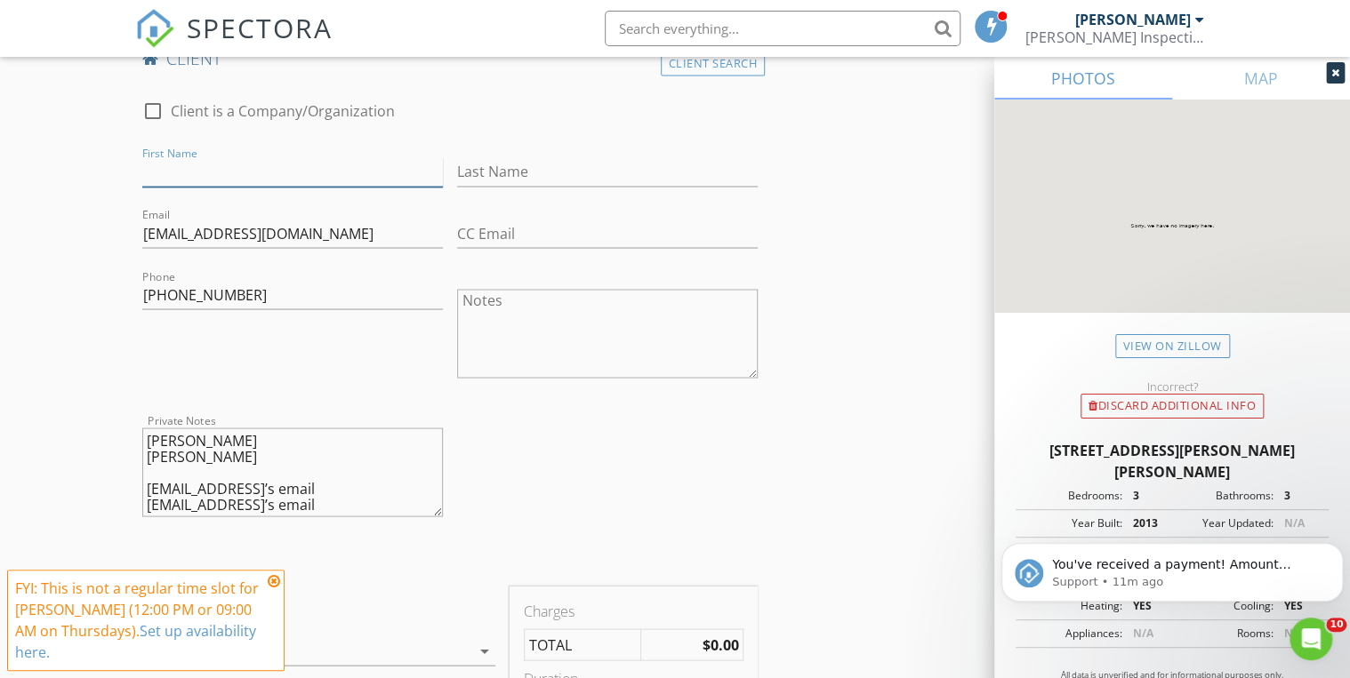
click at [192, 175] on input "First Name" at bounding box center [292, 171] width 301 height 29
paste input "Katherine Medellin"
drag, startPoint x: 304, startPoint y: 164, endPoint x: 211, endPoint y: 155, distance: 93.8
click at [211, 155] on div "First Name Katherine Medellin" at bounding box center [292, 176] width 301 height 58
type input "Katherine"
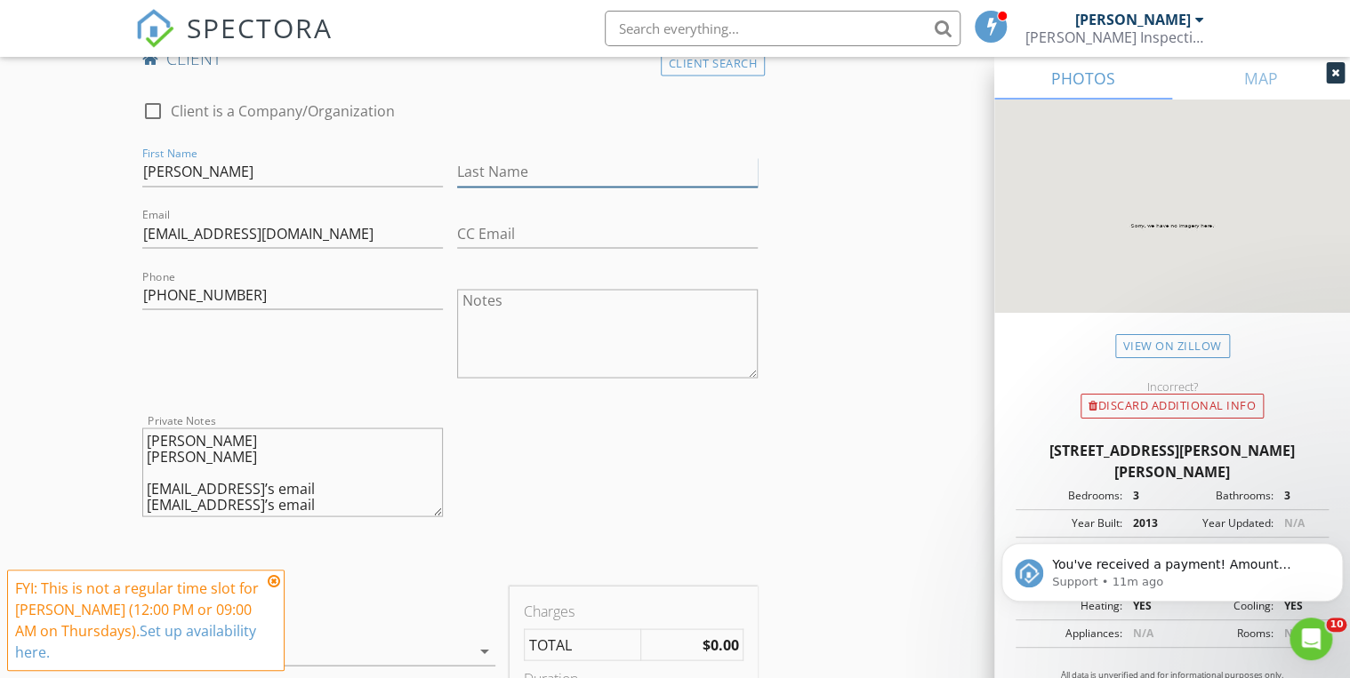
click at [487, 169] on input "Last Name" at bounding box center [607, 171] width 301 height 29
paste input "Katherine Medellin"
drag, startPoint x: 529, startPoint y: 167, endPoint x: 412, endPoint y: 162, distance: 117.5
type input "Katherine Medellin"
click at [412, 162] on div "check_box_outline_blank Client is a Company/Organization First Name Katherine L…" at bounding box center [450, 313] width 630 height 461
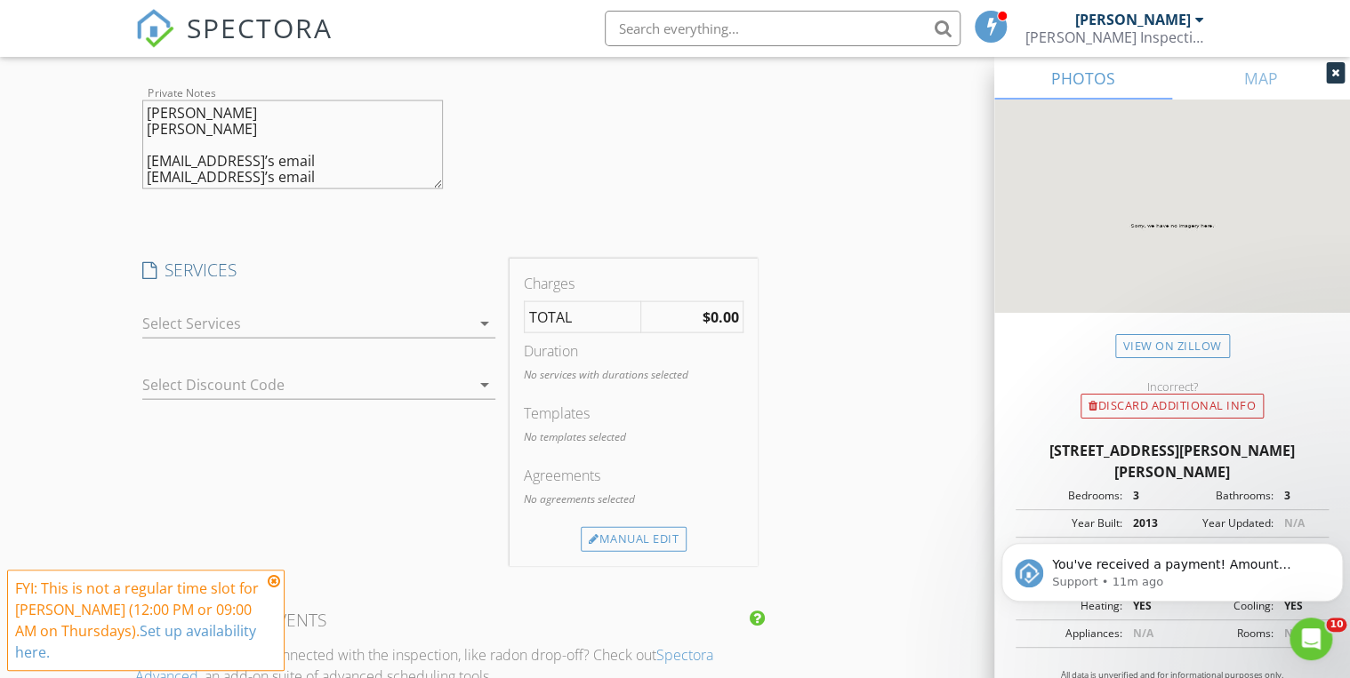
scroll to position [1792, 0]
click at [212, 320] on div at bounding box center [306, 323] width 328 height 28
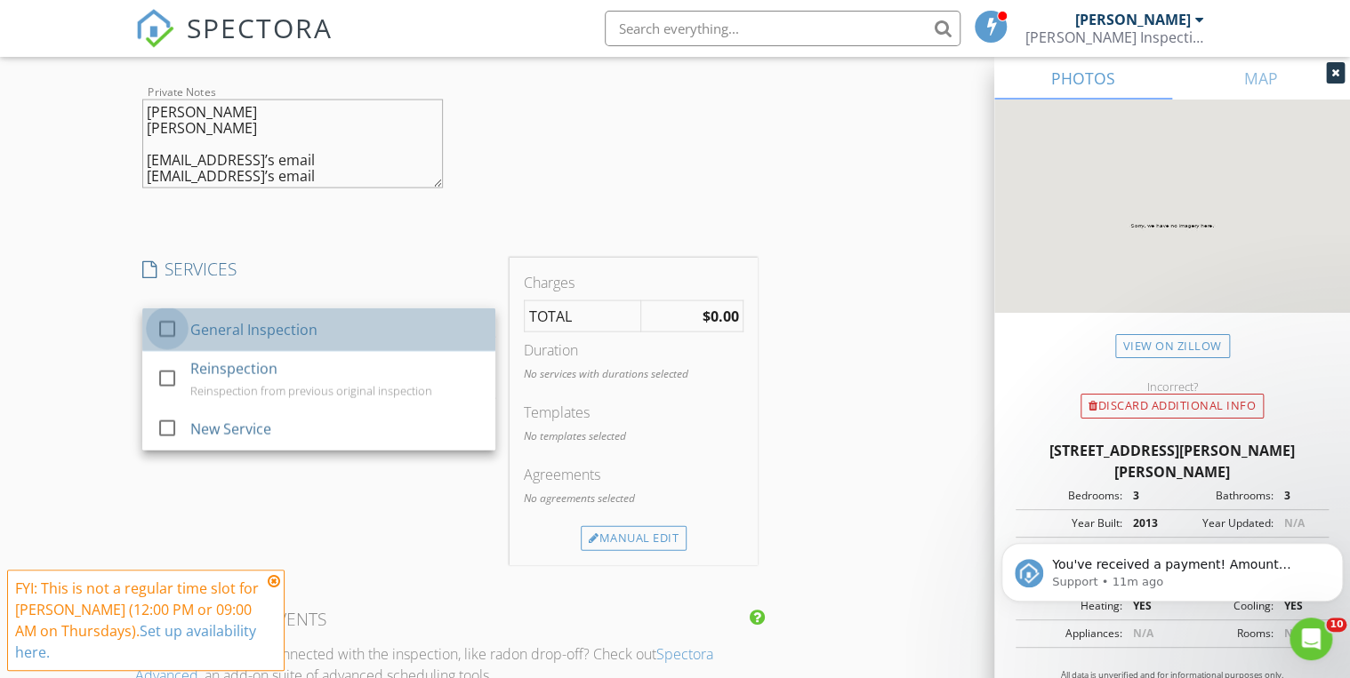
click at [164, 325] on div at bounding box center [167, 328] width 30 height 30
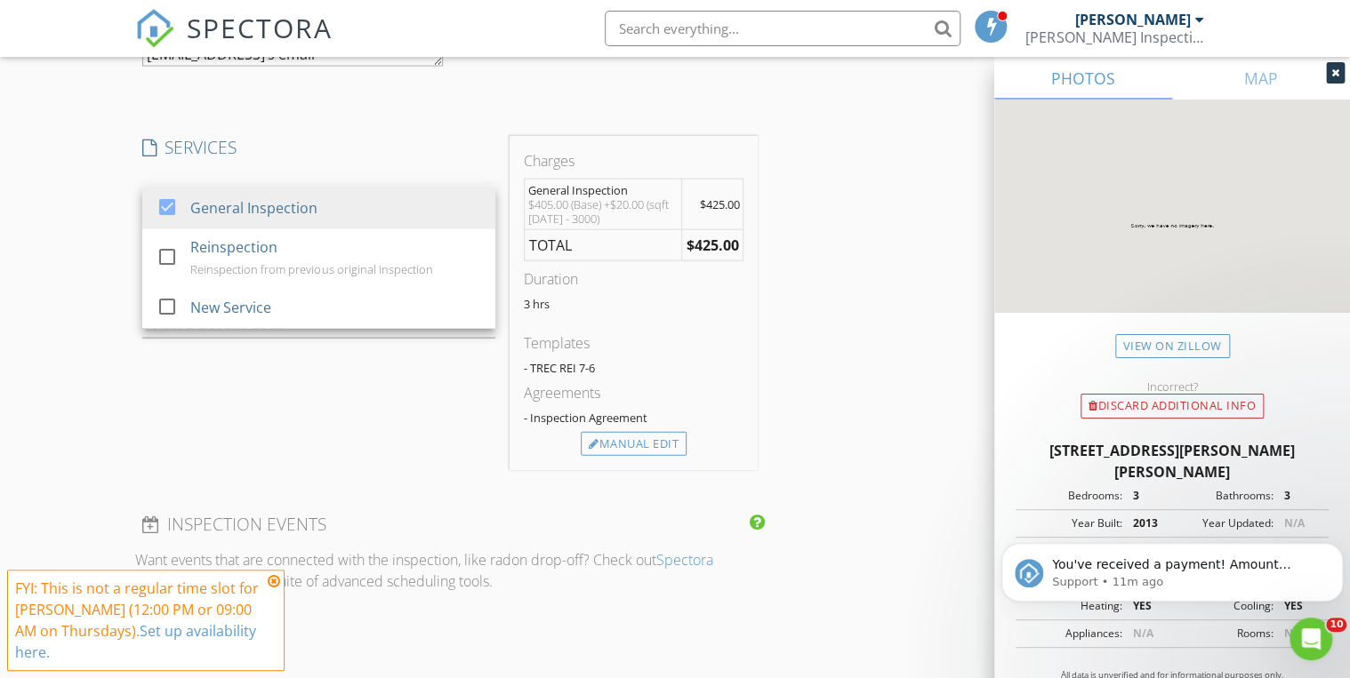
scroll to position [1914, 0]
click at [277, 582] on icon at bounding box center [274, 581] width 12 height 14
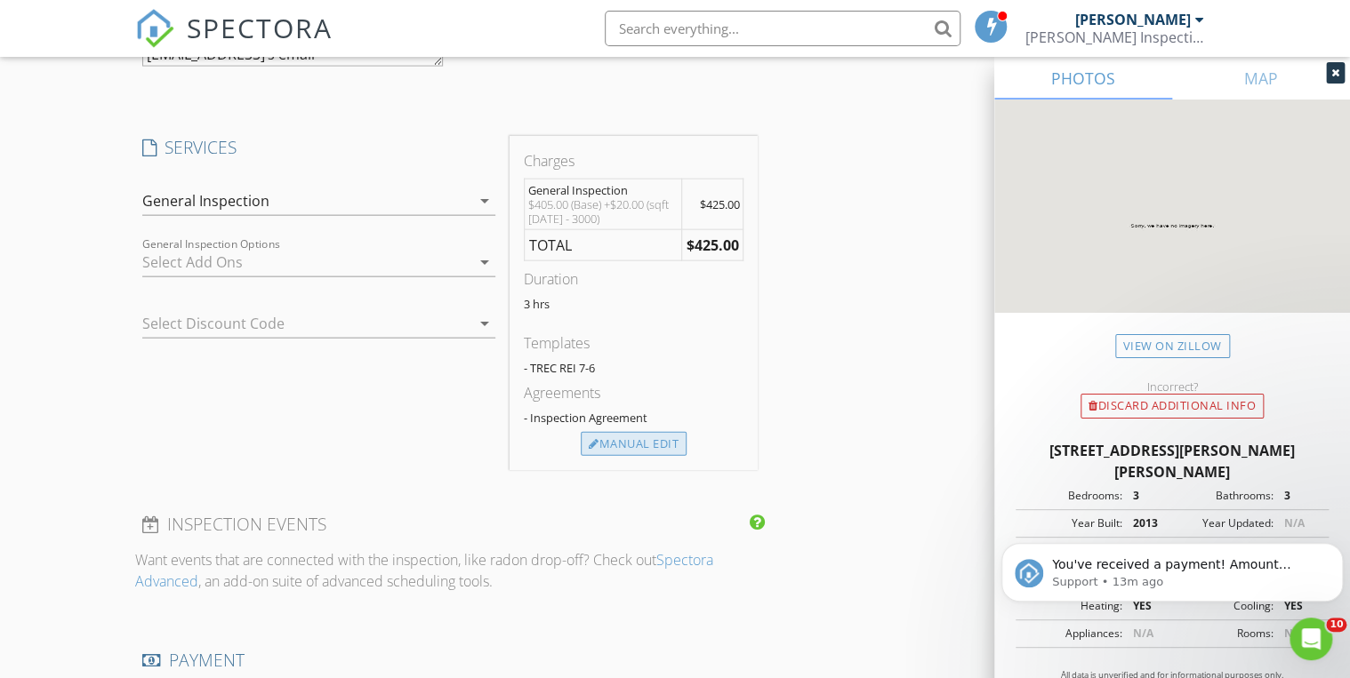
click at [666, 438] on div "Manual Edit" at bounding box center [634, 444] width 106 height 25
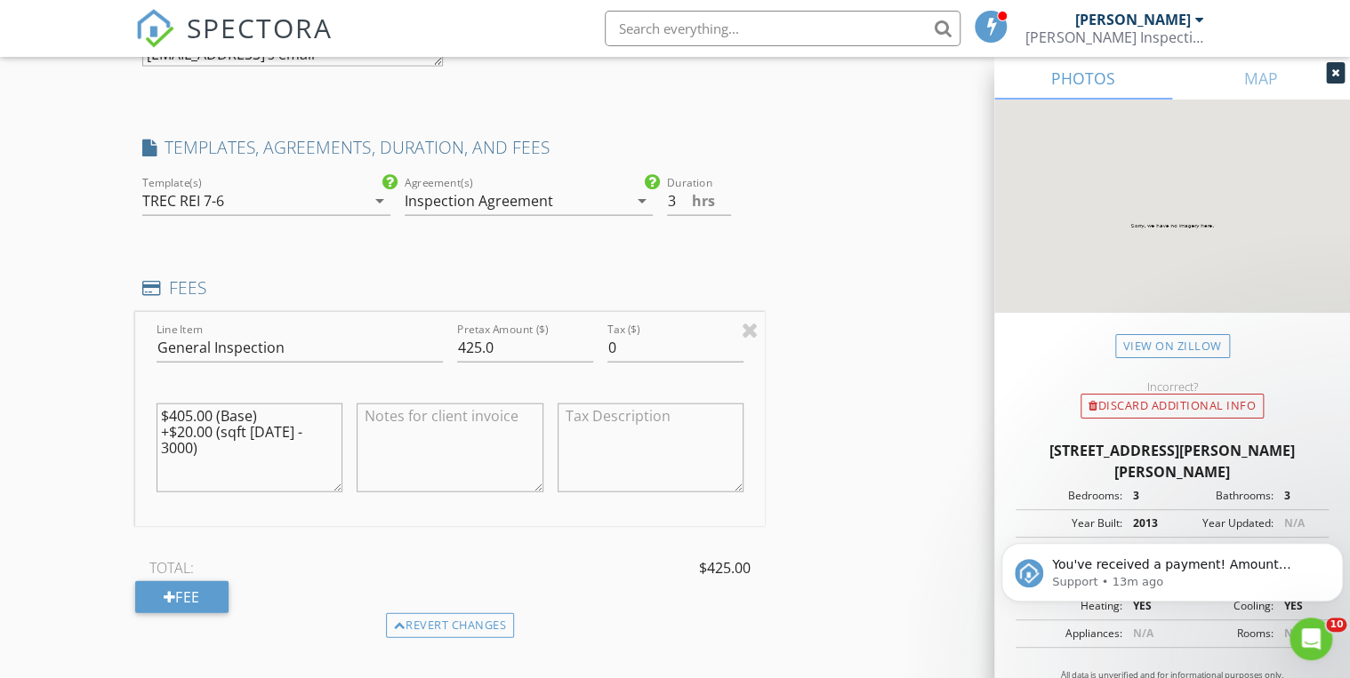
click at [601, 421] on textarea at bounding box center [651, 448] width 186 height 89
click at [423, 414] on textarea at bounding box center [450, 448] width 186 height 89
drag, startPoint x: 333, startPoint y: 429, endPoint x: 150, endPoint y: 397, distance: 184.9
click at [150, 397] on div "$405.00 (Base) +$20.00 (sqft 2000 - 3000)" at bounding box center [249, 450] width 200 height 139
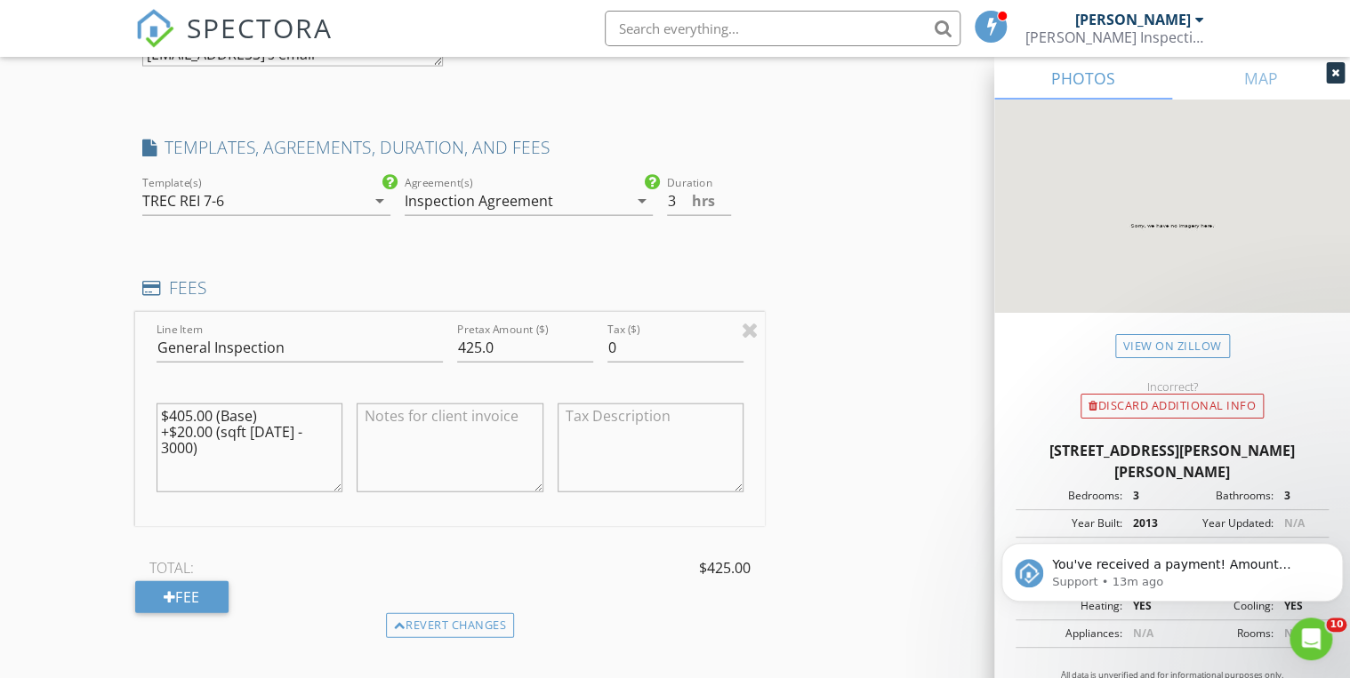
click at [399, 422] on textarea at bounding box center [450, 448] width 186 height 89
paste textarea "$405.00 (Base) +$20.00 (sqft 2000 - 3000)"
drag, startPoint x: 369, startPoint y: 427, endPoint x: 328, endPoint y: 427, distance: 40.9
type textarea "$405.00 (Base) +$20.00 (sqft 2000 - 3000)"
click at [328, 427] on div "Line Item General Inspection Pretax Amount ($) 425.0 Tax ($) 0 $405.00 (Base) +…" at bounding box center [450, 419] width 630 height 214
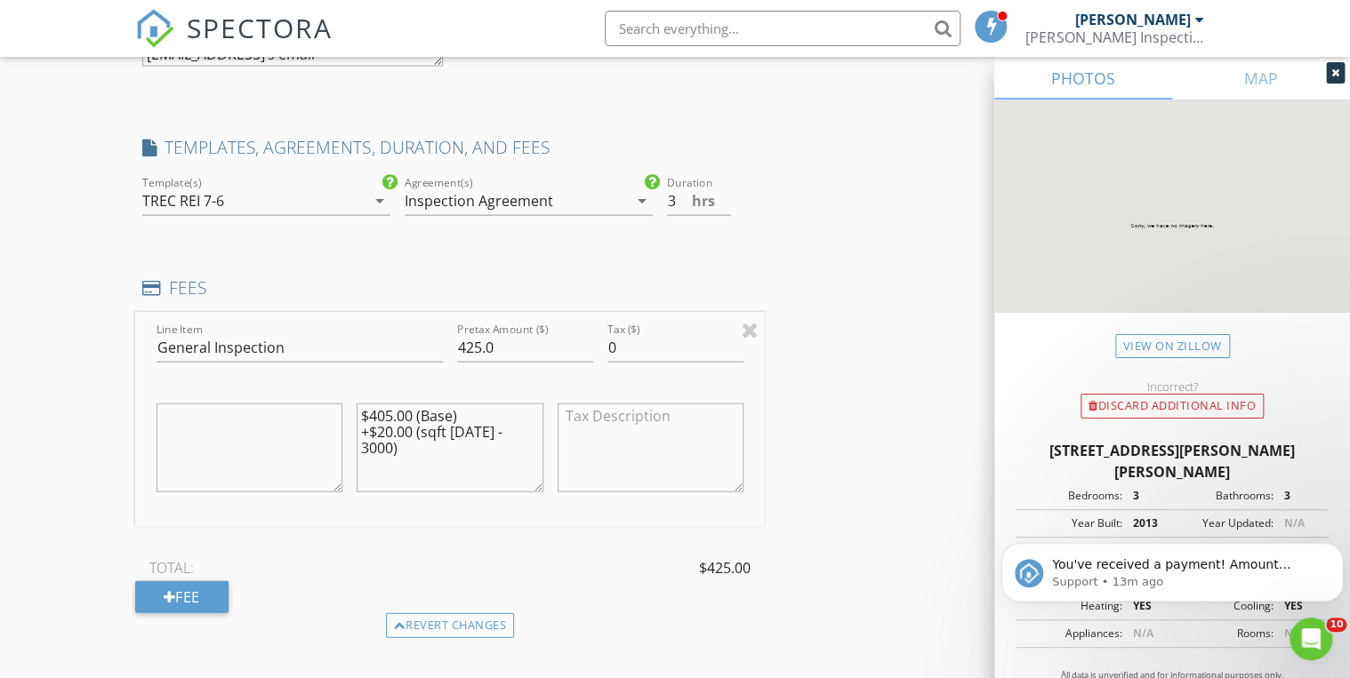
type textarea "$405.00 (Base) +$20.00 (sqft 2000 - 3000)"
click at [452, 455] on textarea "$405.00 (Base) +$20.00 (sqft 2000 - 3000)" at bounding box center [450, 448] width 186 height 89
click at [370, 424] on textarea "$405.00 (Base) +$20.00 (sqft 2000 - 3000)" at bounding box center [450, 448] width 186 height 89
click at [533, 422] on textarea "$405.00 (Base) $20.00 (sqft 2000 - 3000)" at bounding box center [450, 448] width 186 height 89
type textarea "$405.00 (Base) $20.00 (sqft 2000 - 3000) $75.00 Detached Shop"
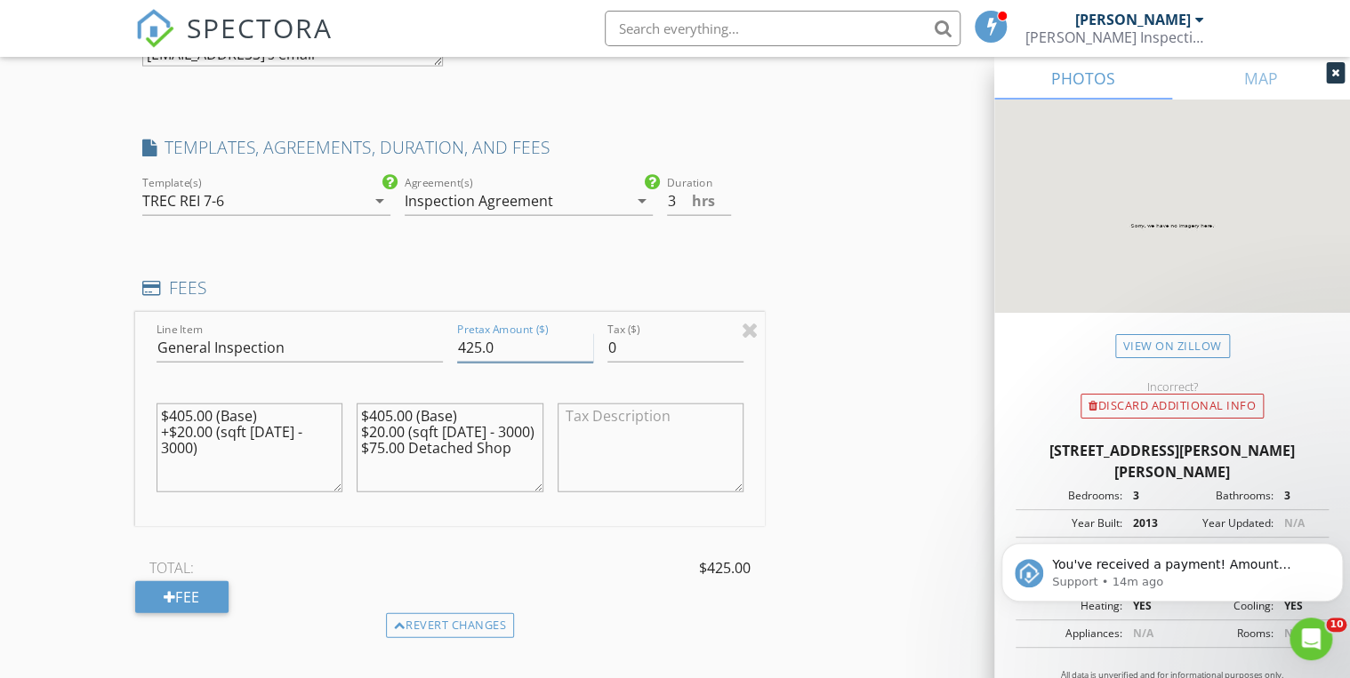
drag, startPoint x: 483, startPoint y: 345, endPoint x: 427, endPoint y: 341, distance: 56.1
click at [427, 341] on div "Line Item General Inspection Pretax Amount ($) 425.0 Tax ($) 0 $405.00 (Base) +…" at bounding box center [450, 419] width 630 height 214
type input "500.0"
drag, startPoint x: 518, startPoint y: 448, endPoint x: 355, endPoint y: 402, distance: 169.2
click at [355, 402] on div "$405.00 (Base) $20.00 (sqft 2000 - 3000) $75.00 Detached Shop" at bounding box center [449, 450] width 200 height 139
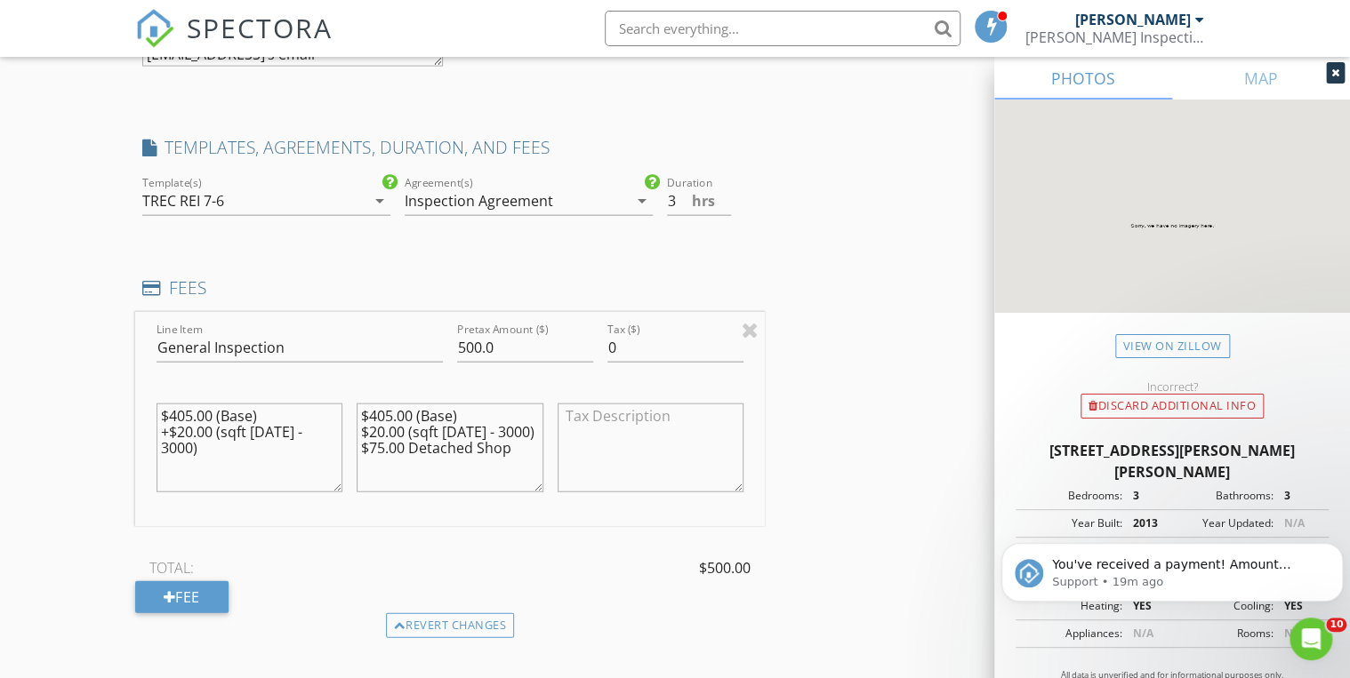
click at [474, 462] on textarea "$405.00 (Base) $20.00 (sqft 2000 - 3000) $75.00 Detached Shop" at bounding box center [450, 448] width 186 height 89
drag, startPoint x: 525, startPoint y: 448, endPoint x: 344, endPoint y: 395, distance: 188.2
click at [344, 395] on div "Line Item General Inspection Pretax Amount ($) 500.0 Tax ($) 0 $405.00 (Base) +…" at bounding box center [450, 419] width 630 height 214
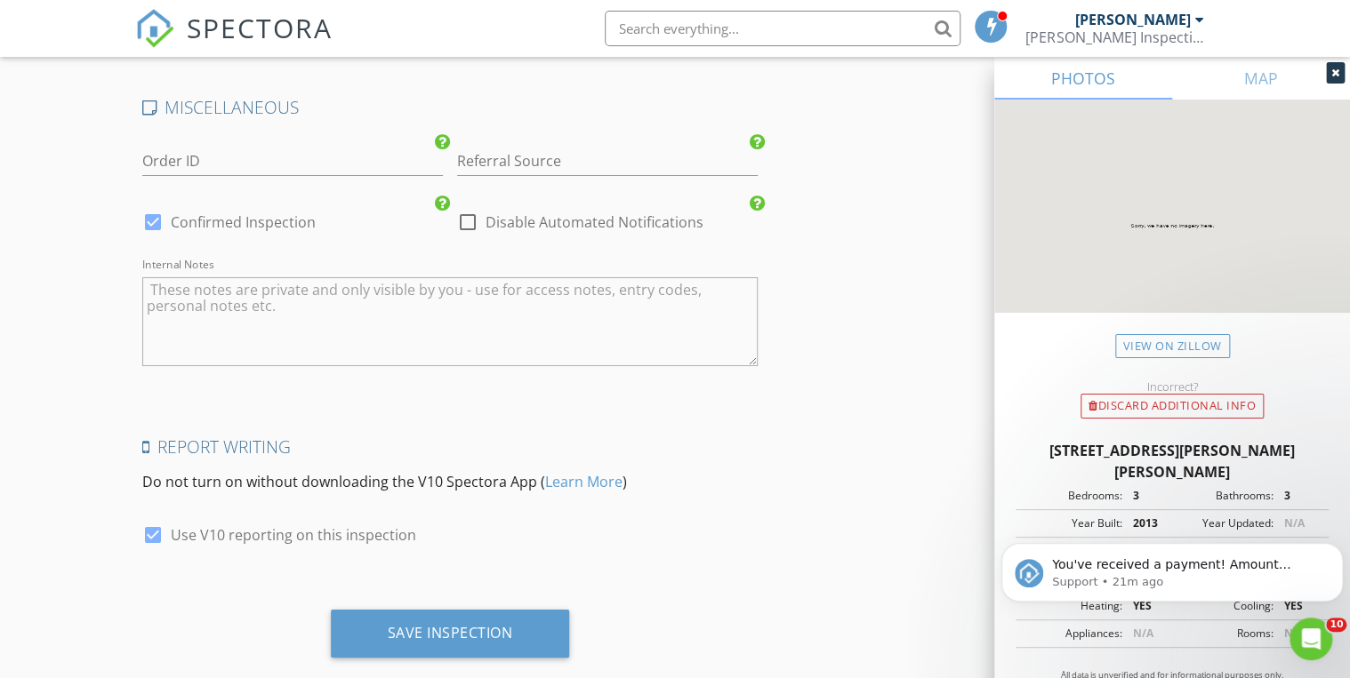
scroll to position [3208, 0]
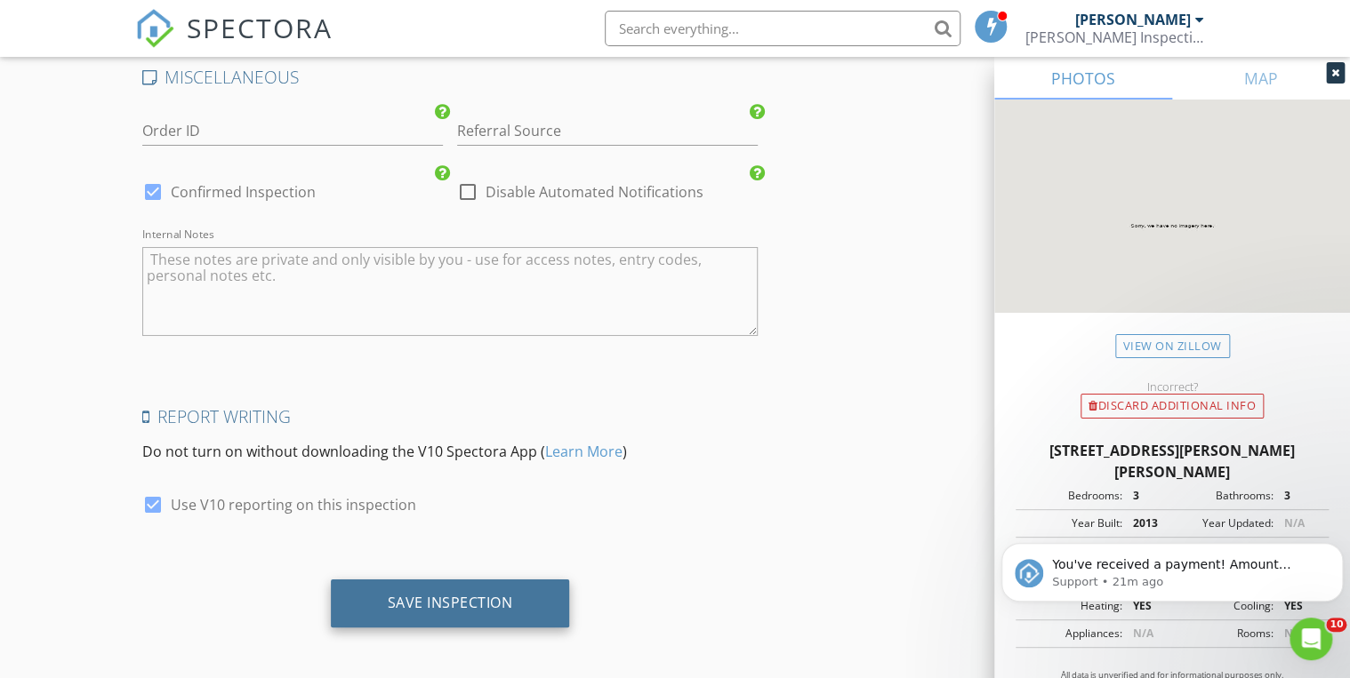
click at [384, 606] on div "Save Inspection" at bounding box center [450, 604] width 239 height 48
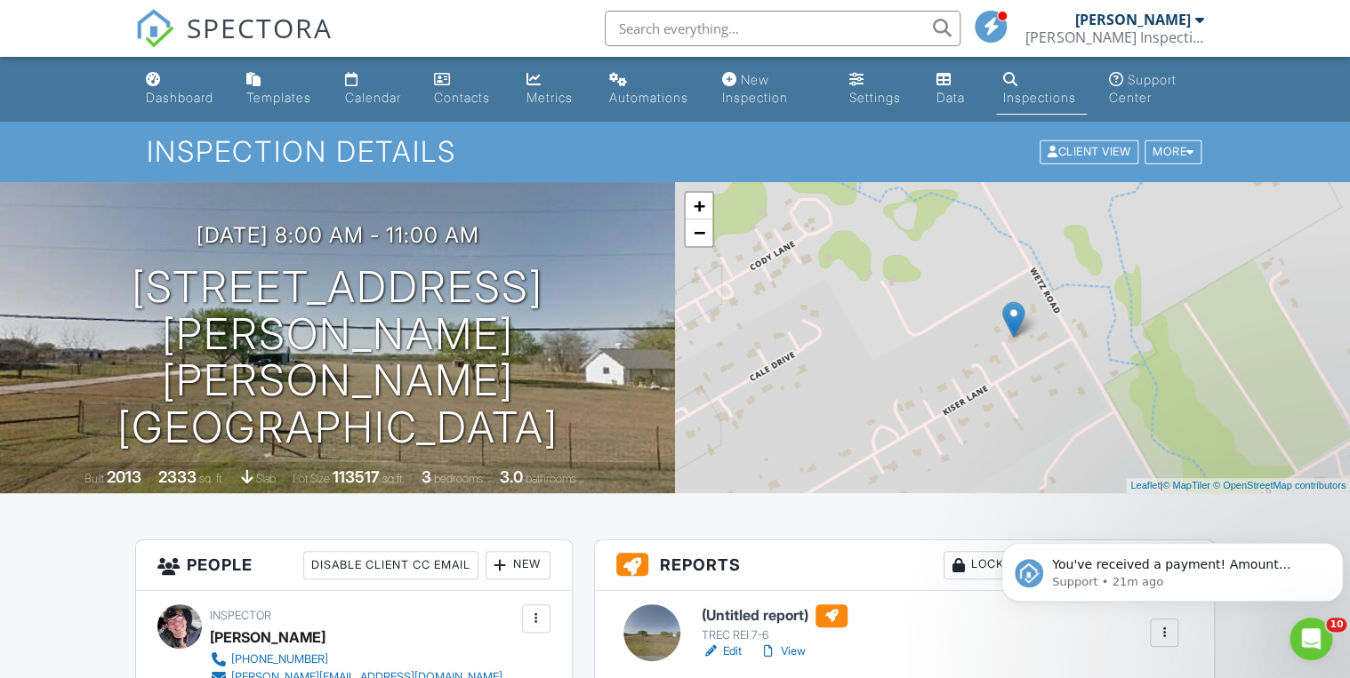
click at [224, 36] on span "SPECTORA" at bounding box center [260, 27] width 146 height 37
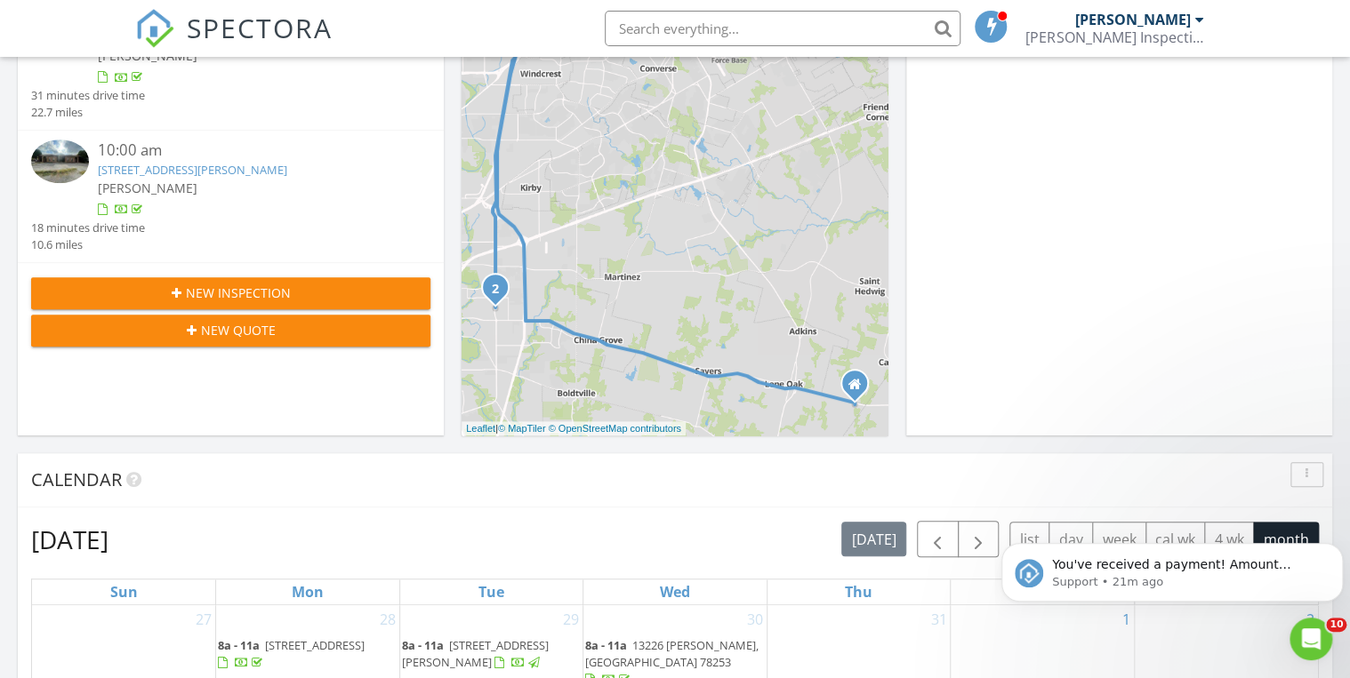
click at [237, 295] on span "New Inspection" at bounding box center [238, 293] width 105 height 19
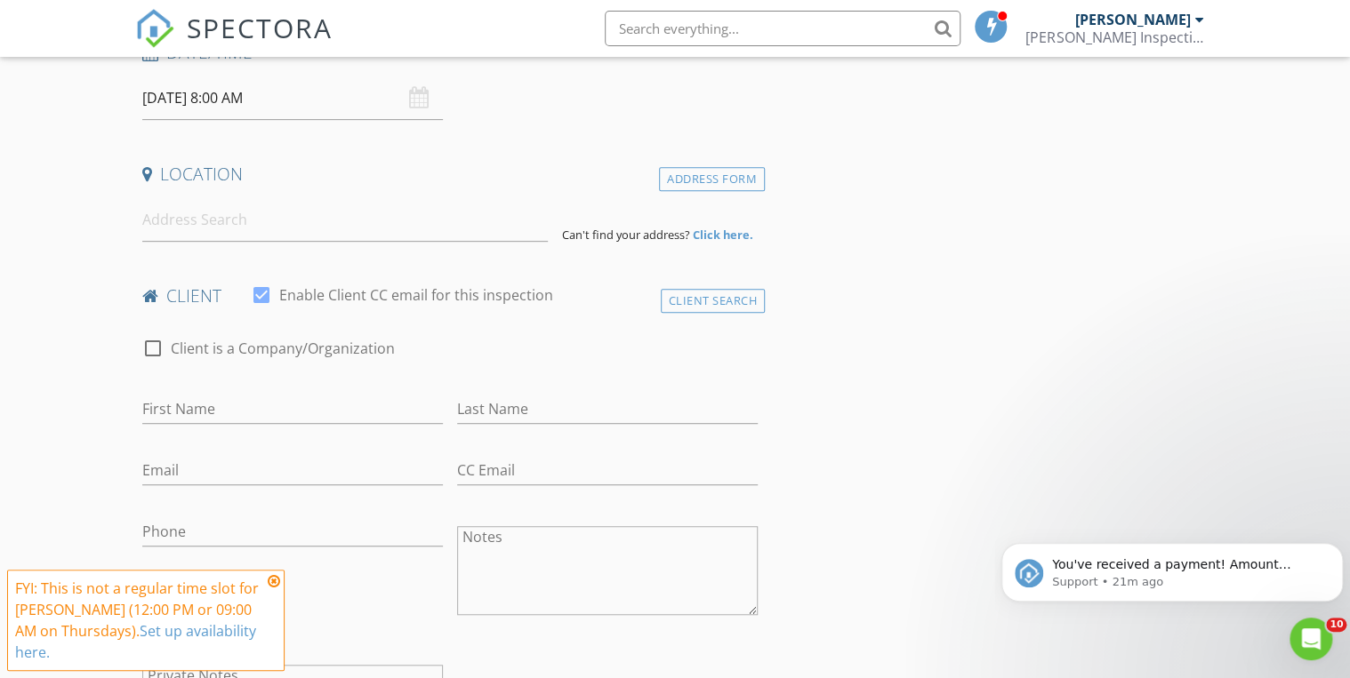
scroll to position [324, 0]
click at [249, 227] on input at bounding box center [344, 220] width 405 height 44
paste input "[STREET_ADDRESS]"
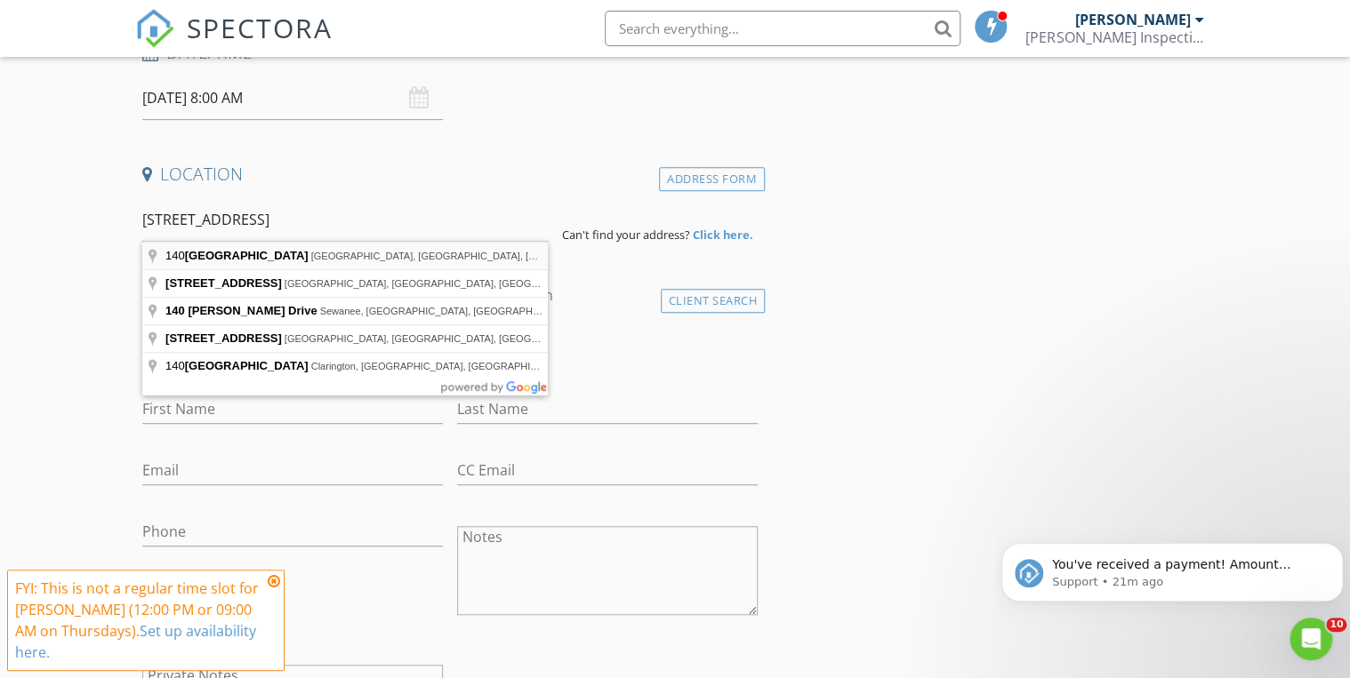
type input "140 Allin Oaks, Universal City, TX, USA"
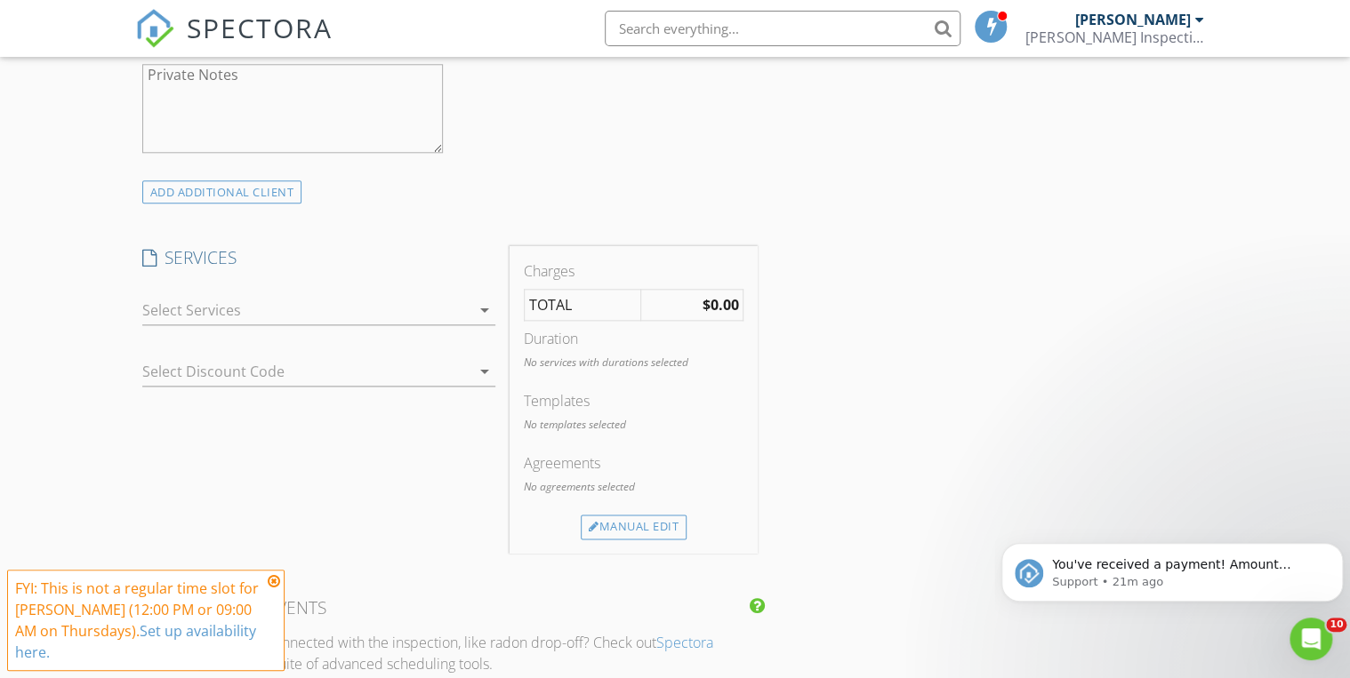
scroll to position [926, 0]
click at [185, 315] on div at bounding box center [306, 309] width 328 height 28
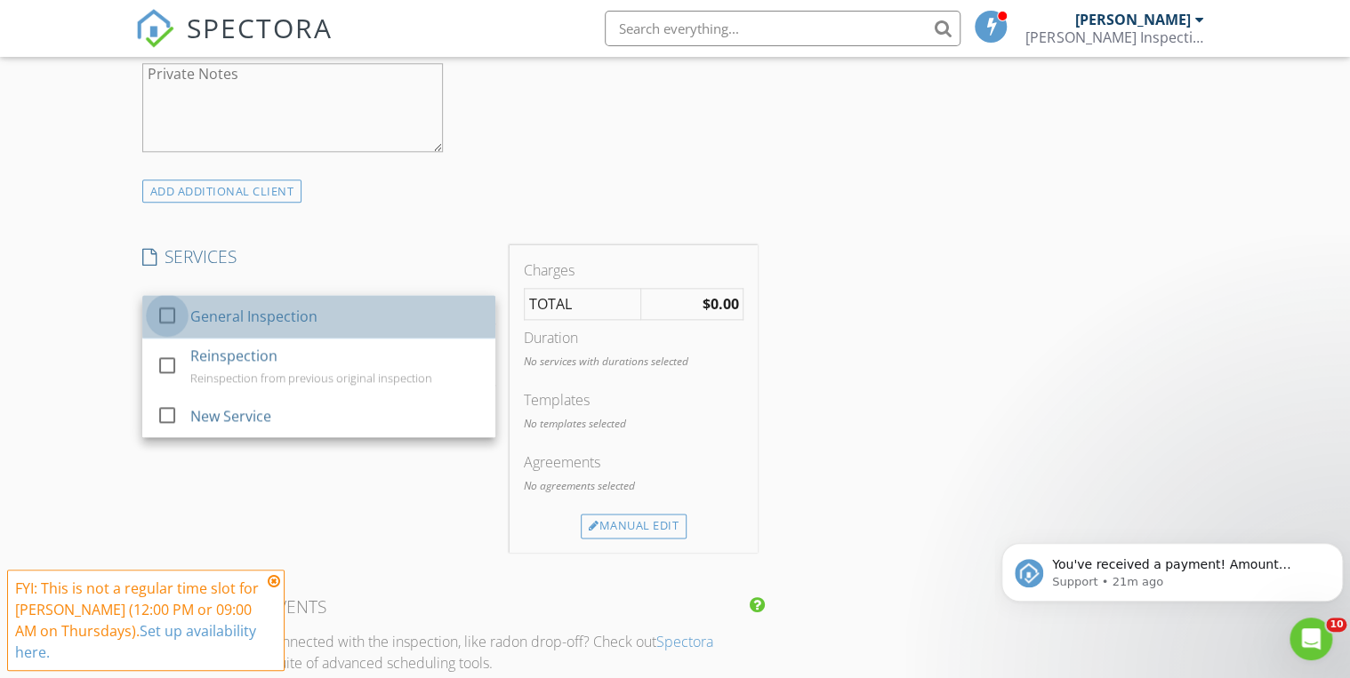
click at [165, 311] on div at bounding box center [167, 316] width 30 height 30
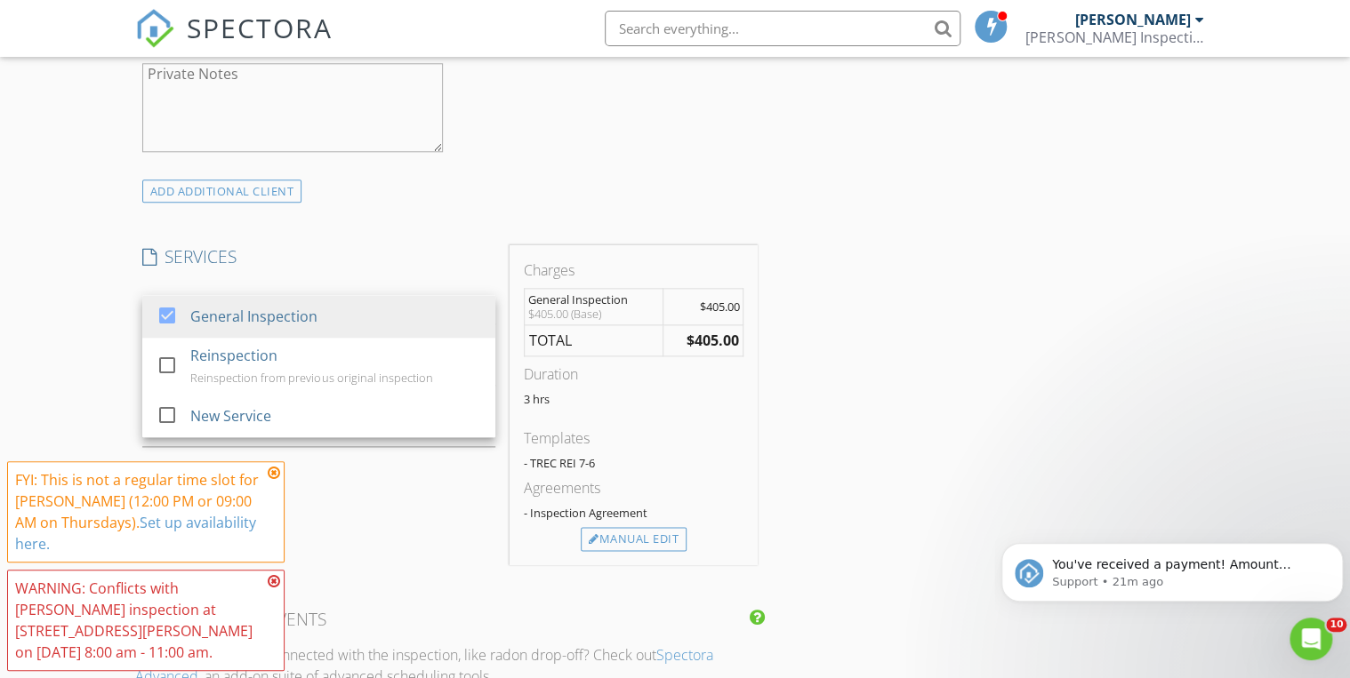
click at [277, 472] on icon at bounding box center [274, 473] width 12 height 14
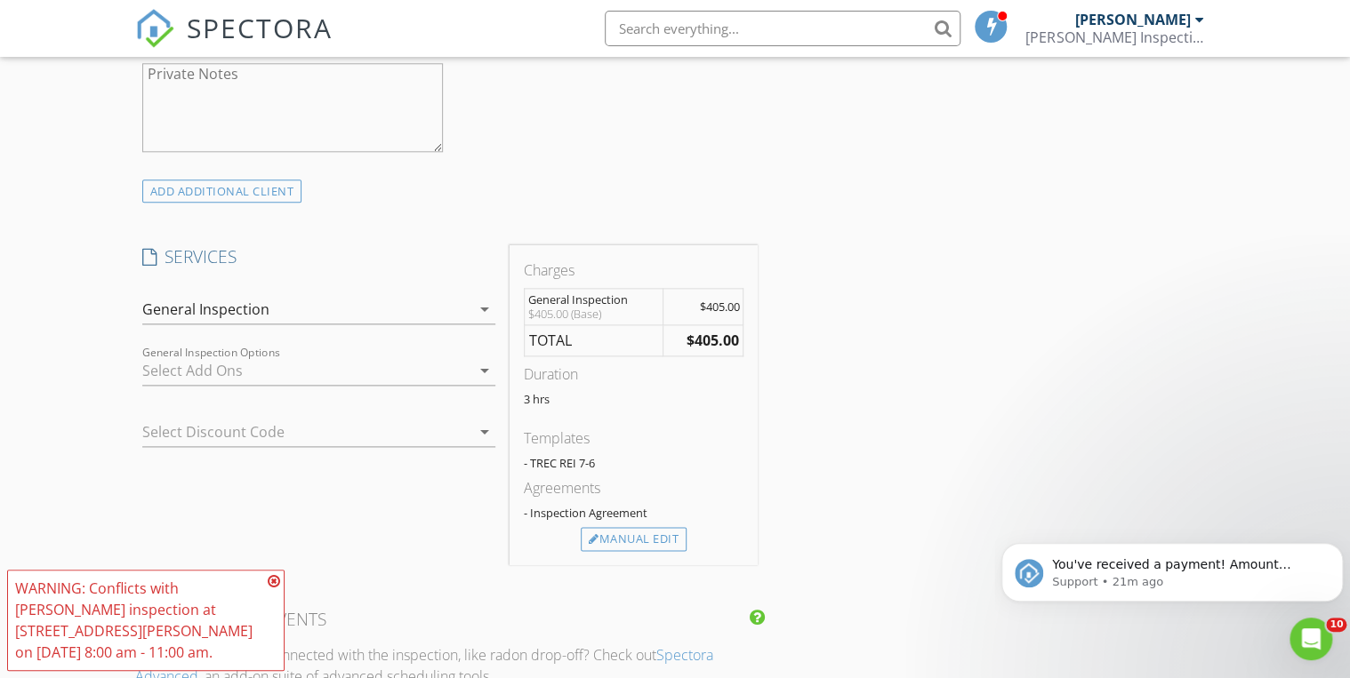
click at [275, 582] on icon at bounding box center [274, 581] width 12 height 14
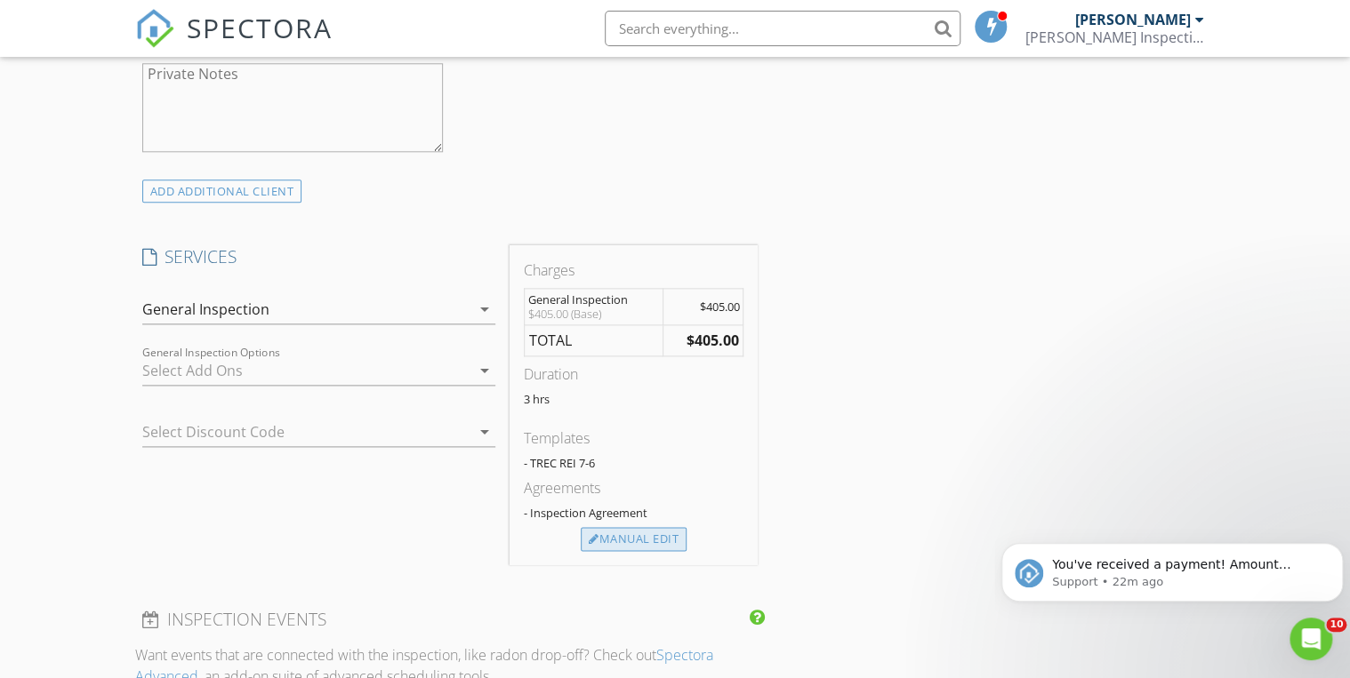
click at [638, 541] on div "Manual Edit" at bounding box center [634, 539] width 106 height 25
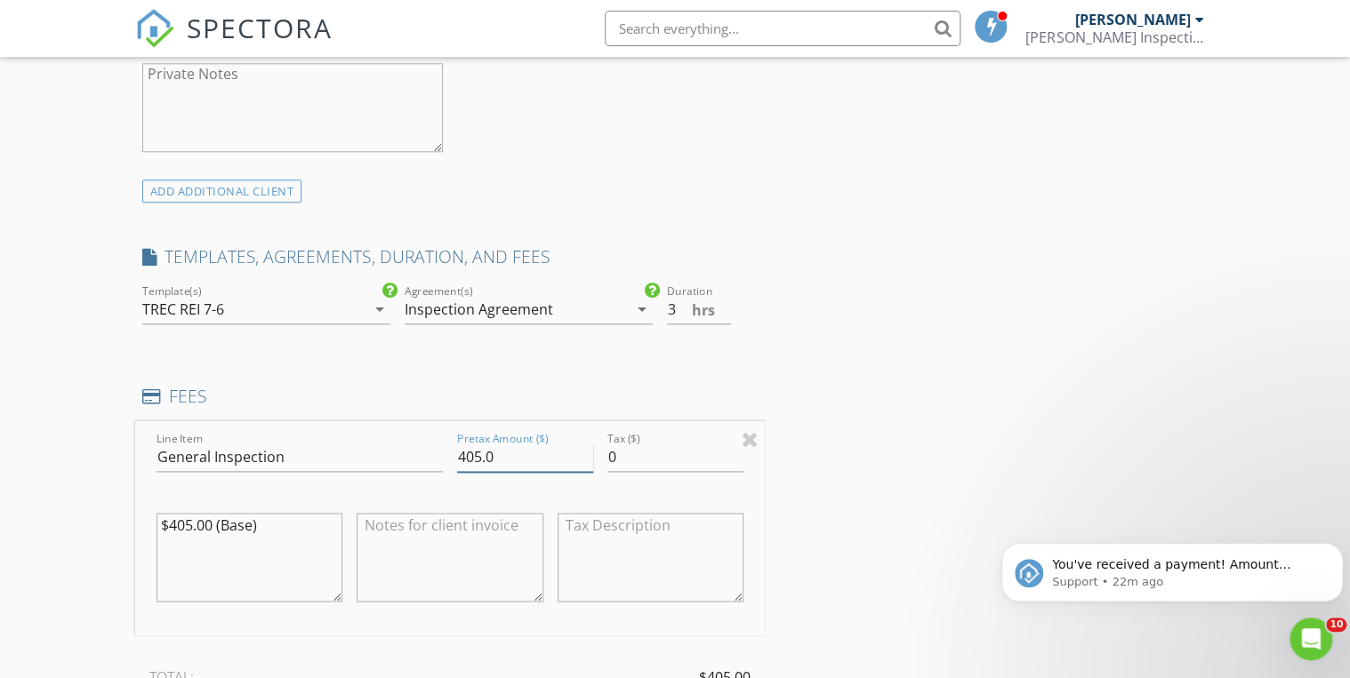
drag, startPoint x: 482, startPoint y: 451, endPoint x: 468, endPoint y: 449, distance: 14.3
click at [468, 449] on input "405.0" at bounding box center [525, 457] width 136 height 29
type input "420.0"
click at [184, 519] on textarea "$405.00 (Base)" at bounding box center [250, 557] width 186 height 89
type textarea "$420.00 (Base)"
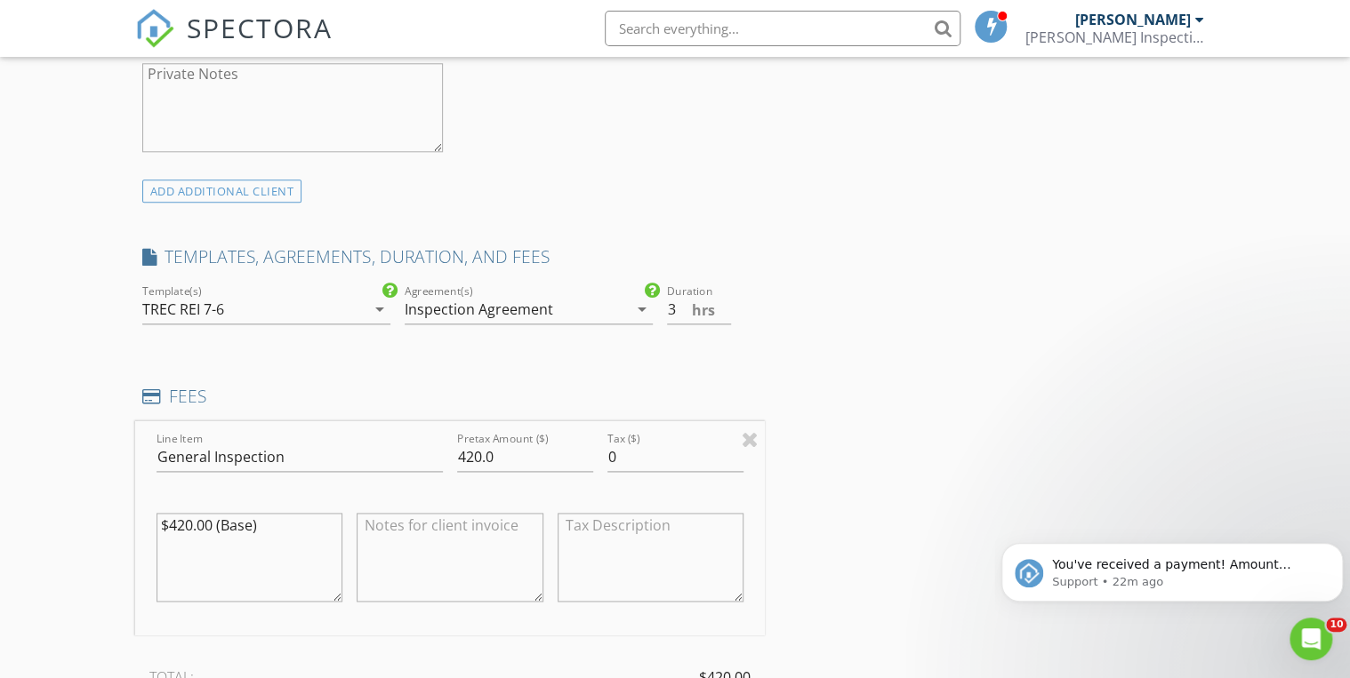
click at [452, 541] on textarea at bounding box center [450, 557] width 186 height 89
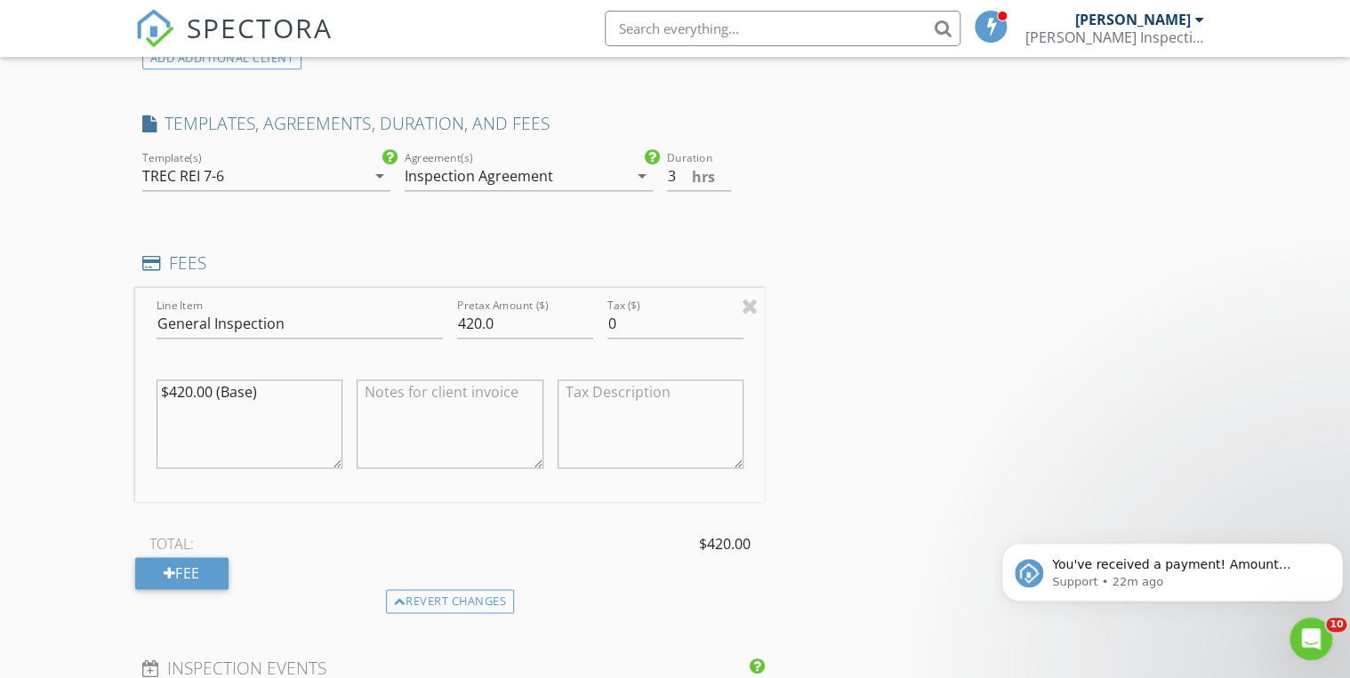
scroll to position [1063, 0]
click at [422, 413] on textarea at bounding box center [450, 420] width 186 height 89
paste textarea "[STREET_ADDRESS]"
drag, startPoint x: 267, startPoint y: 386, endPoint x: 123, endPoint y: 382, distance: 144.1
click at [123, 382] on div "New Inspection Click here to use the New Order Form INSPECTOR(S) check_box Davi…" at bounding box center [675, 504] width 1350 height 2891
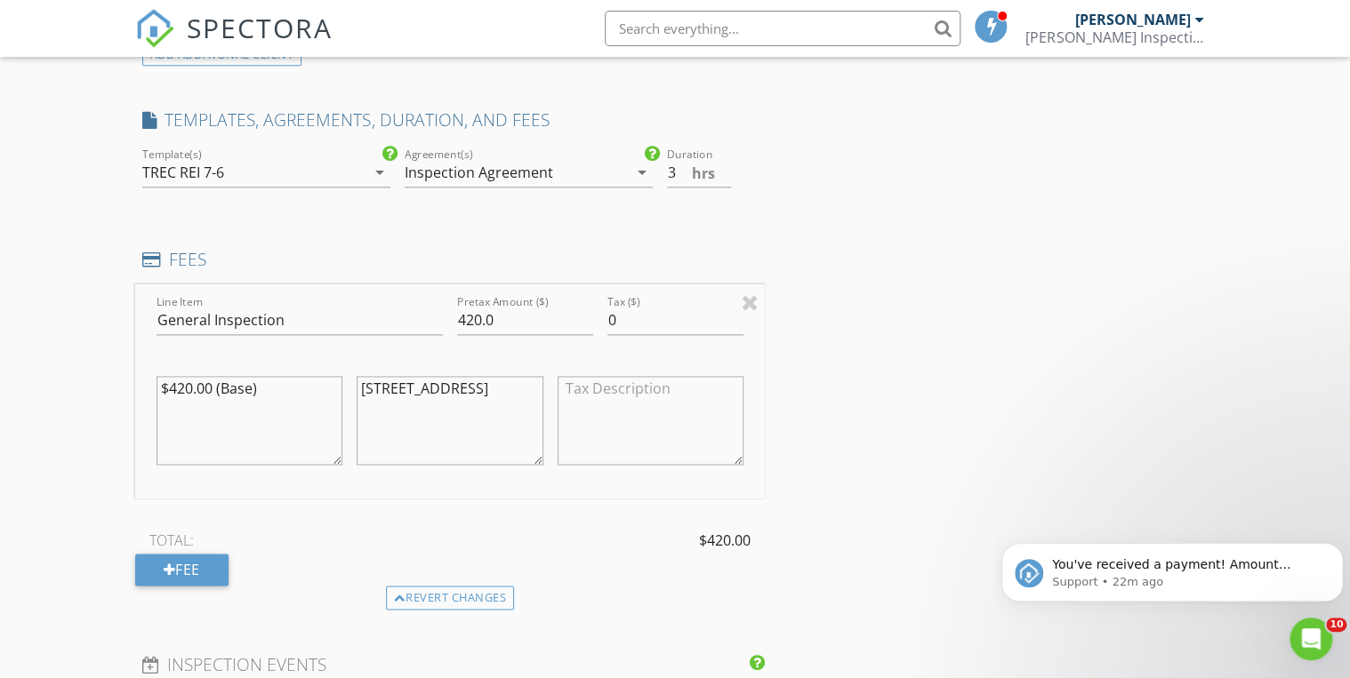
click at [402, 405] on textarea "[STREET_ADDRESS]" at bounding box center [450, 420] width 186 height 89
paste textarea "$420.00 (Base)"
click at [438, 420] on textarea "140 Allin Oaks $420.00 (Base) $7.00 Merchent processing Fee" at bounding box center [450, 420] width 186 height 89
click at [367, 434] on textarea "140 Allin Oaks $420.00 (Base) $7.00 Merchant processing Fee" at bounding box center [450, 420] width 186 height 89
click at [438, 431] on textarea "140 Allin Oaks $420.00 (Base) $7.00 Merchant Processing Fee" at bounding box center [450, 420] width 186 height 89
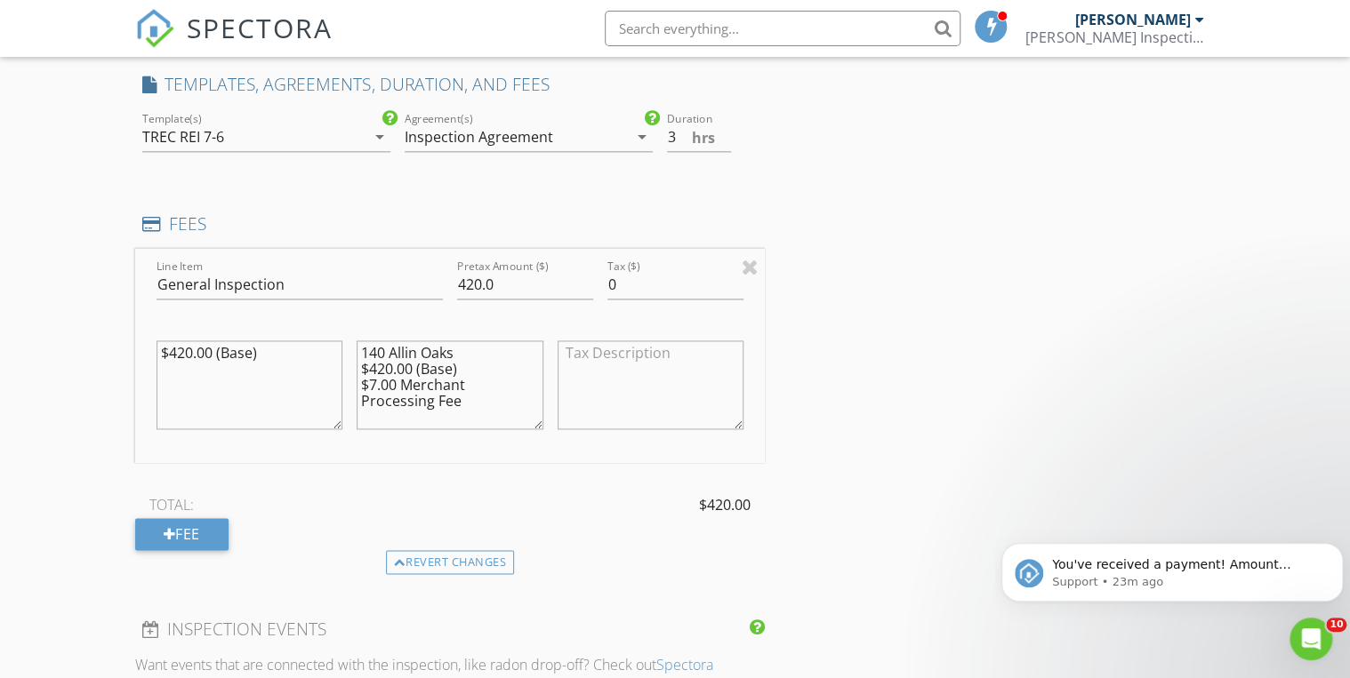
scroll to position [1099, 0]
click at [460, 351] on textarea "140 Allin Oaks $420.00 (Base) $7.00 Merchant Processing Fee" at bounding box center [450, 384] width 186 height 89
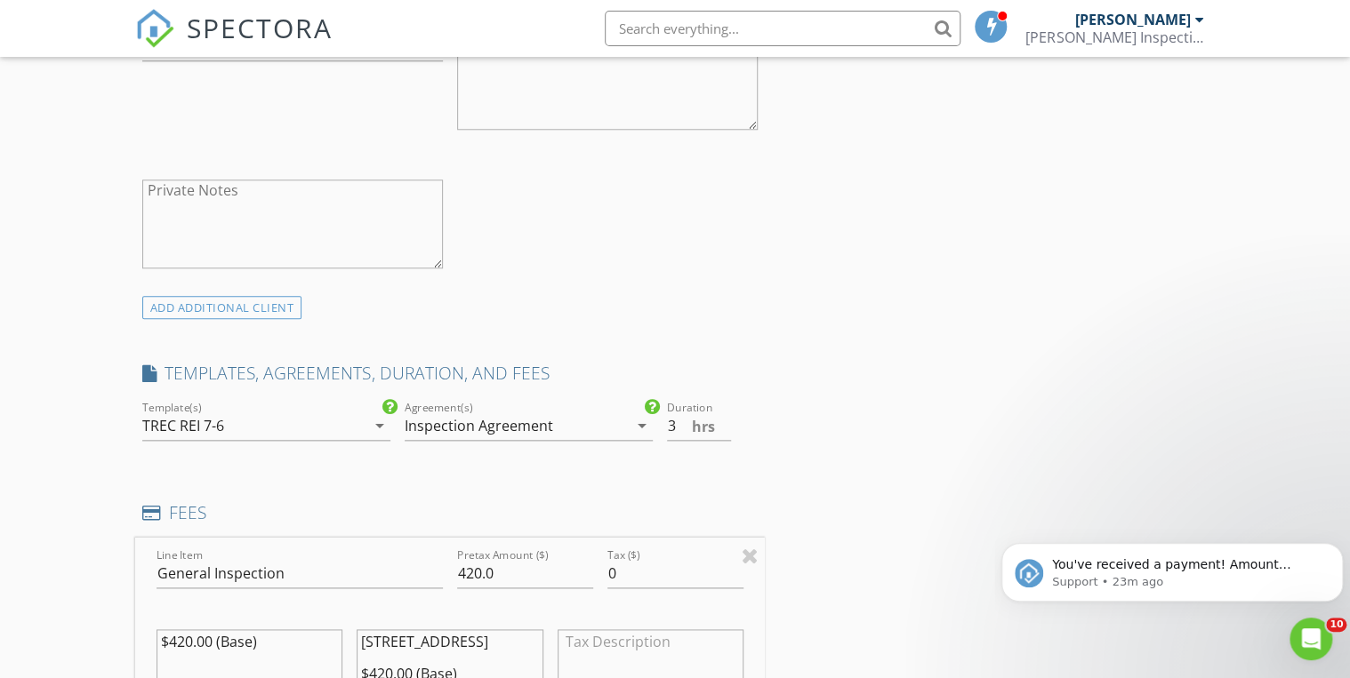
scroll to position [806, 0]
type textarea "[STREET_ADDRESS] $420.00 (Base) $7.00 Merchant Processing Fee"
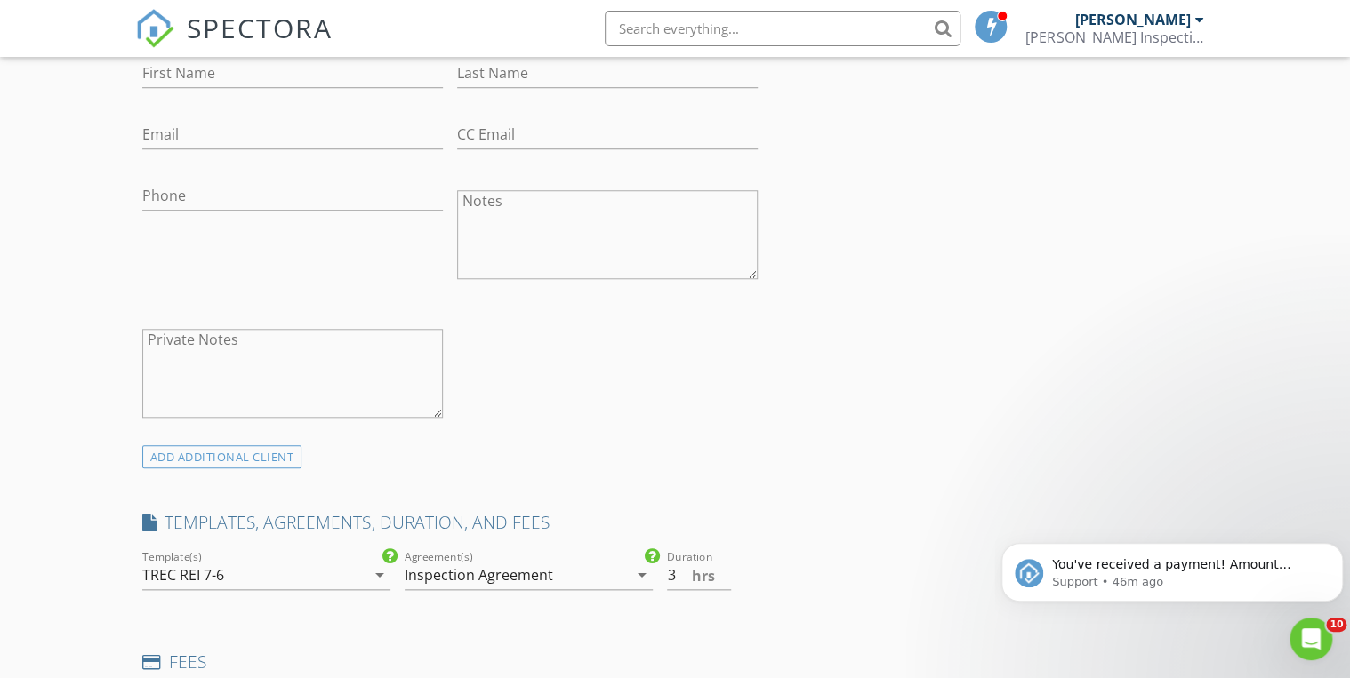
scroll to position [662, 0]
click at [217, 344] on textarea "Private Notes" at bounding box center [292, 371] width 301 height 89
paste textarea "[PERSON_NAME] [PERSON_NAME] [PHONE_NUMBER] [EMAIL_ADDRESS][DOMAIN_NAME]"
drag, startPoint x: 263, startPoint y: 337, endPoint x: 138, endPoint y: 323, distance: 126.2
click at [138, 323] on div "Private Notes Sylvester Flores Abigail gamboa 210-749-8114 Sflores_ut@yahoo.com" at bounding box center [292, 373] width 315 height 139
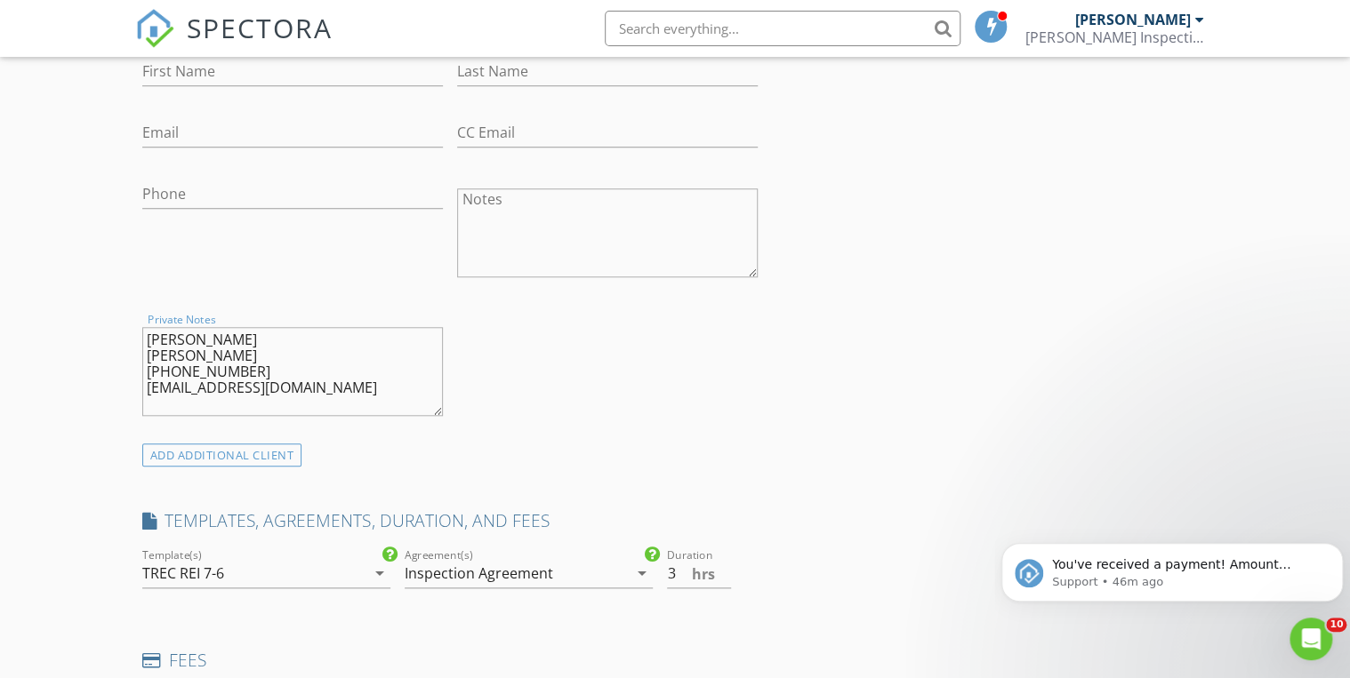
type textarea "[PERSON_NAME] [PERSON_NAME] [PHONE_NUMBER] [EMAIL_ADDRESS][DOMAIN_NAME]"
click at [138, 323] on div "Private Notes Sylvester Flores Abigail gamboa 210-749-8114 Sflores_ut@yahoo.com" at bounding box center [292, 373] width 315 height 139
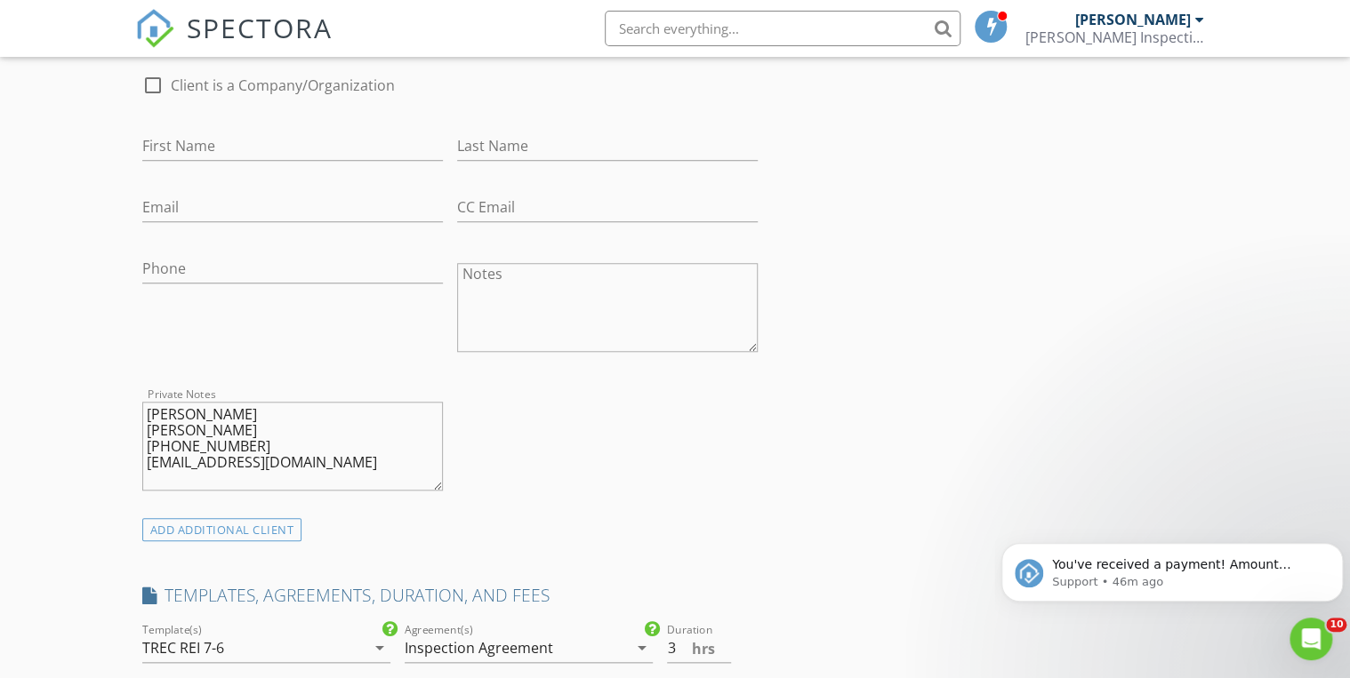
scroll to position [587, 0]
click at [198, 132] on input "First Name" at bounding box center [292, 146] width 301 height 29
paste input "Sylvester Flores Abigail gamboa 210-749-8114 Sflores_ut@yahoo.com"
drag, startPoint x: 200, startPoint y: 148, endPoint x: 517, endPoint y: 195, distance: 320.1
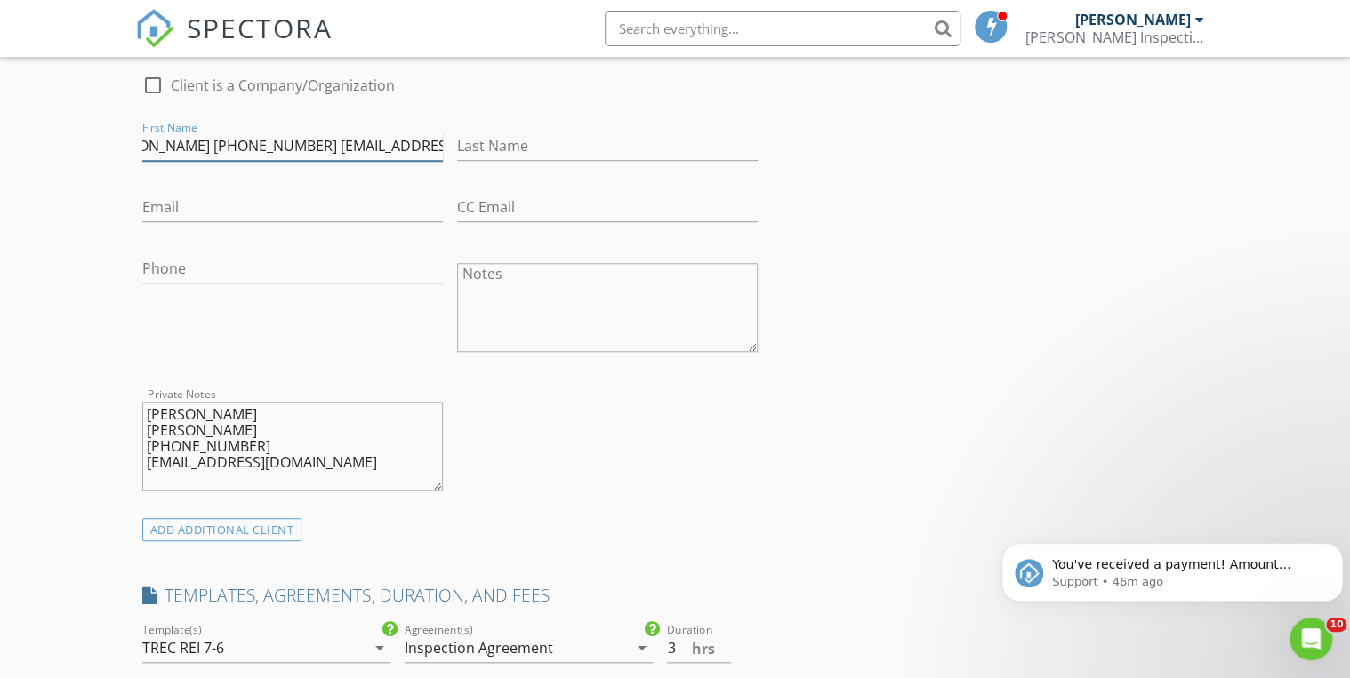
click at [517, 195] on div "check_box_outline_blank Client is a Company/Organization First Name Sylvester F…" at bounding box center [450, 287] width 630 height 461
drag, startPoint x: 245, startPoint y: 142, endPoint x: 410, endPoint y: 179, distance: 168.5
click at [410, 179] on div "check_box_outline_blank Client is a Company/Organization First Name Sylvester F…" at bounding box center [450, 287] width 630 height 461
type input "[PERSON_NAME]"
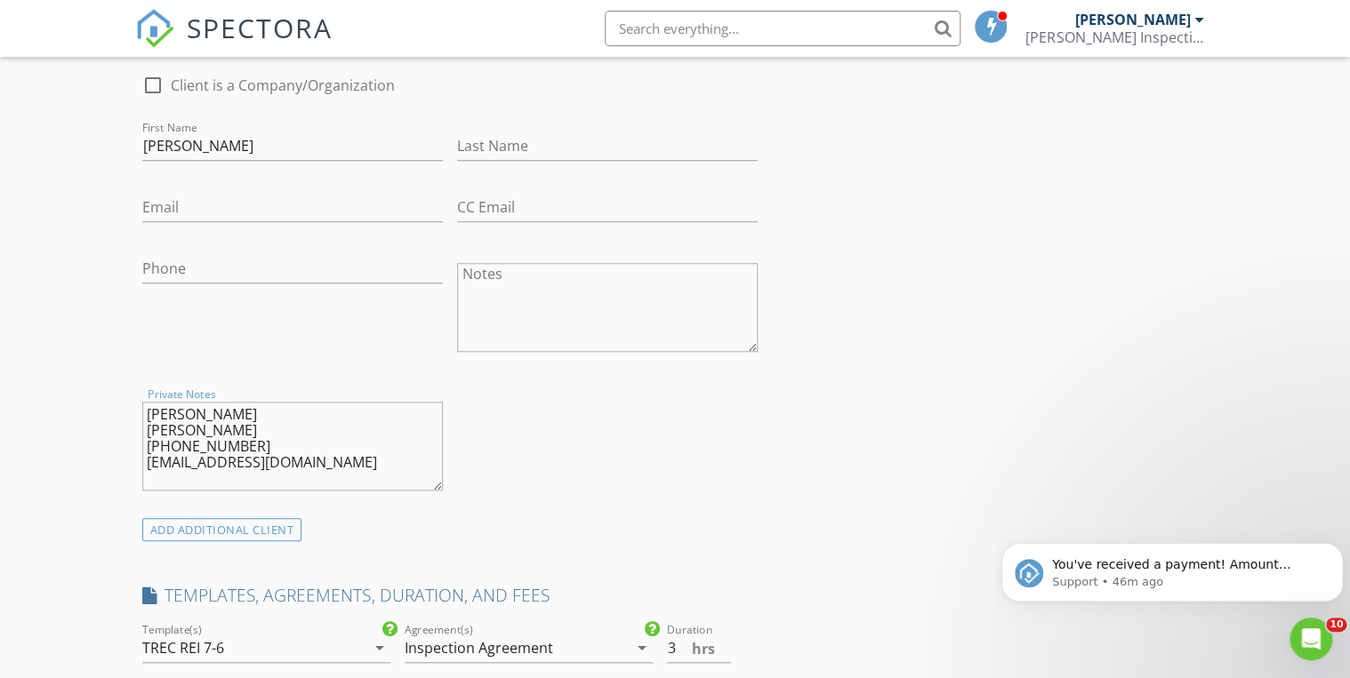
drag, startPoint x: 238, startPoint y: 446, endPoint x: 139, endPoint y: 446, distance: 99.6
click at [139, 446] on div "Private Notes Sylvester Flores Abigail gamboa 210-749-8114 Sflores_ut@yahoo.com" at bounding box center [292, 448] width 315 height 139
drag, startPoint x: 184, startPoint y: 197, endPoint x: 183, endPoint y: 208, distance: 11.6
click at [184, 197] on input "Email" at bounding box center [292, 207] width 301 height 29
type input "Jmedellin09@gmail.com"
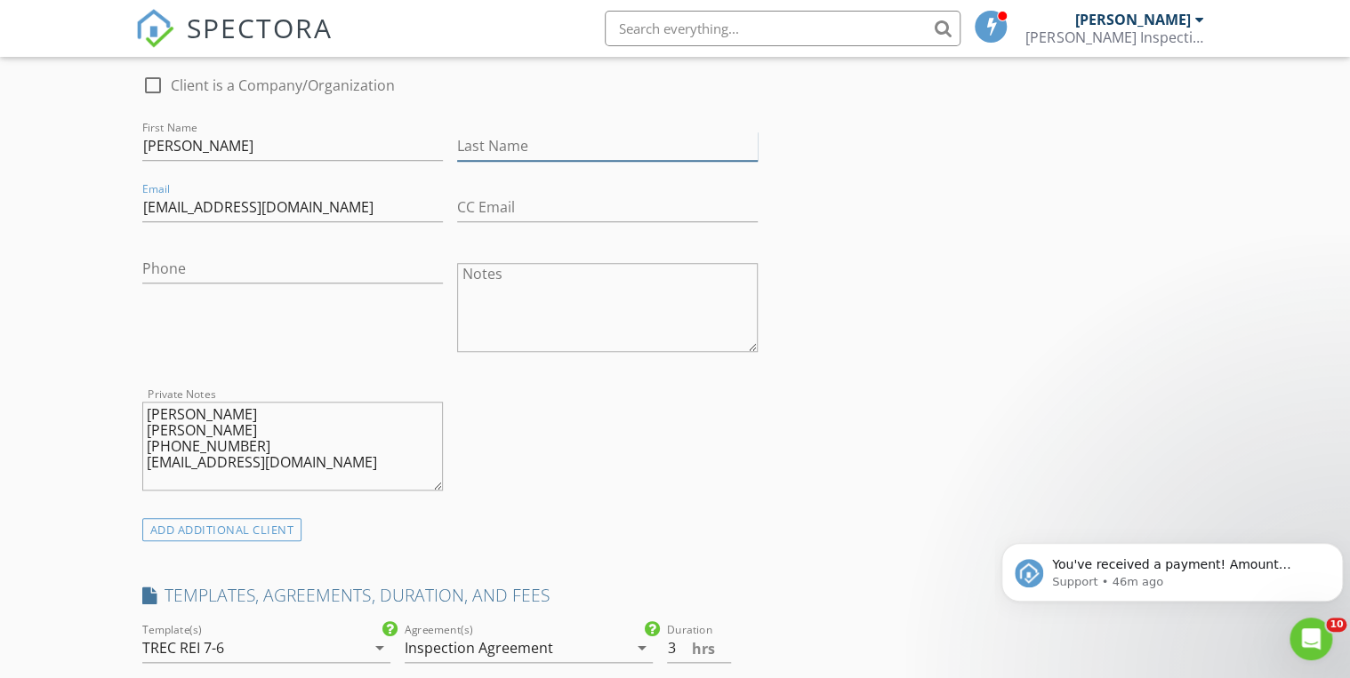
type input "Medellin"
type input "[PHONE_NUMBER]"
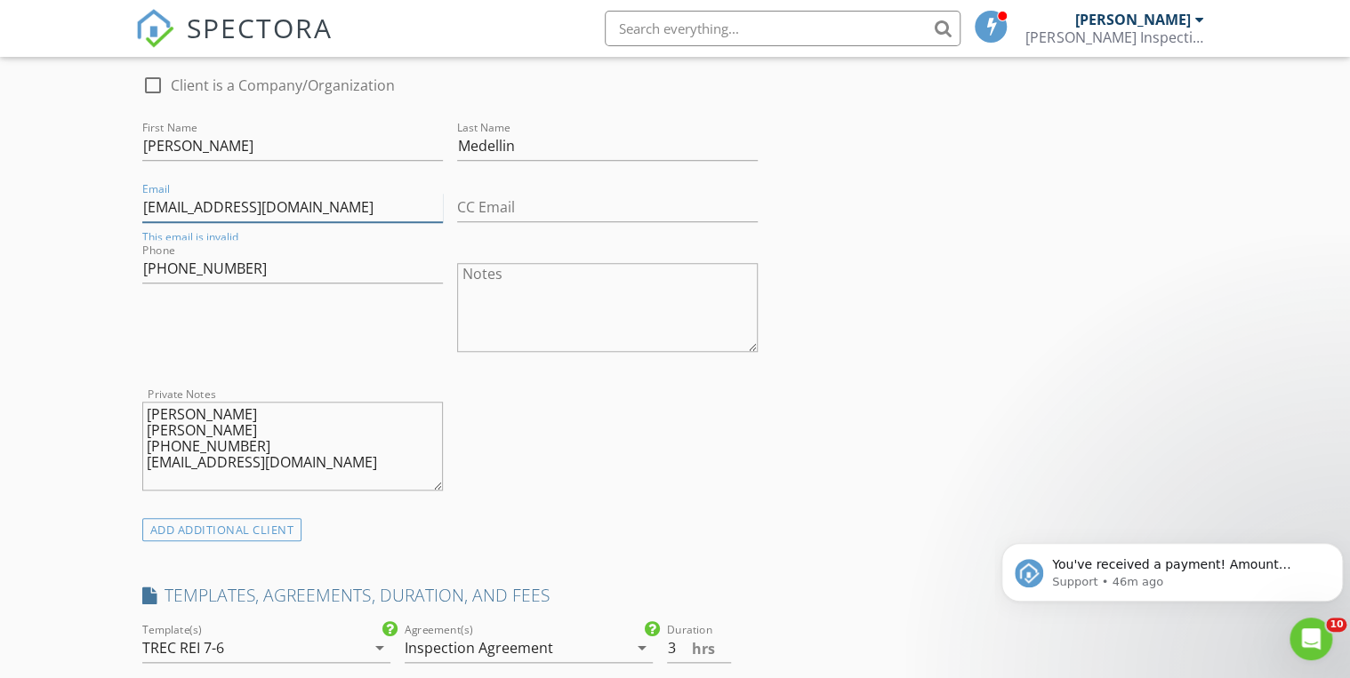
scroll to position [454, 0]
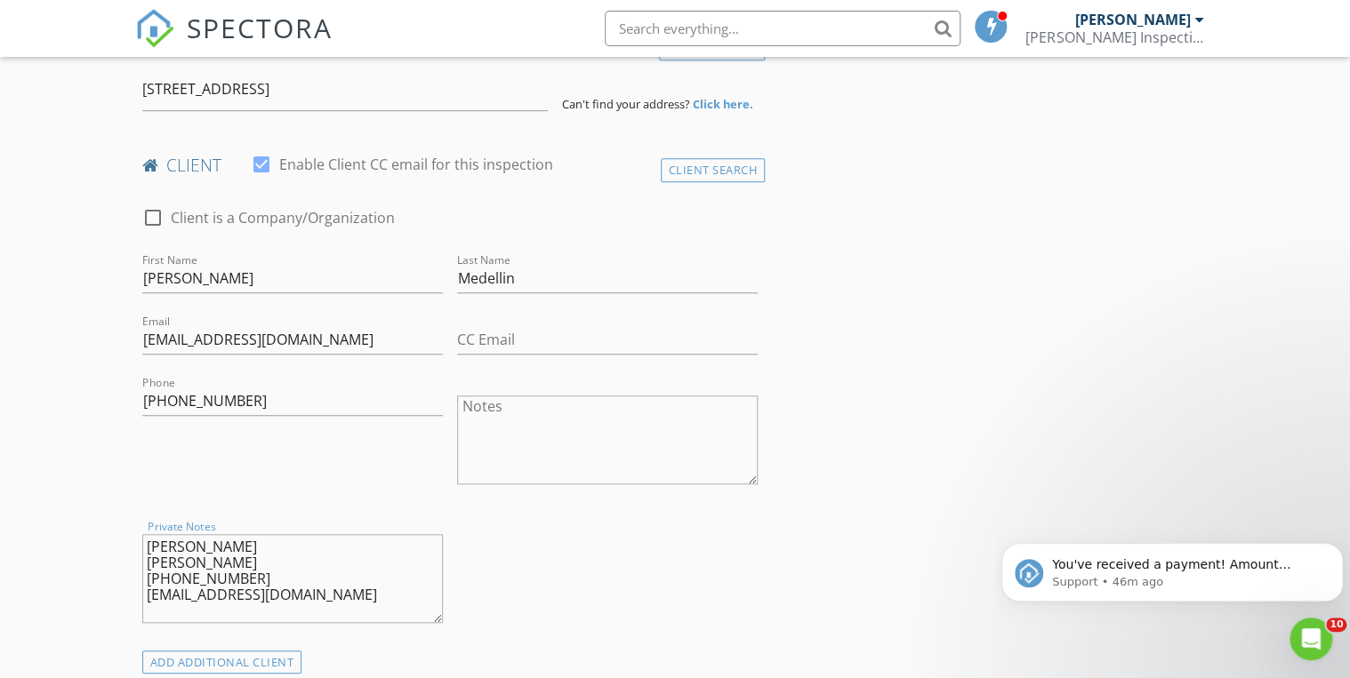
drag, startPoint x: 302, startPoint y: 599, endPoint x: 137, endPoint y: 602, distance: 165.4
click at [137, 602] on div "Private Notes Sylvester Flores Abigail gamboa 210-749-8114 Sflores_ut@yahoo.com" at bounding box center [292, 580] width 315 height 139
drag, startPoint x: 342, startPoint y: 346, endPoint x: 136, endPoint y: 327, distance: 207.1
click at [136, 327] on div "Email Jmedellin09@gmail.com" at bounding box center [292, 341] width 315 height 61
paste input "Sflores_ut@yahoo"
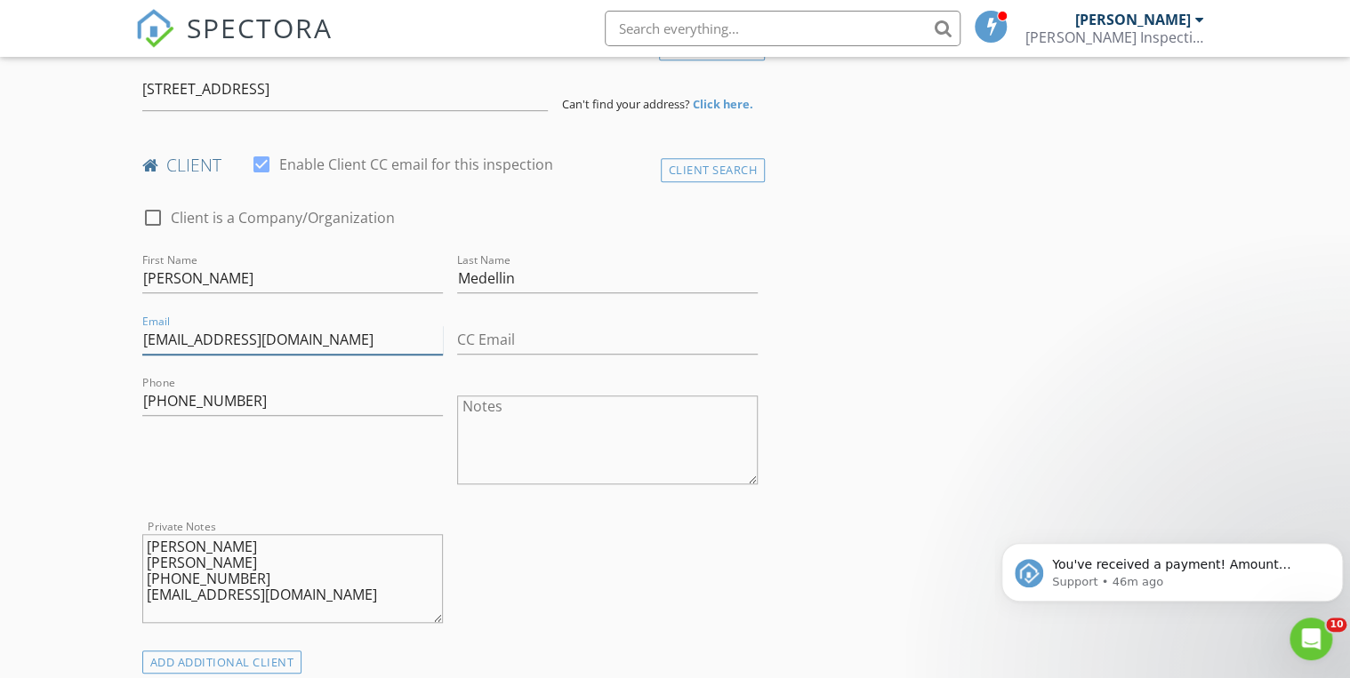
type input "Sflores_ut@yahoo.com"
drag, startPoint x: 578, startPoint y: 281, endPoint x: 348, endPoint y: 273, distance: 230.5
click at [348, 273] on div "check_box_outline_blank Client is a Company/Organization First Name Sylvester F…" at bounding box center [450, 419] width 630 height 461
drag, startPoint x: 549, startPoint y: 285, endPoint x: 395, endPoint y: 282, distance: 153.9
click at [395, 282] on div "check_box_outline_blank Client is a Company/Organization First Name Sylvester F…" at bounding box center [450, 419] width 630 height 461
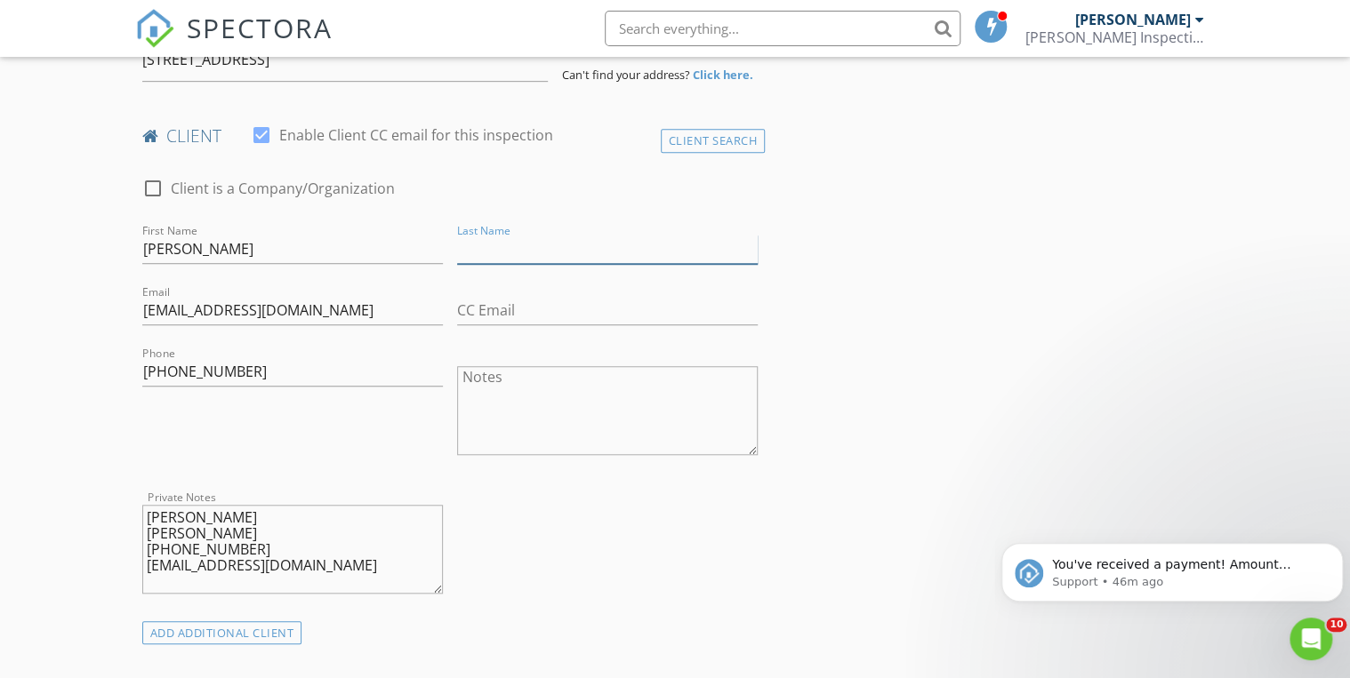
scroll to position [486, 0]
click at [276, 244] on input "[PERSON_NAME]" at bounding box center [292, 247] width 301 height 29
drag, startPoint x: 276, startPoint y: 244, endPoint x: 206, endPoint y: 242, distance: 69.4
click at [206, 242] on input "[PERSON_NAME]" at bounding box center [292, 247] width 301 height 29
type input "[PERSON_NAME]"
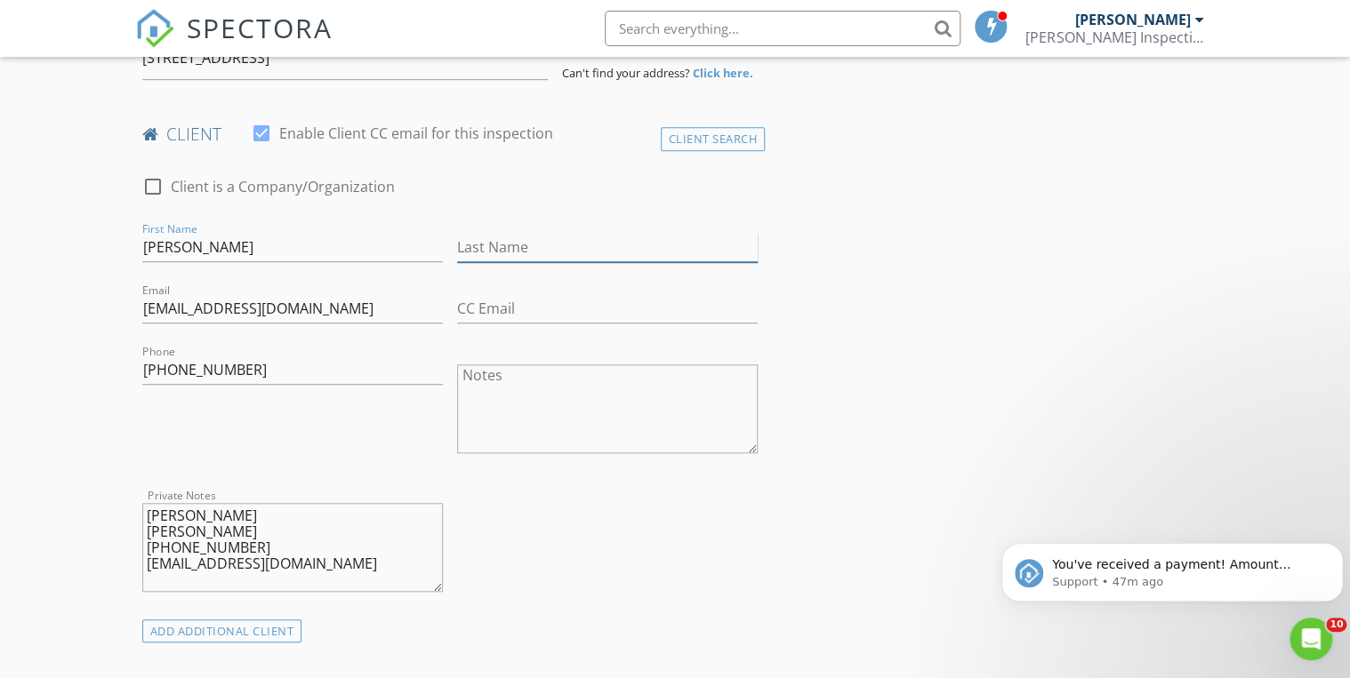
click at [480, 251] on input "Last Name" at bounding box center [607, 247] width 301 height 29
type input "f"
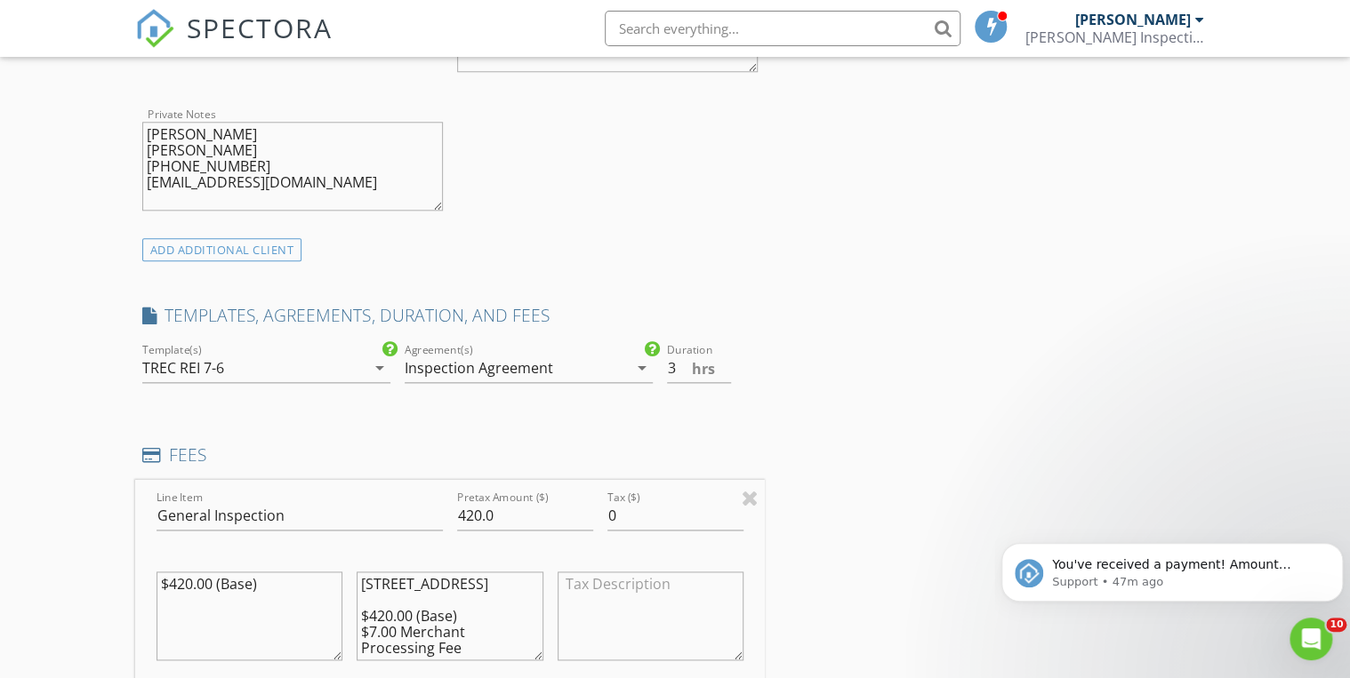
scroll to position [860, 0]
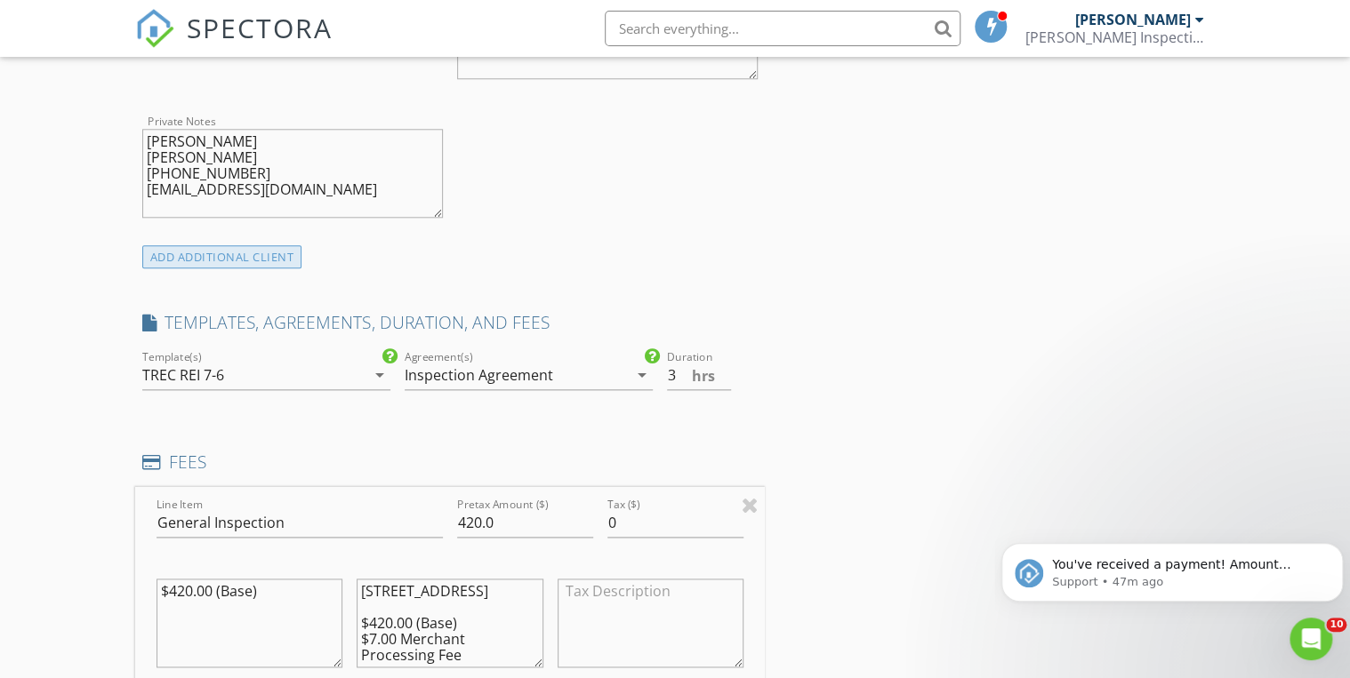
type input "[PERSON_NAME]"
click at [207, 263] on div "ADD ADDITIONAL client" at bounding box center [222, 257] width 160 height 24
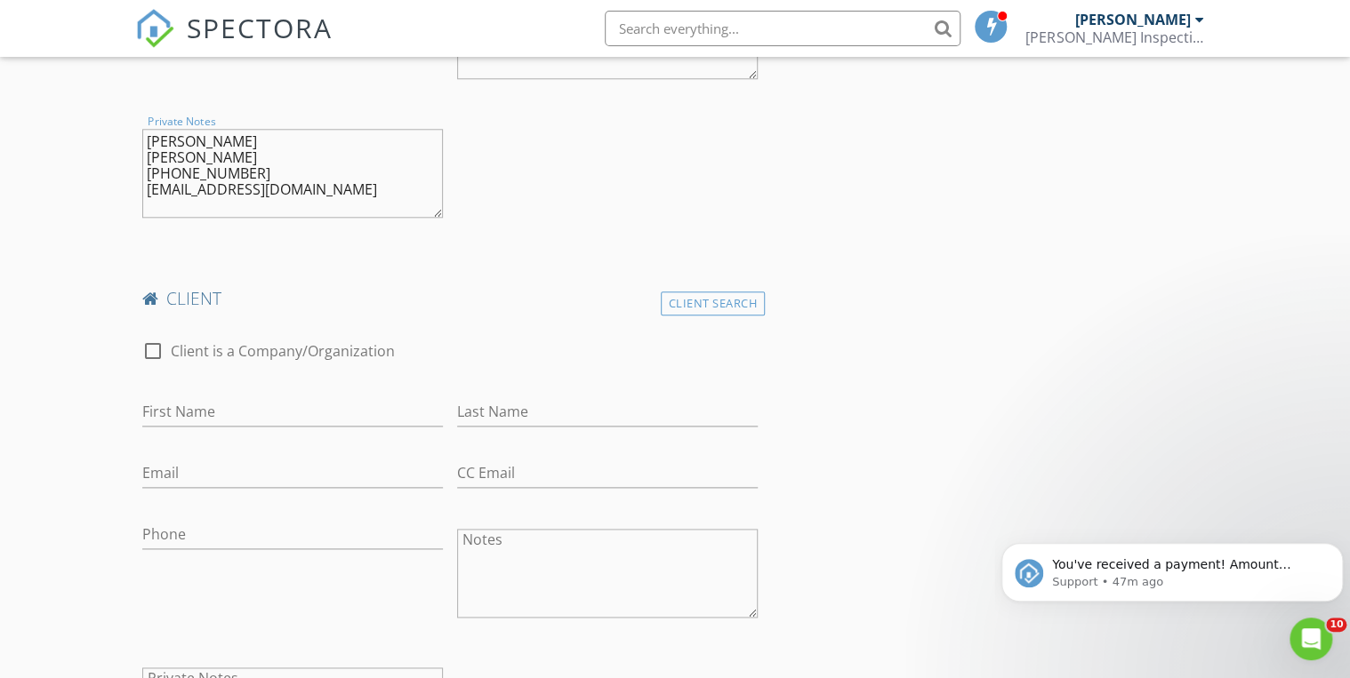
drag, startPoint x: 258, startPoint y: 159, endPoint x: 142, endPoint y: 153, distance: 115.8
click at [142, 153] on textarea "[PERSON_NAME] [PERSON_NAME] [PHONE_NUMBER] [EMAIL_ADDRESS][DOMAIN_NAME]" at bounding box center [292, 173] width 301 height 89
click at [215, 402] on input "First Name" at bounding box center [292, 411] width 301 height 29
paste input "Abigail gamboa"
drag, startPoint x: 185, startPoint y: 412, endPoint x: 373, endPoint y: 430, distance: 189.4
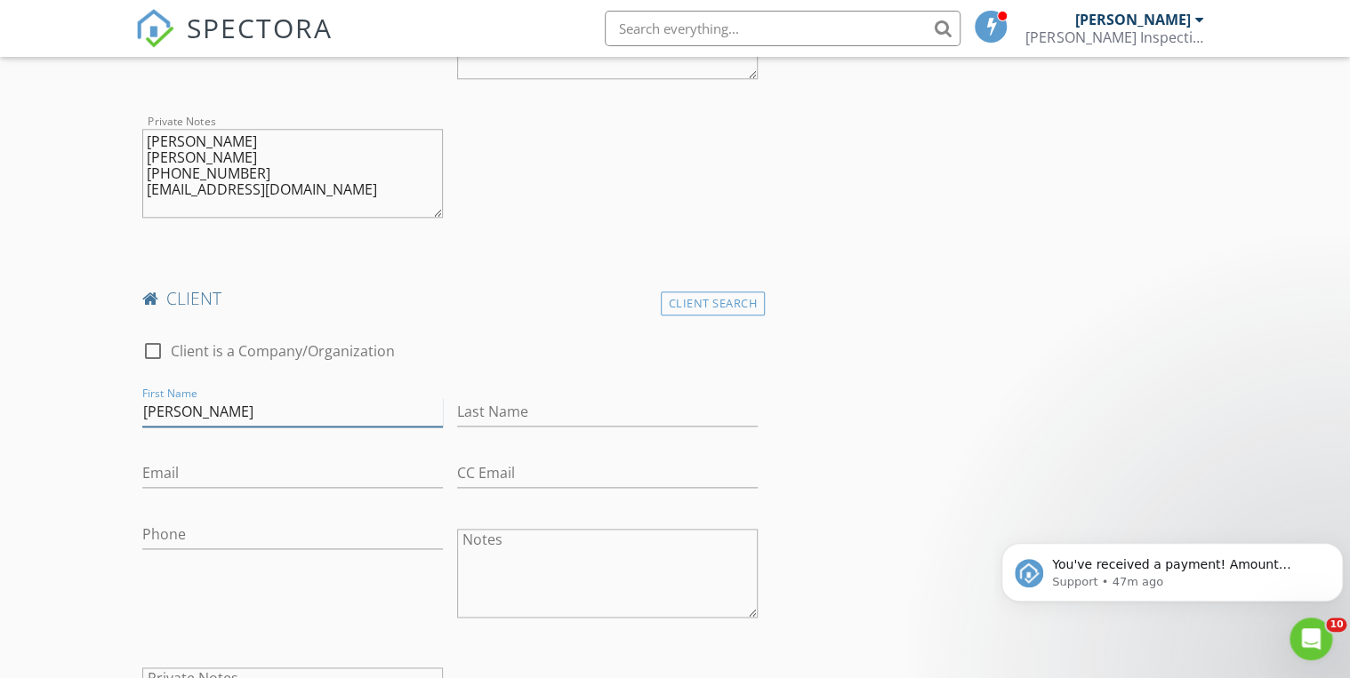
click at [373, 430] on div "First Name Abigail gamboa" at bounding box center [292, 420] width 301 height 47
type input "[PERSON_NAME]"
click at [568, 424] on input "Last Name" at bounding box center [607, 411] width 301 height 29
paste input "Abigail gamboa"
drag, startPoint x: 514, startPoint y: 409, endPoint x: 291, endPoint y: 402, distance: 223.3
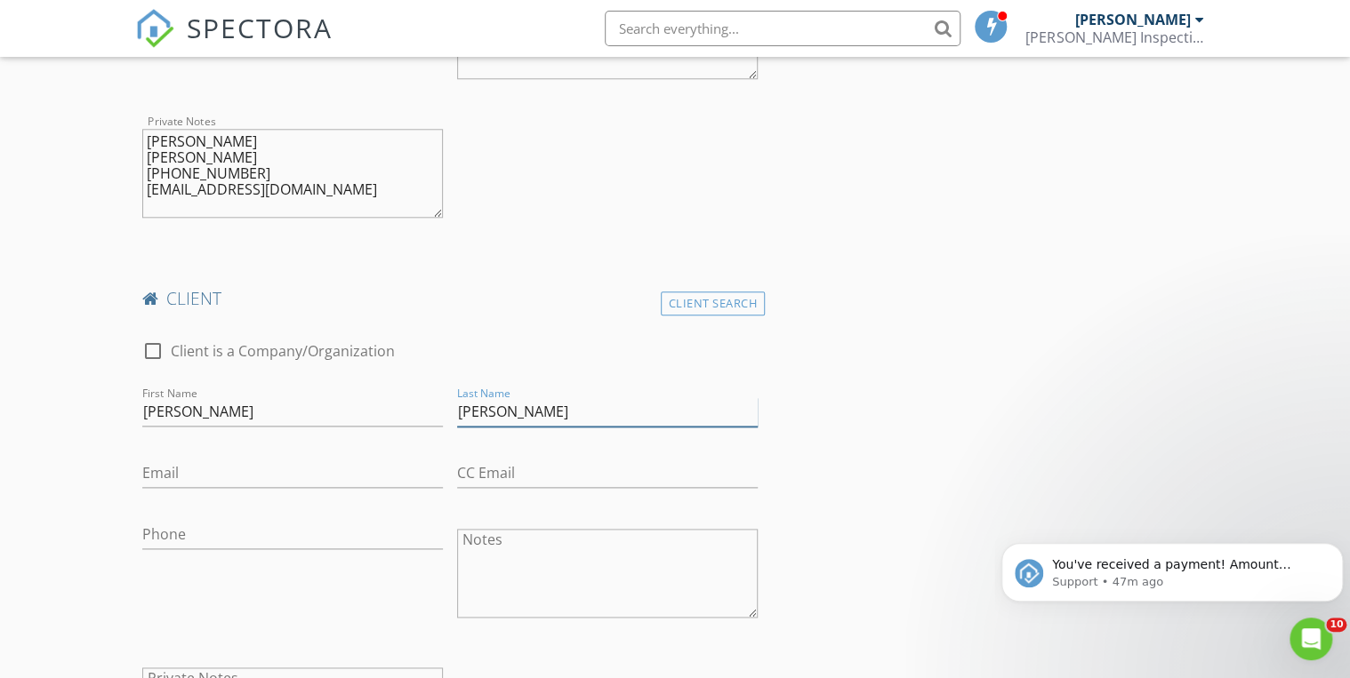
type input "Abigail gamboa"
click at [291, 402] on div "check_box_outline_blank Client is a Company/Organization First Name Abigail Las…" at bounding box center [450, 553] width 630 height 461
type input "[PERSON_NAME]"
drag, startPoint x: 512, startPoint y: 410, endPoint x: 457, endPoint y: 405, distance: 55.3
click at [457, 405] on input "Abigail gamboa" at bounding box center [607, 411] width 301 height 29
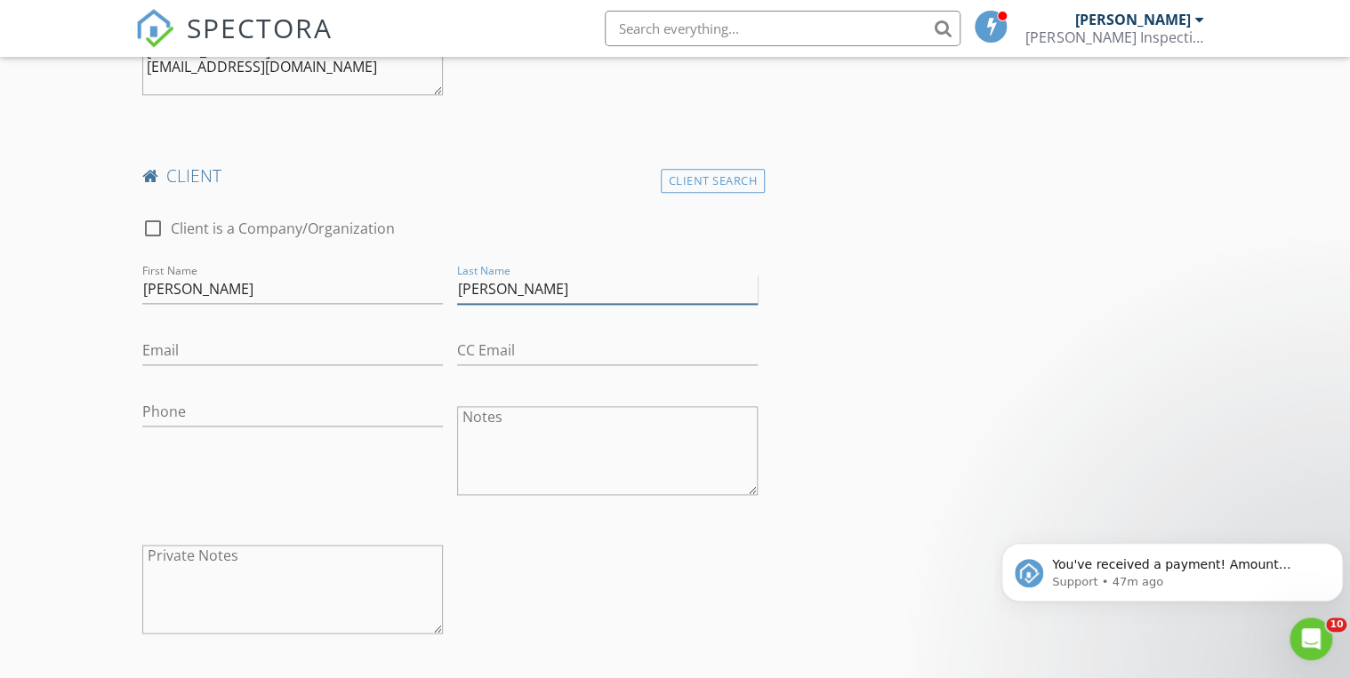
scroll to position [984, 0]
type input "[PERSON_NAME]"
click at [279, 484] on div "Phone" at bounding box center [292, 451] width 315 height 139
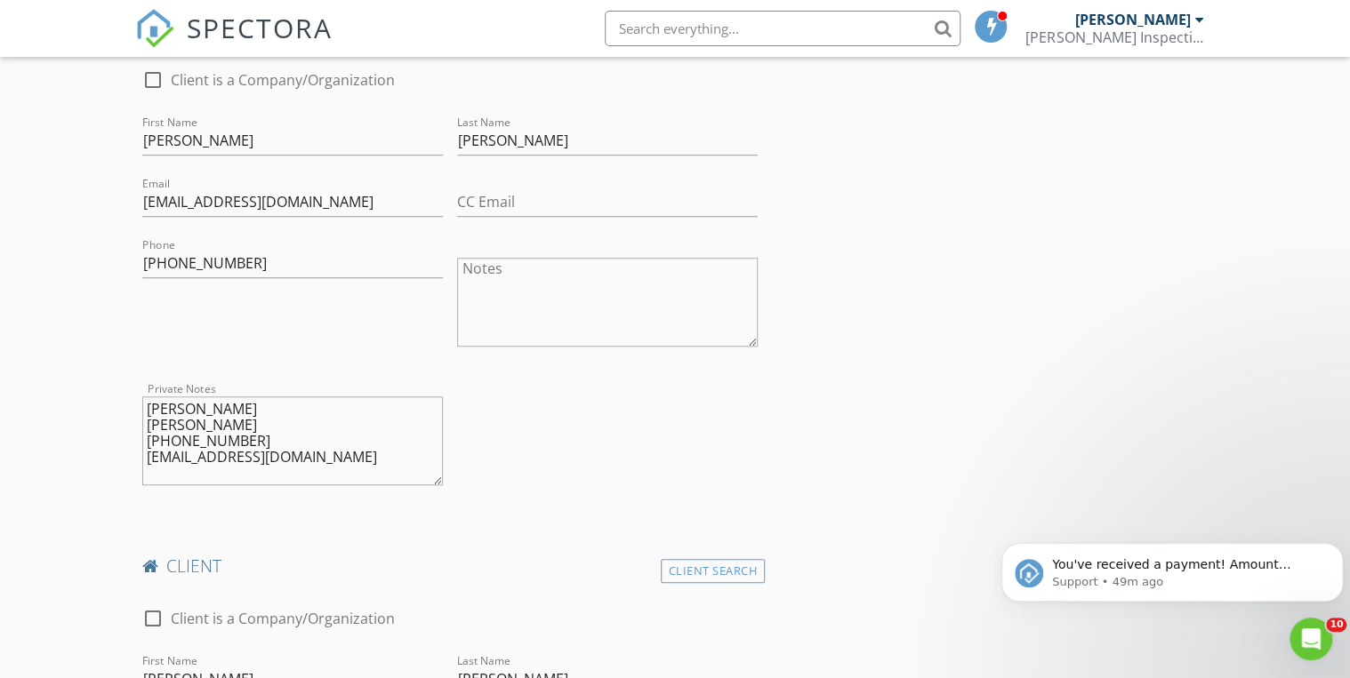
scroll to position [591, 0]
drag, startPoint x: 301, startPoint y: 204, endPoint x: 124, endPoint y: 203, distance: 176.1
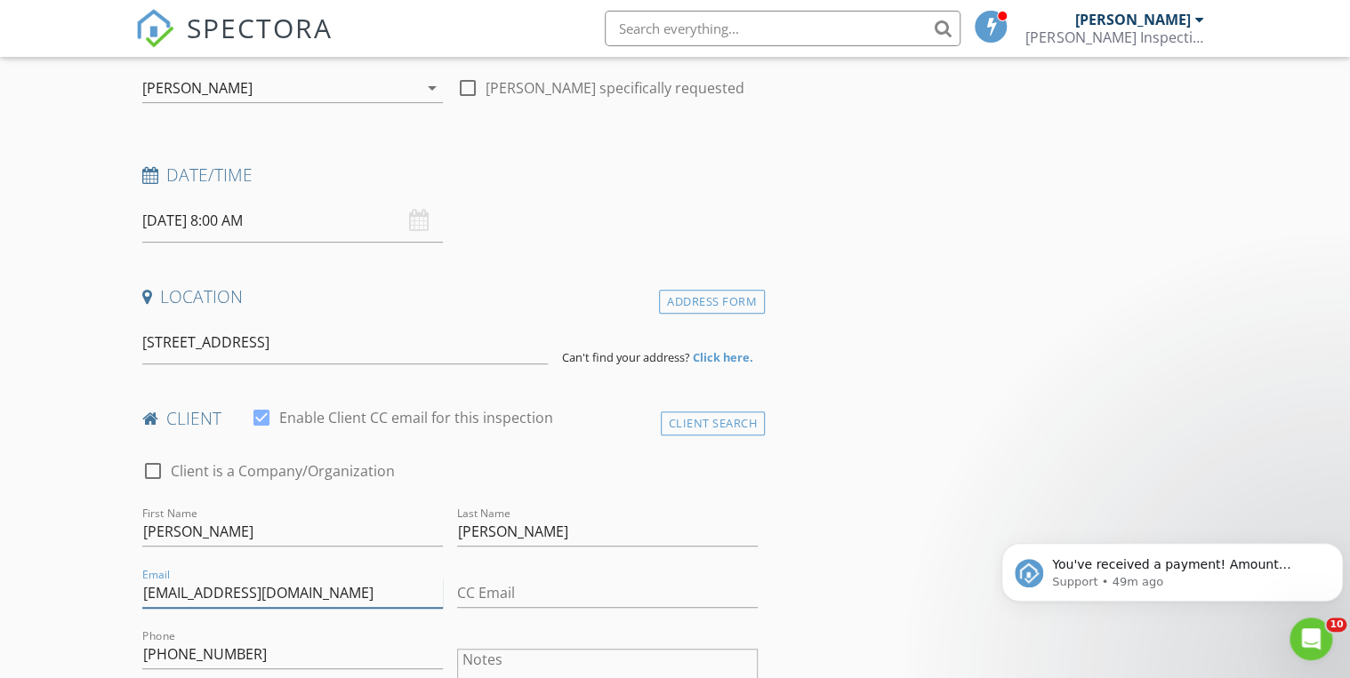
scroll to position [200, 0]
click at [395, 343] on input "140 Allin Oaks, Universal City, TX, USA" at bounding box center [344, 344] width 405 height 44
click at [405, 344] on input "140 Allin Oaks, Universal City, TX, USA" at bounding box center [344, 344] width 405 height 44
click at [594, 441] on div "client check_box Enable Client CC email for this inspection" at bounding box center [450, 426] width 630 height 36
drag, startPoint x: 233, startPoint y: 341, endPoint x: 114, endPoint y: 341, distance: 119.2
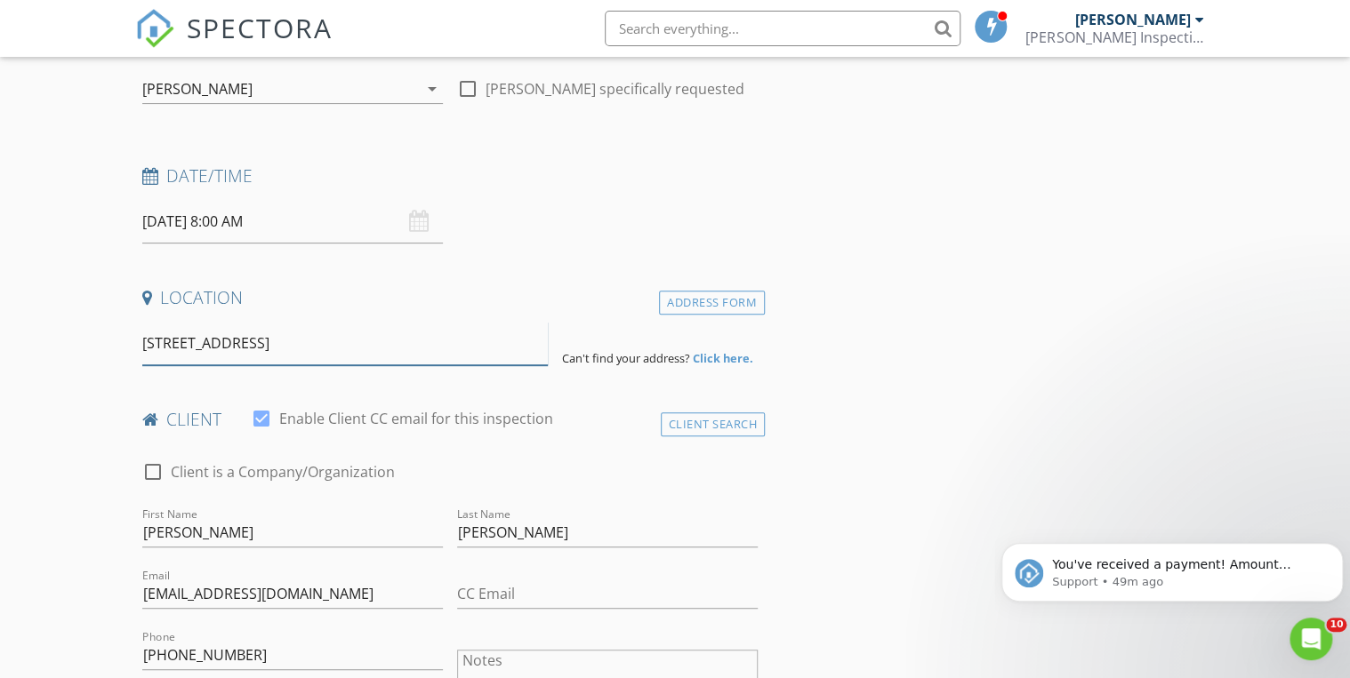
drag, startPoint x: 438, startPoint y: 338, endPoint x: 68, endPoint y: 332, distance: 369.1
paste input
click at [256, 348] on input "[STREET_ADDRESS]" at bounding box center [344, 344] width 405 height 44
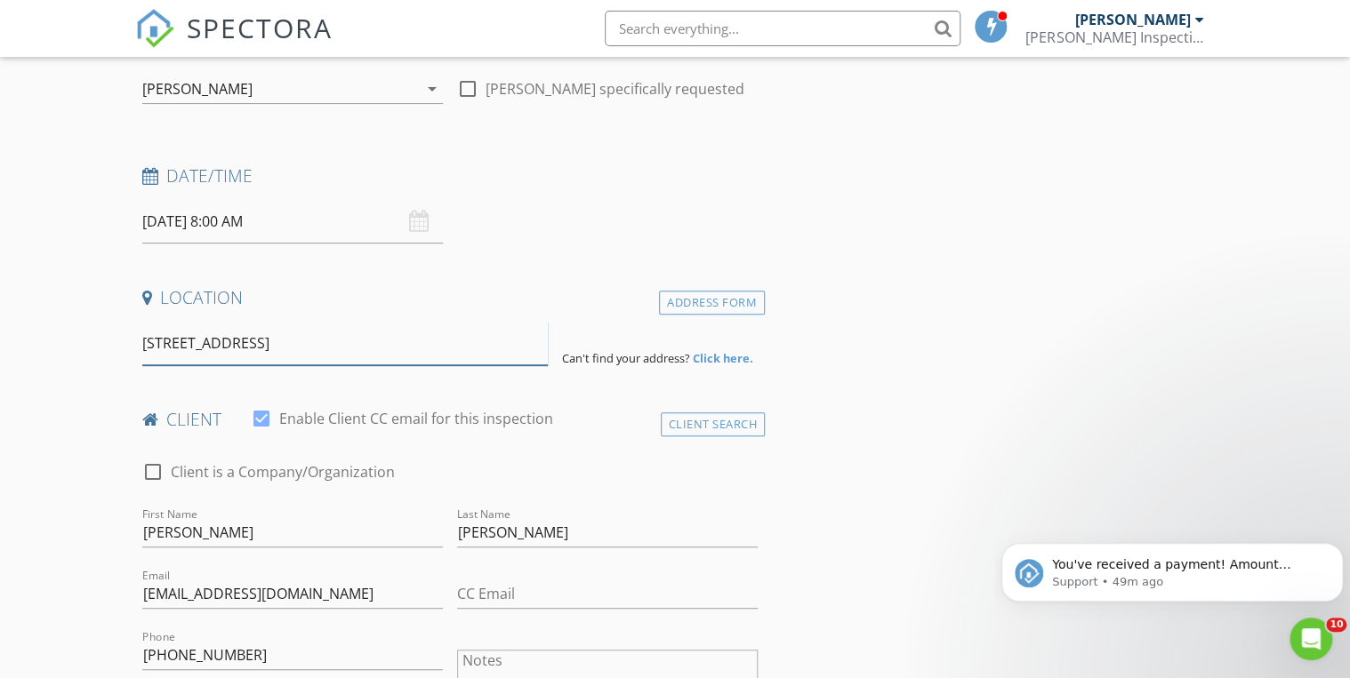
type input "[STREET_ADDRESS]"
click at [723, 356] on strong "Click here." at bounding box center [723, 358] width 60 height 16
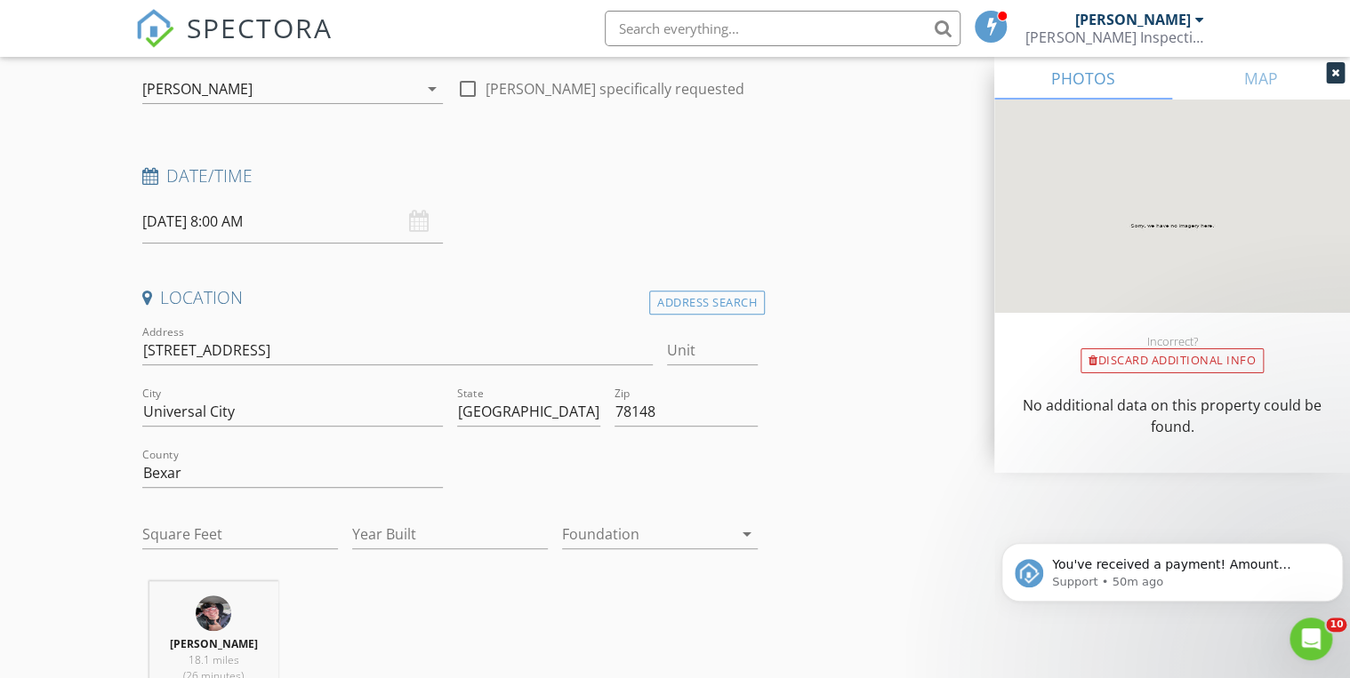
click at [622, 520] on div at bounding box center [647, 534] width 171 height 28
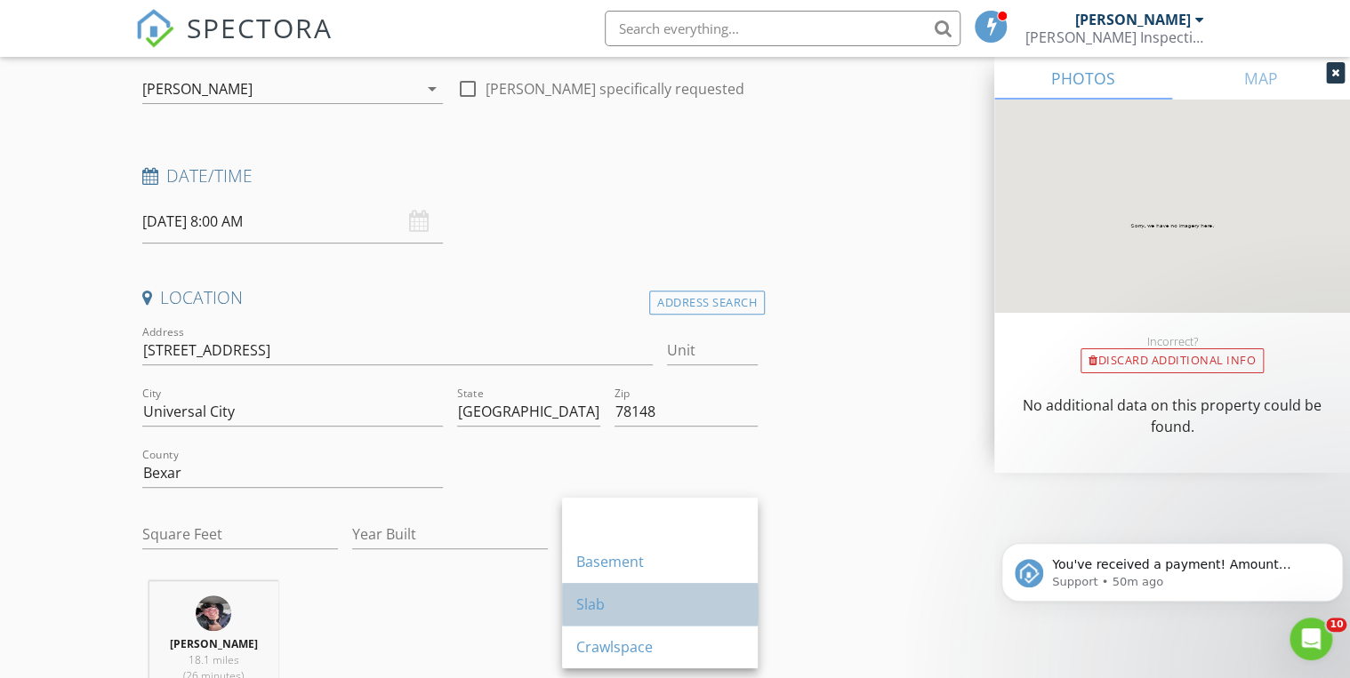
click at [594, 597] on div "Slab" at bounding box center [659, 604] width 167 height 21
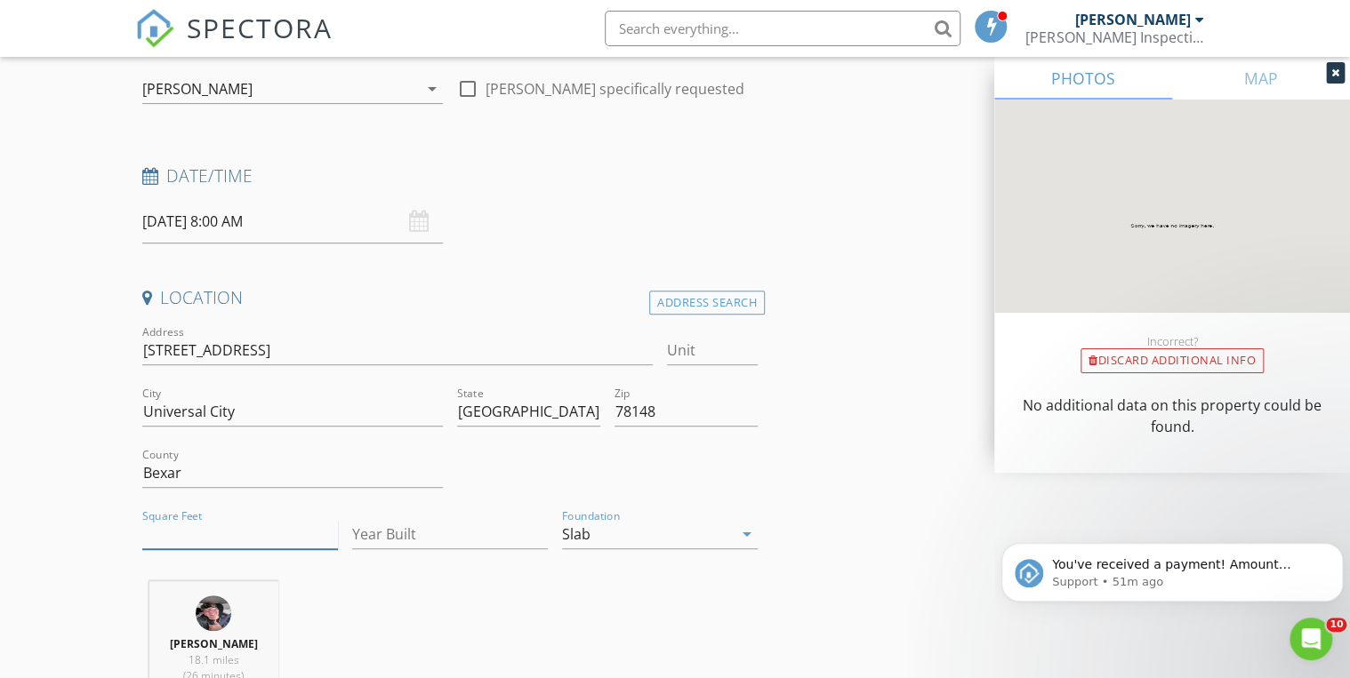
click at [213, 538] on input "Square Feet" at bounding box center [240, 534] width 196 height 29
type input "2316"
click at [414, 539] on input "Year Built" at bounding box center [450, 534] width 196 height 29
type input "2025"
click at [576, 594] on div "David Monsivais 18.1 miles (26 minutes)" at bounding box center [450, 656] width 630 height 148
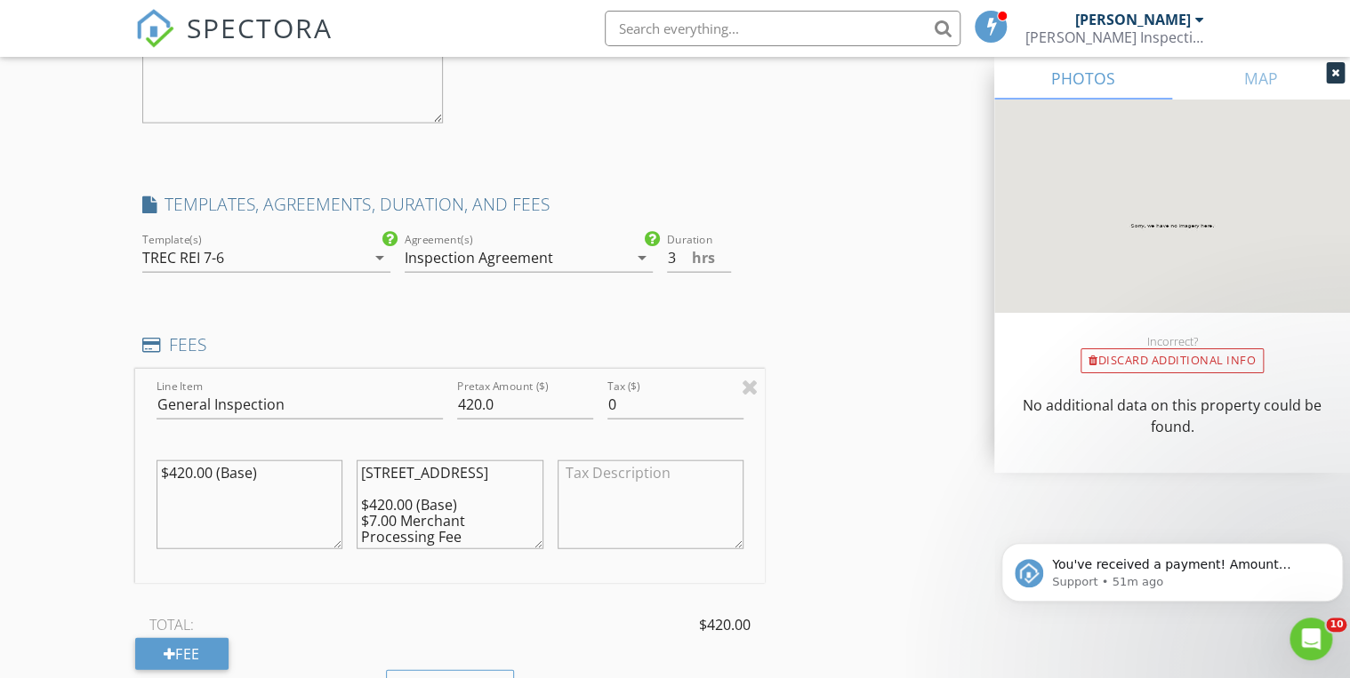
scroll to position [1859, 0]
click at [607, 505] on textarea at bounding box center [651, 503] width 186 height 89
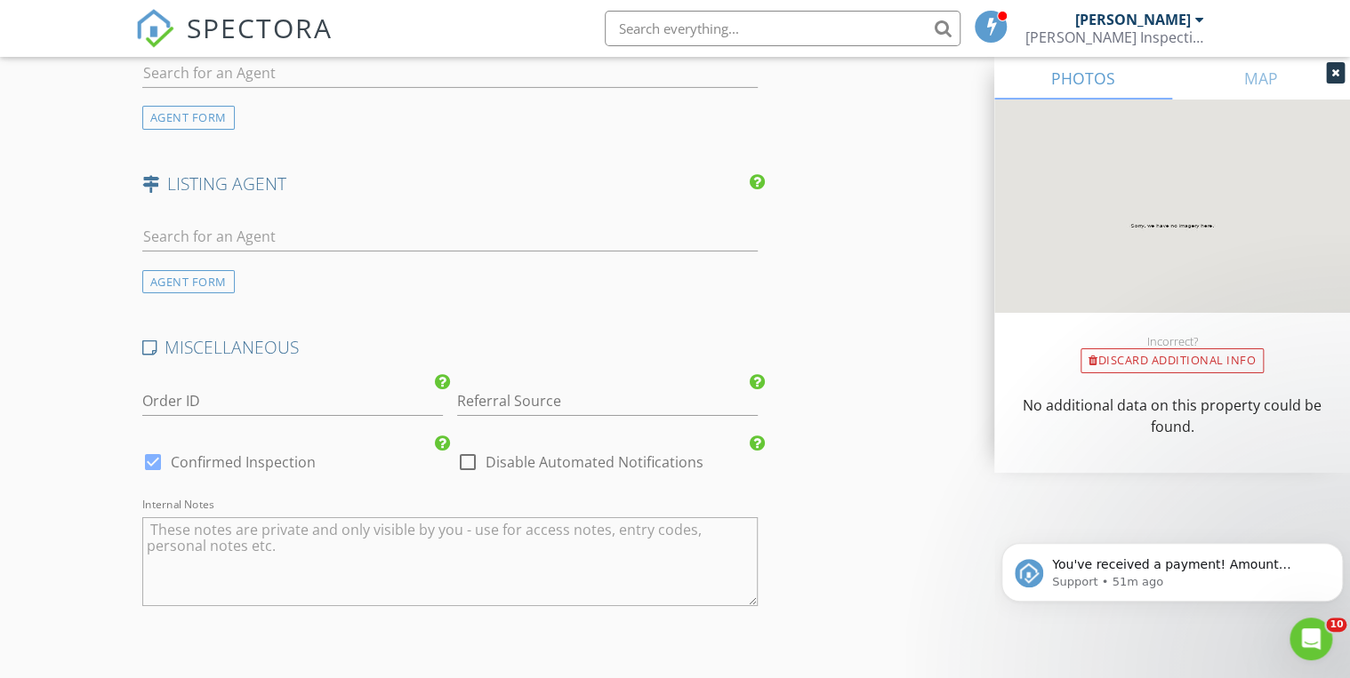
scroll to position [3208, 0]
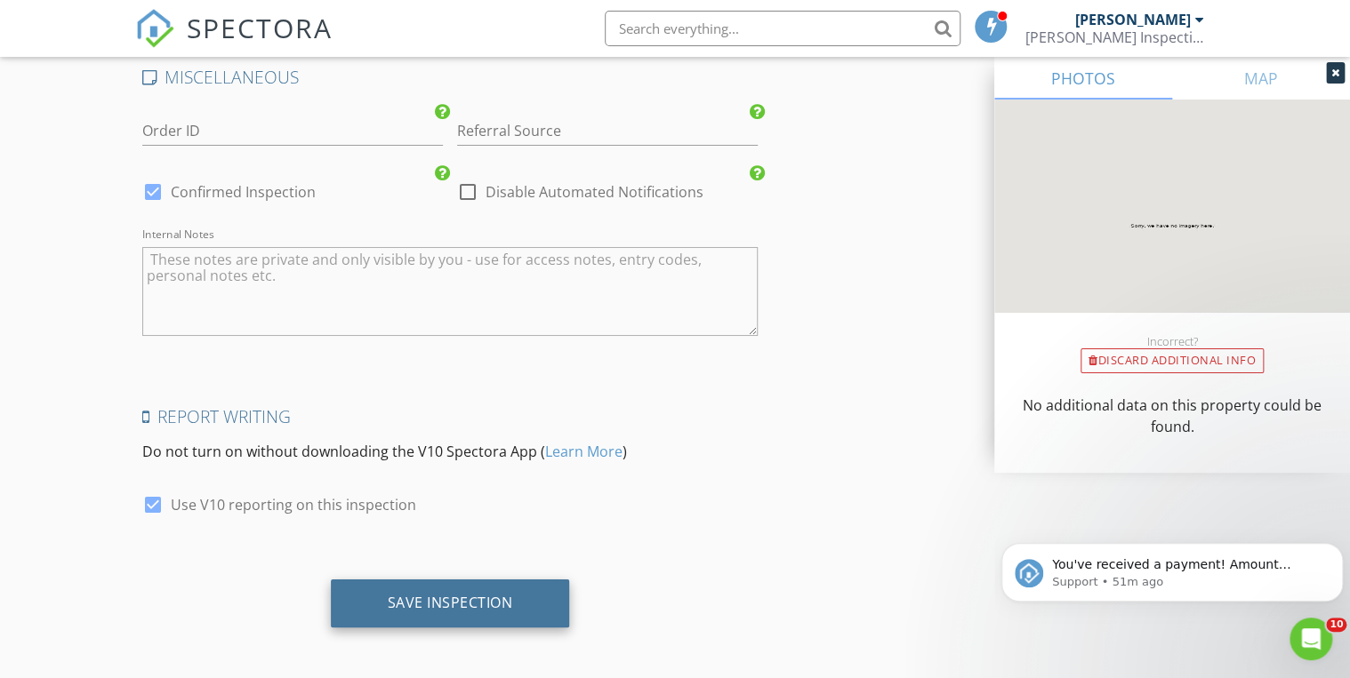
click at [459, 595] on div "Save Inspection" at bounding box center [450, 603] width 125 height 18
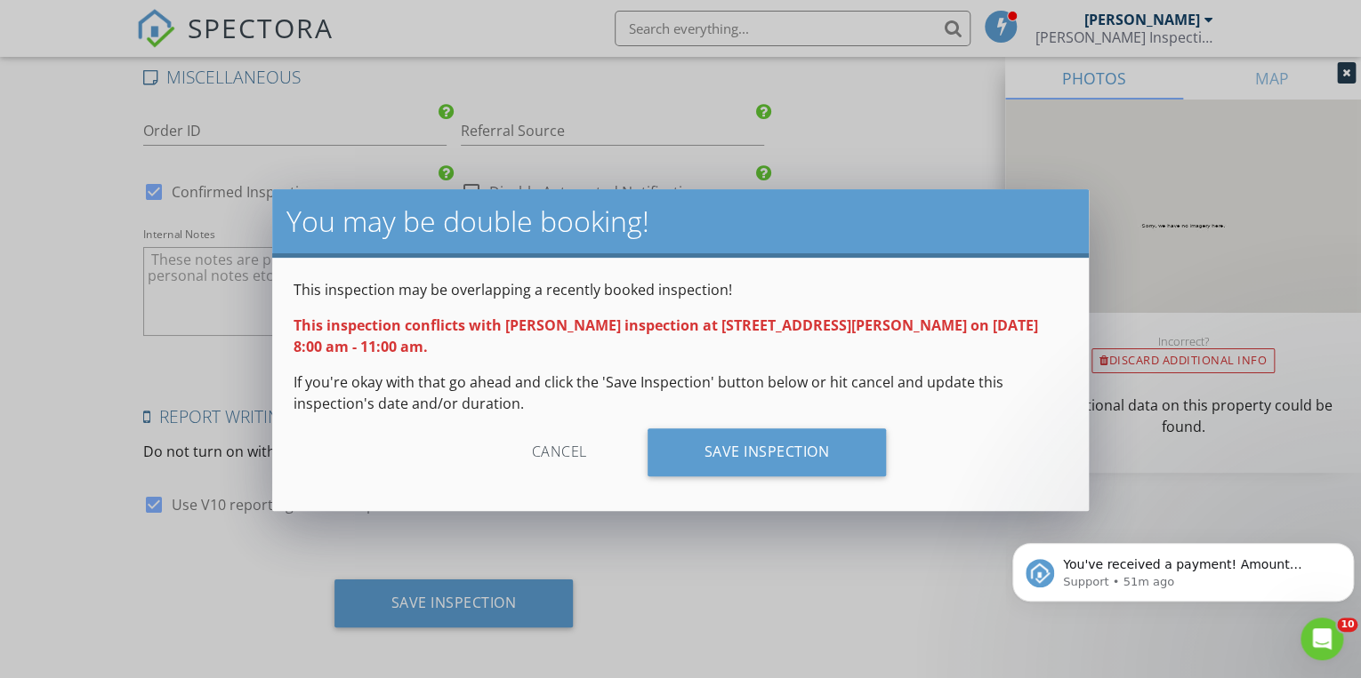
click at [563, 436] on div "Cancel" at bounding box center [559, 453] width 169 height 48
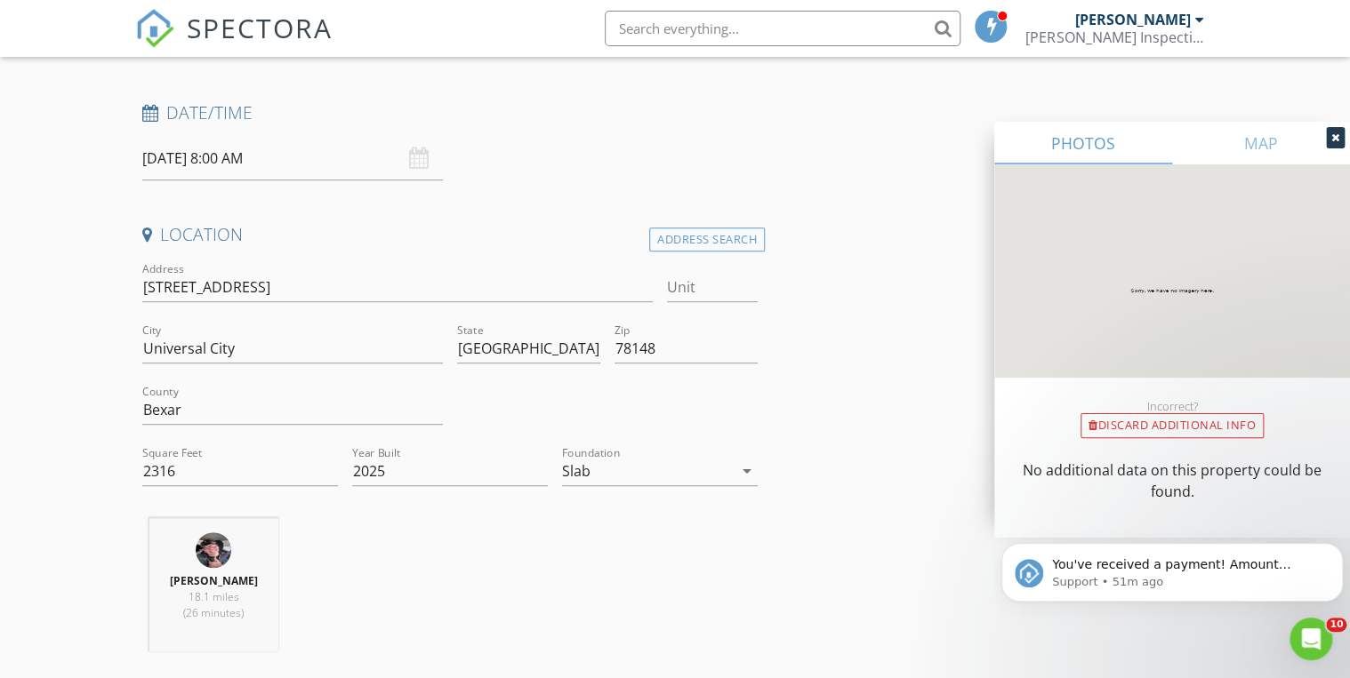
scroll to position [0, 0]
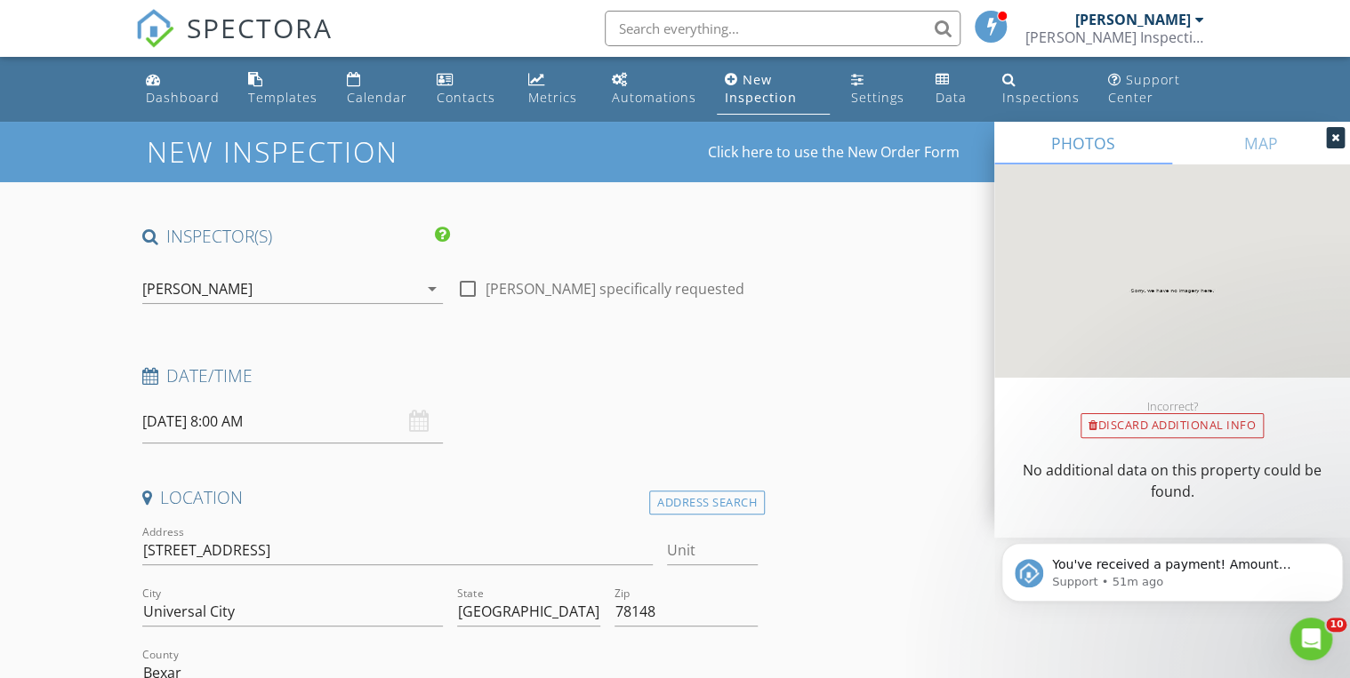
click at [235, 416] on input "08/28/2025 8:00 AM" at bounding box center [292, 422] width 301 height 44
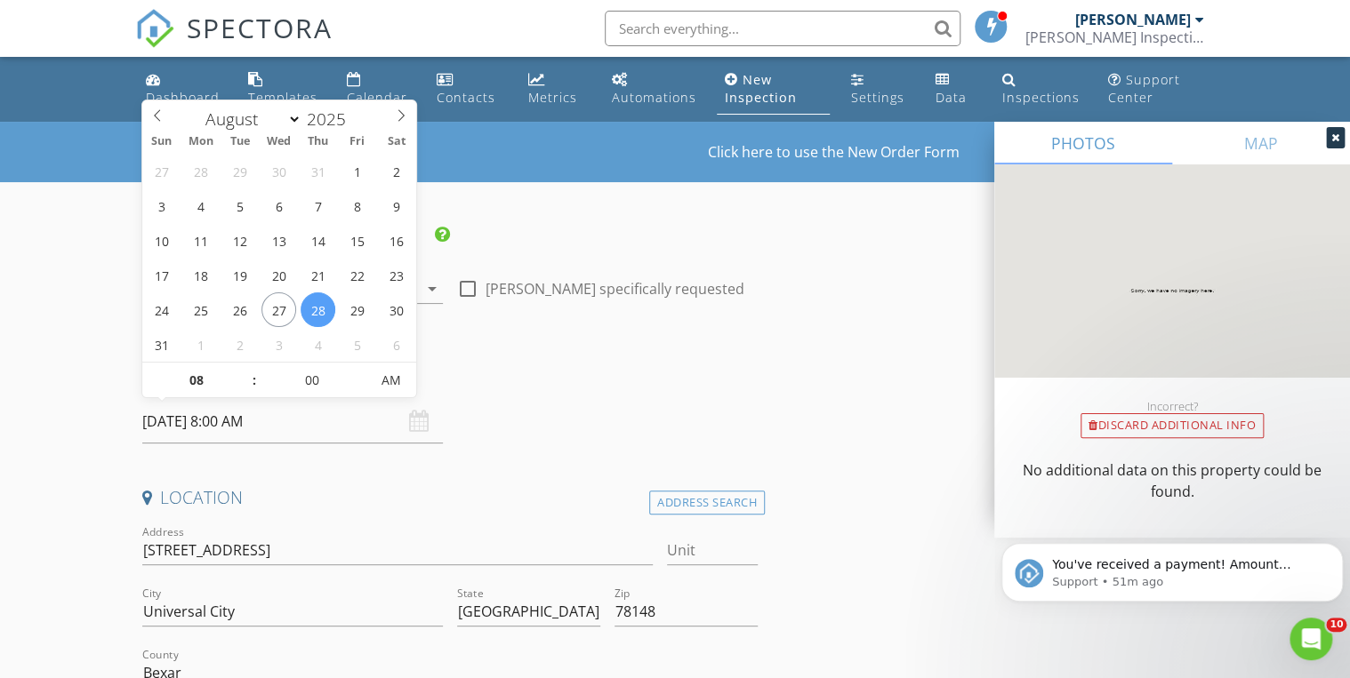
click at [252, 370] on span ":" at bounding box center [254, 381] width 5 height 36
type input "09"
type input "08/28/2025 9:00 AM"
click at [243, 371] on span at bounding box center [245, 372] width 12 height 18
type input "10"
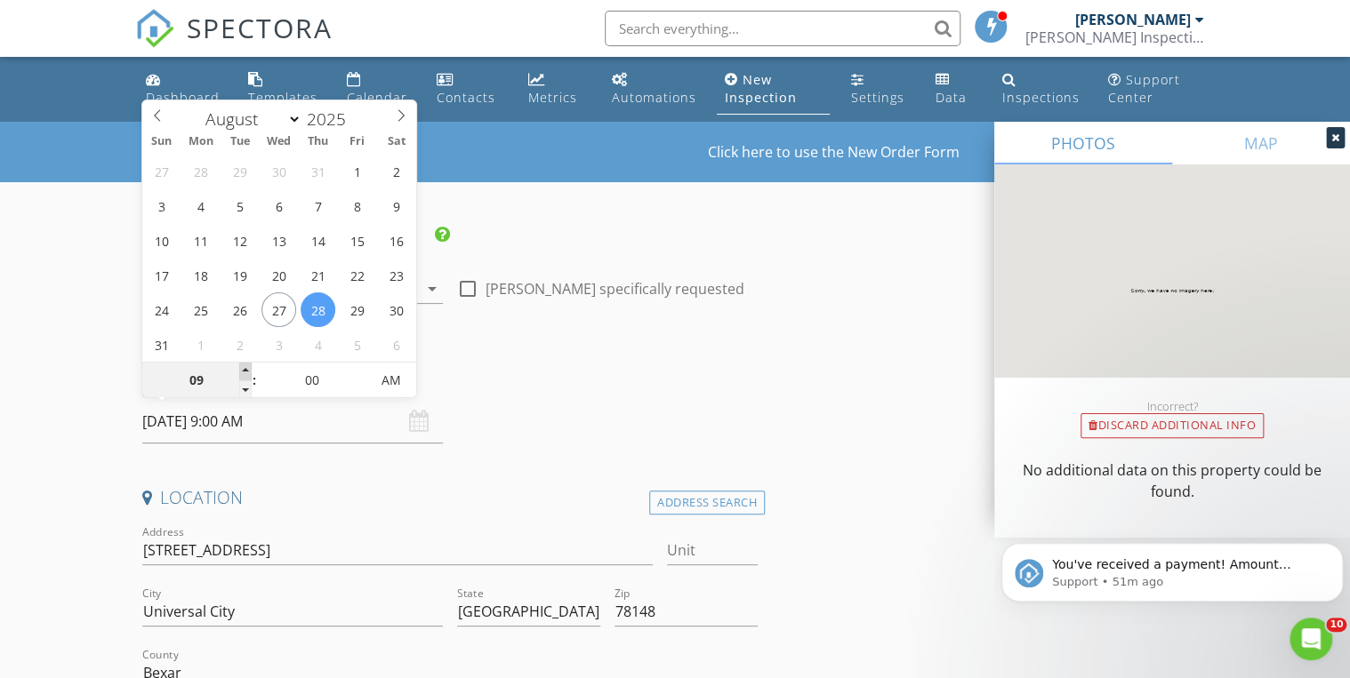
type input "[DATE] 10:00 AM"
click at [243, 371] on span at bounding box center [245, 372] width 12 height 18
type input "11"
type input "[DATE] 11:00 AM"
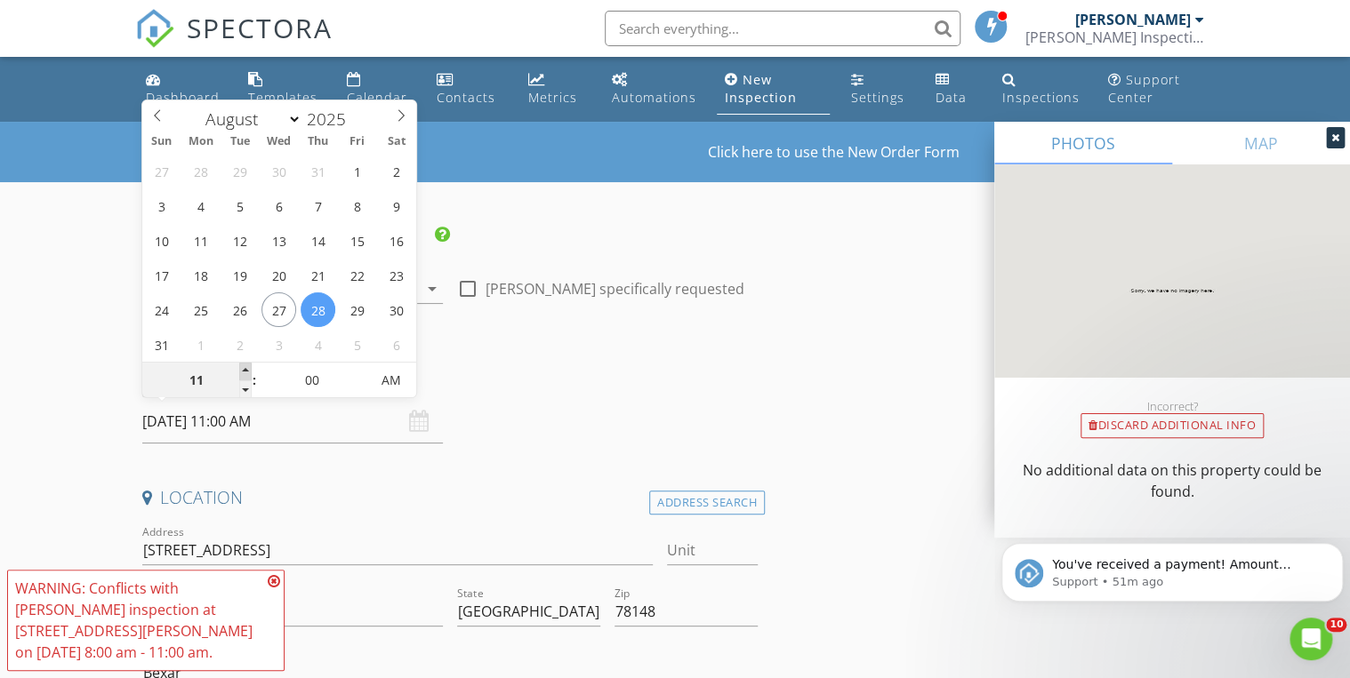
click at [243, 371] on span at bounding box center [245, 372] width 12 height 18
type input "10"
type input "[DATE] 10:00 AM"
click at [245, 389] on span at bounding box center [245, 390] width 12 height 18
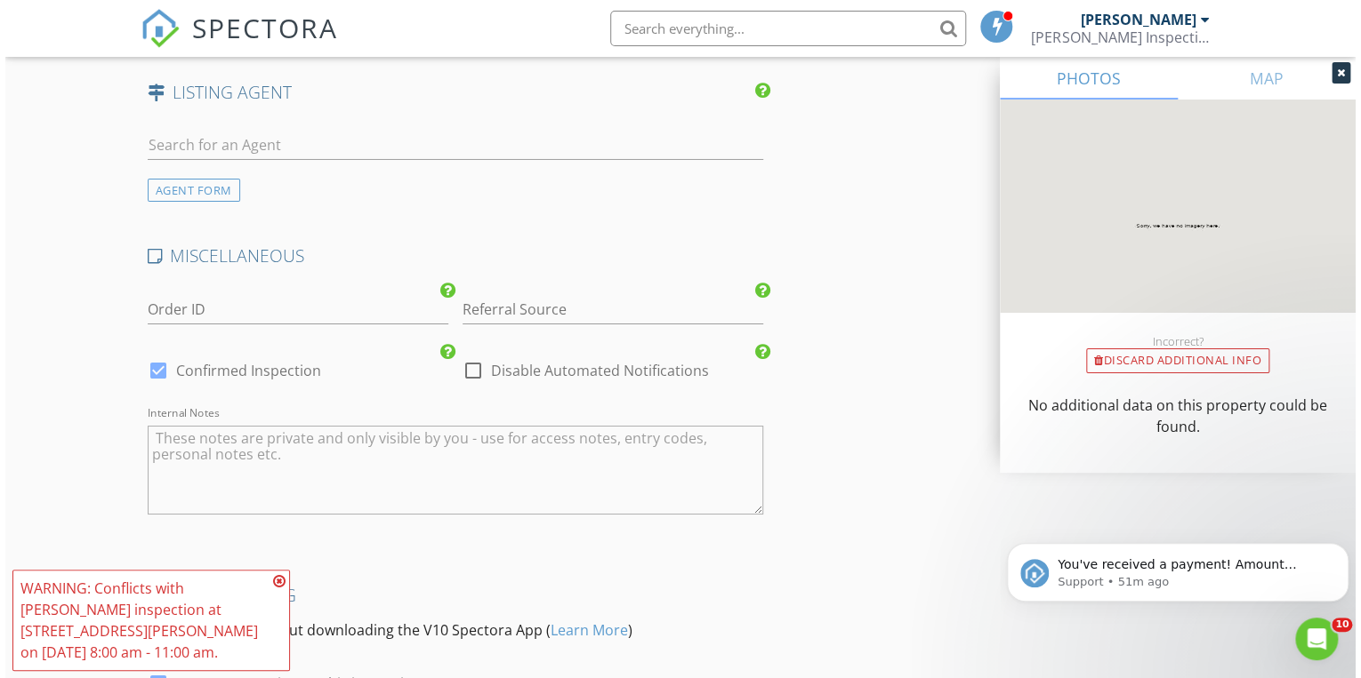
scroll to position [3208, 0]
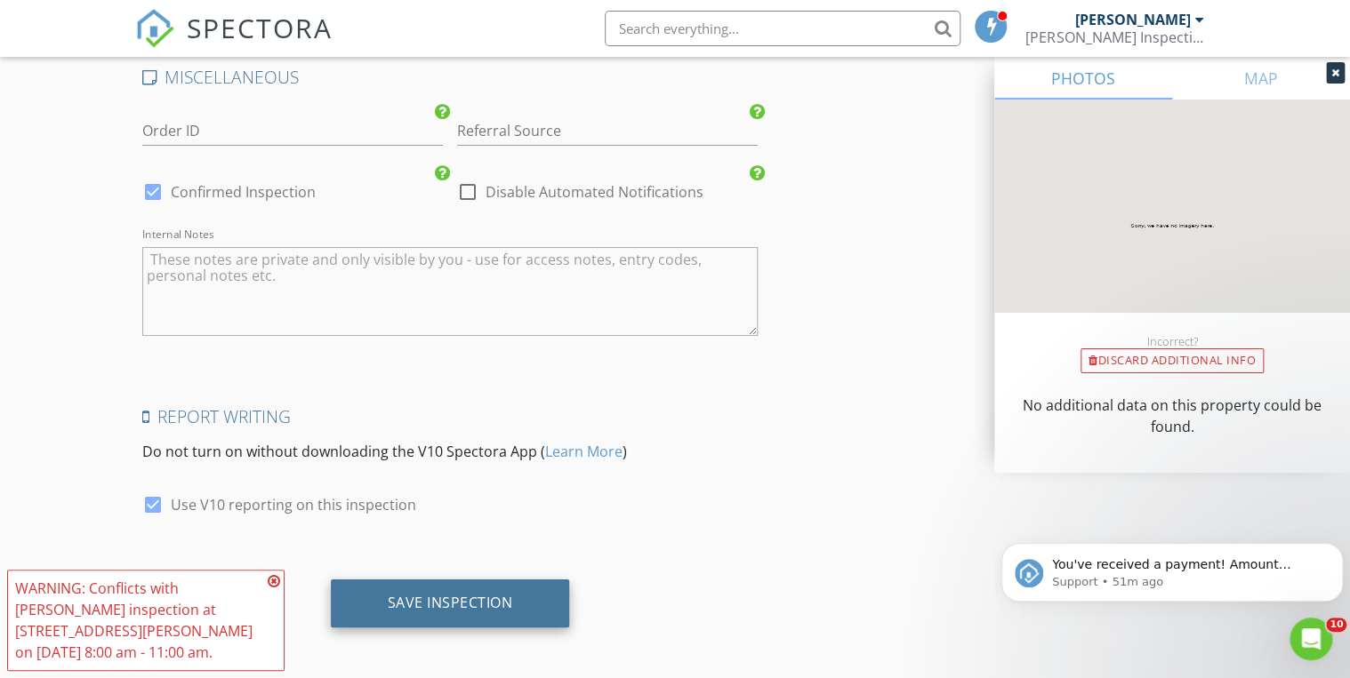
click at [473, 580] on div "Save Inspection" at bounding box center [450, 604] width 239 height 48
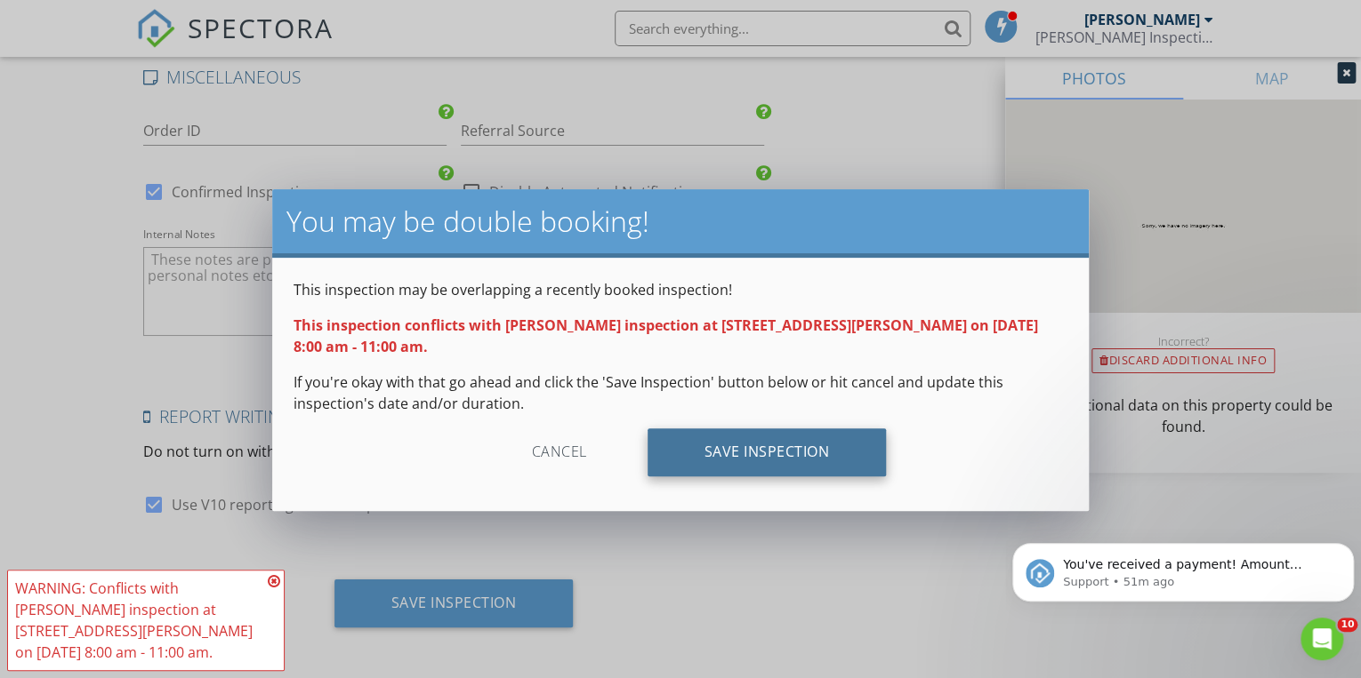
click at [774, 443] on div "Save Inspection" at bounding box center [766, 453] width 239 height 48
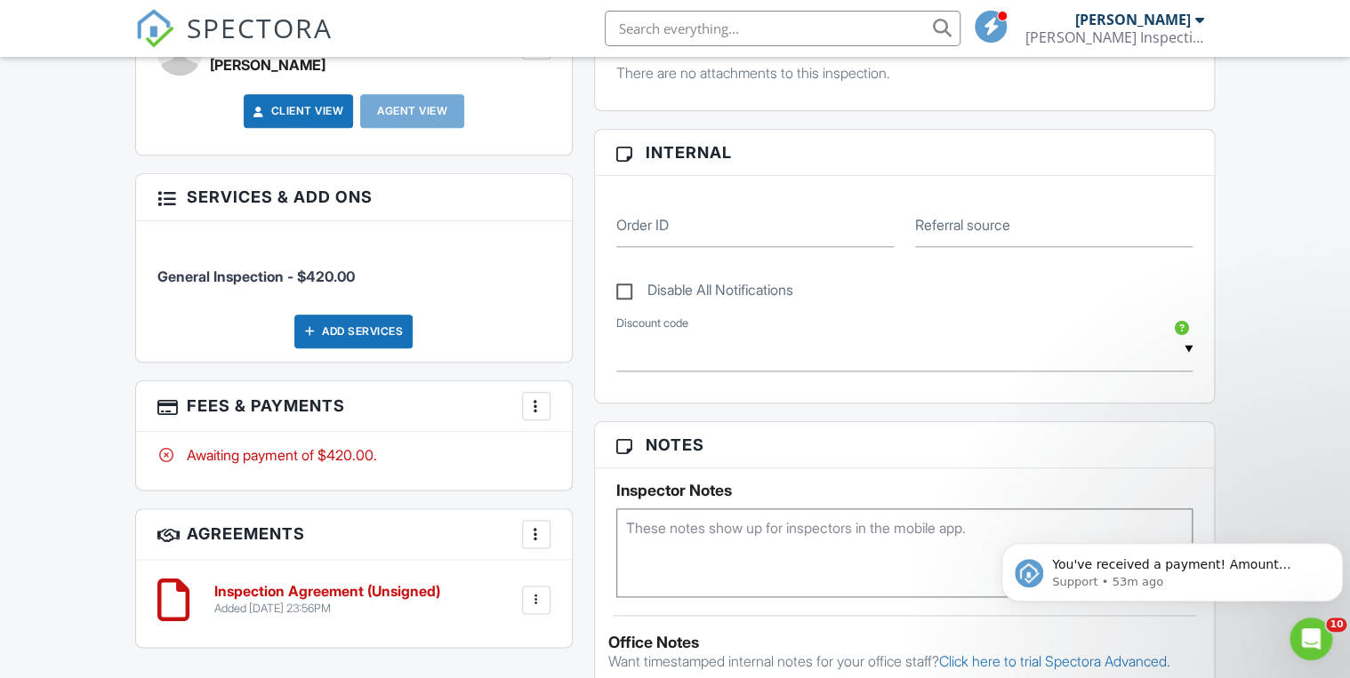
scroll to position [789, 0]
